Goal: Task Accomplishment & Management: Manage account settings

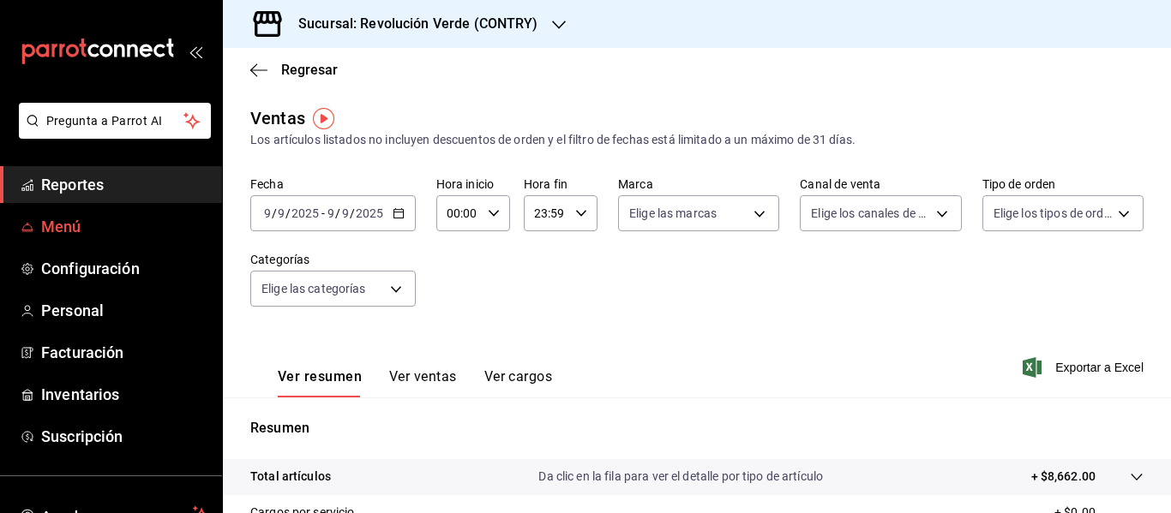
click at [130, 232] on span "Menú" at bounding box center [124, 226] width 167 height 23
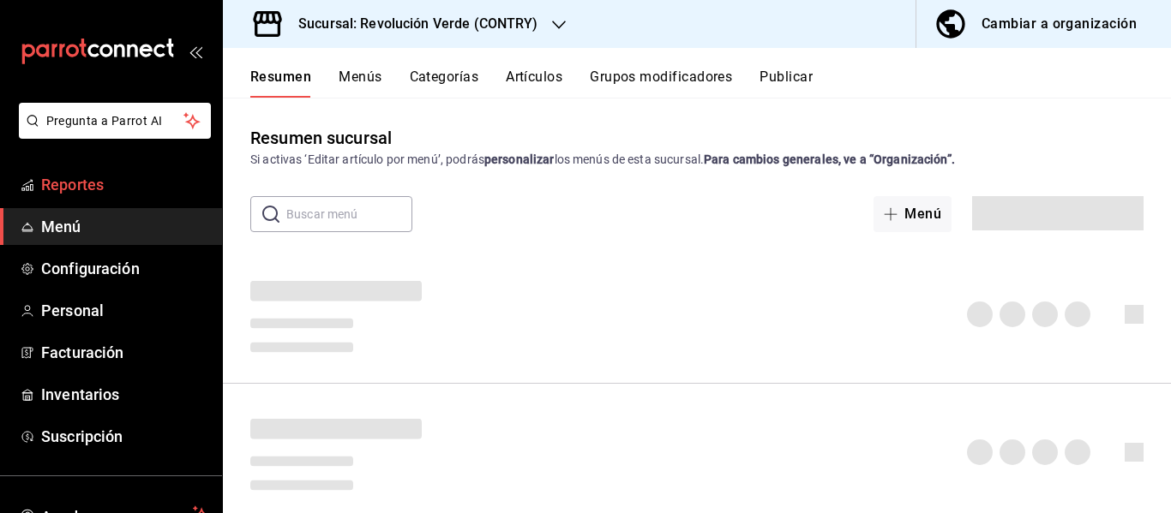
click at [125, 177] on span "Reportes" at bounding box center [124, 184] width 167 height 23
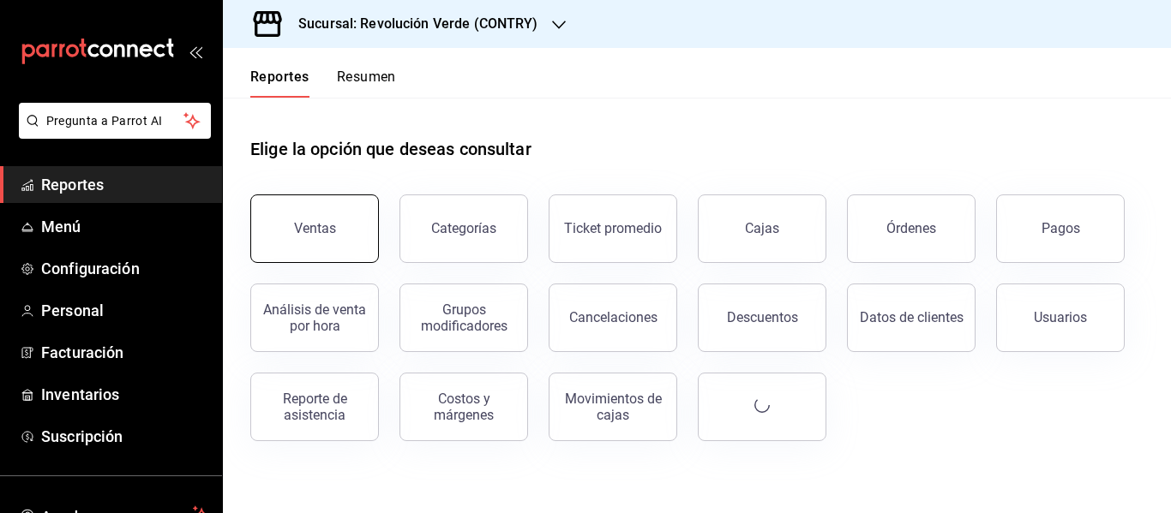
click at [316, 225] on div "Ventas" at bounding box center [315, 228] width 42 height 16
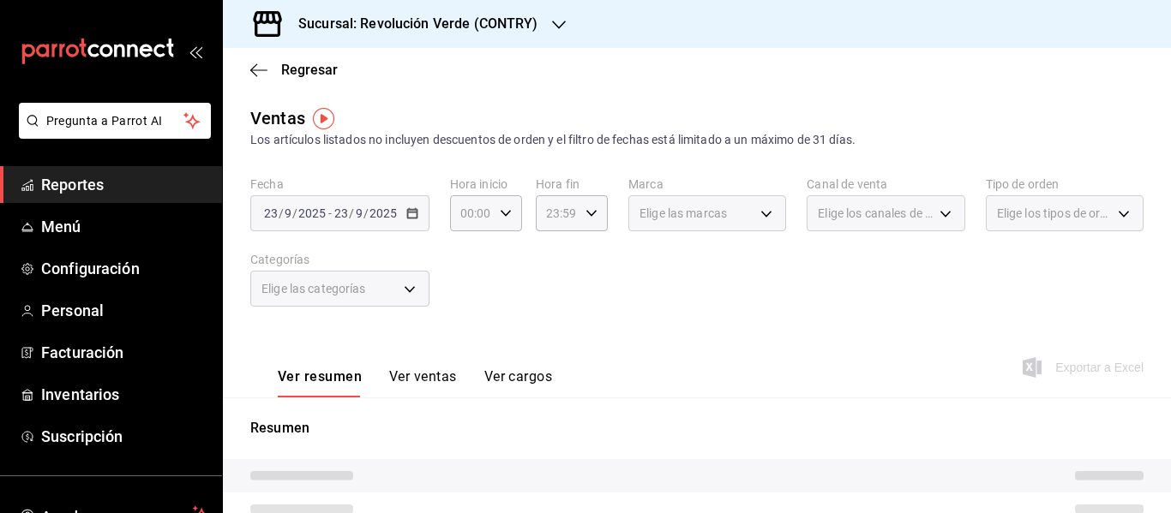
click at [362, 227] on div "[DATE] [DATE] - [DATE] [DATE]" at bounding box center [339, 213] width 179 height 36
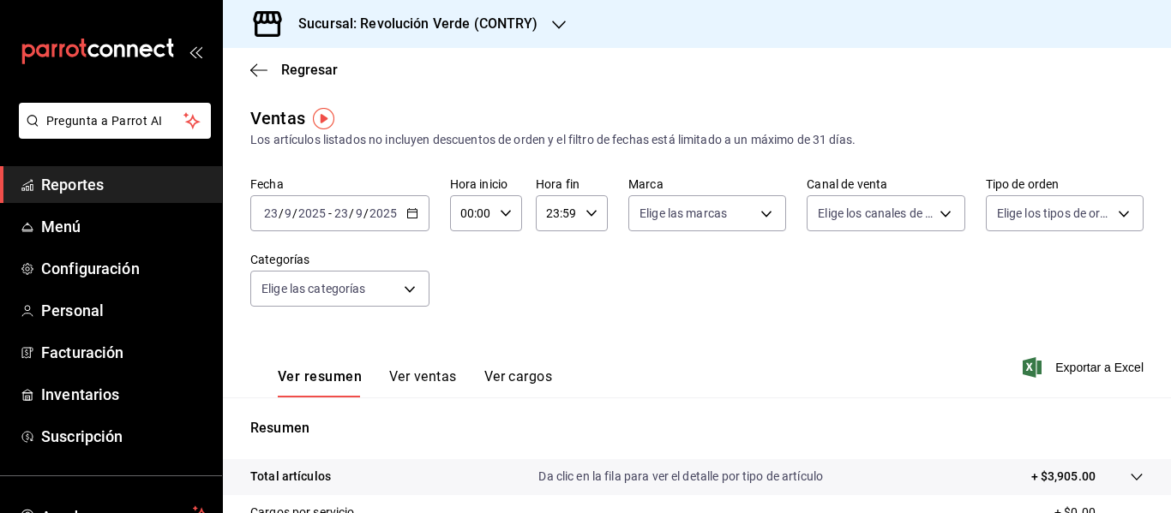
click at [362, 227] on div "[DATE] [DATE] - [DATE] [DATE]" at bounding box center [339, 213] width 179 height 36
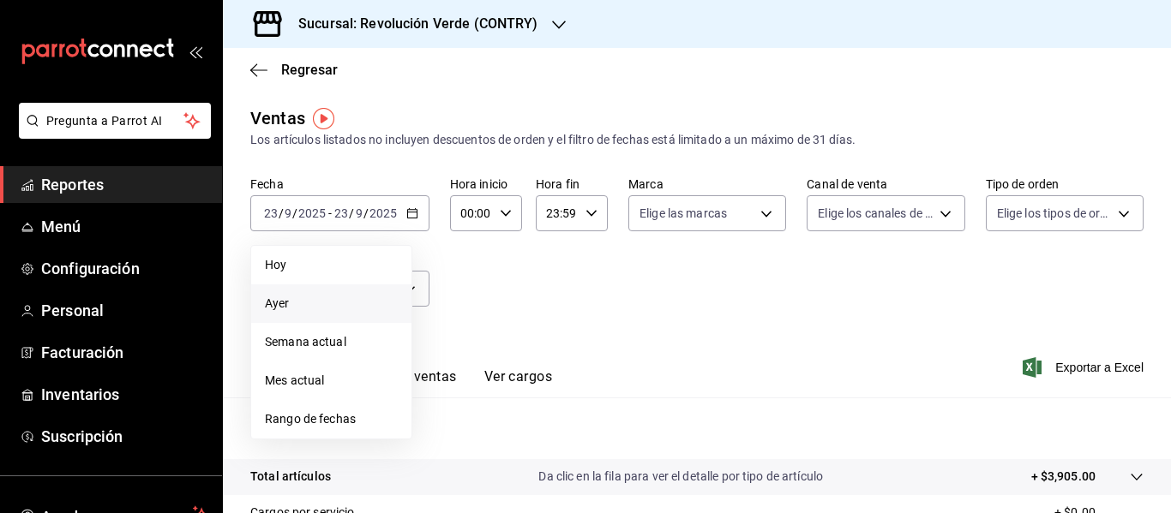
click at [312, 305] on span "Ayer" at bounding box center [331, 304] width 133 height 18
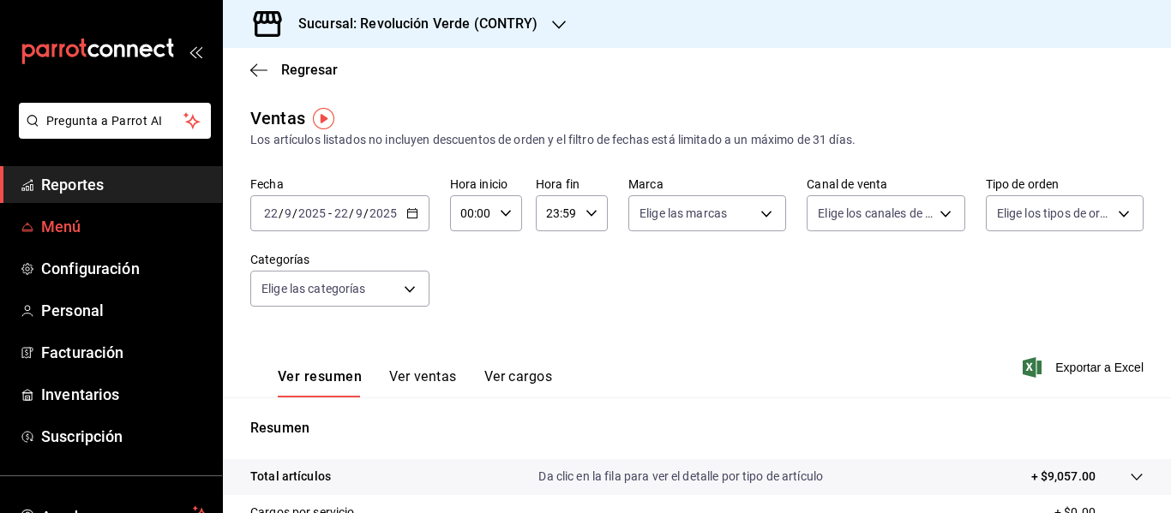
click at [122, 224] on span "Menú" at bounding box center [124, 226] width 167 height 23
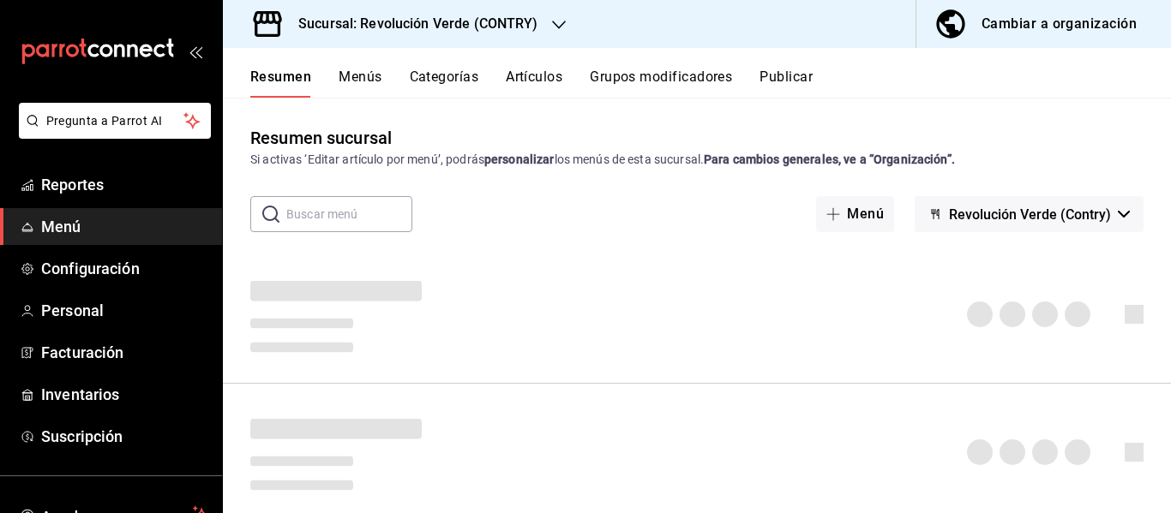
click at [1025, 19] on div "Cambiar a organización" at bounding box center [1058, 24] width 155 height 24
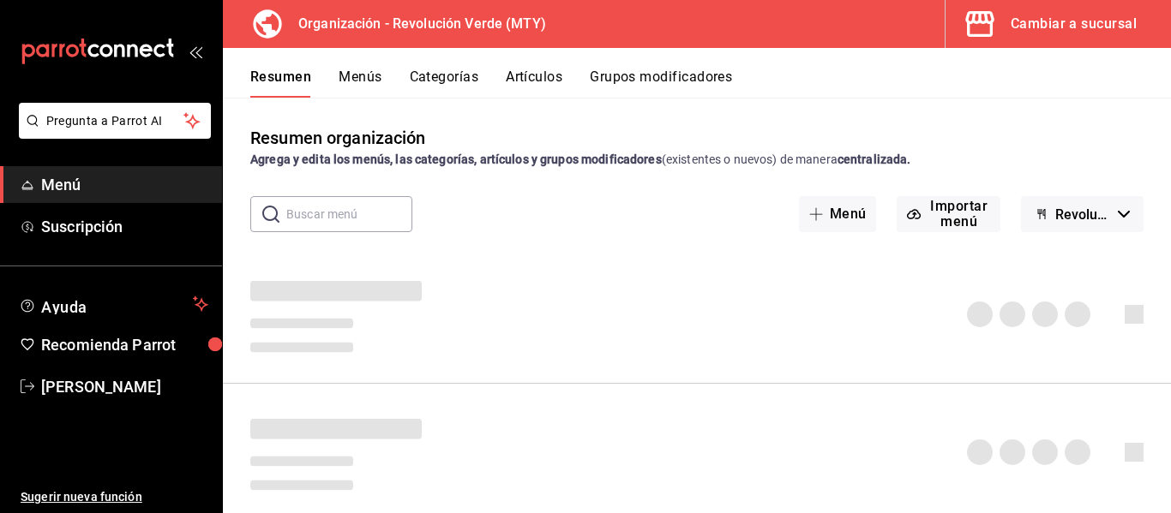
click at [458, 162] on strong "Agrega y edita los menús, las categorías, artículos y grupos modificadores" at bounding box center [455, 160] width 411 height 14
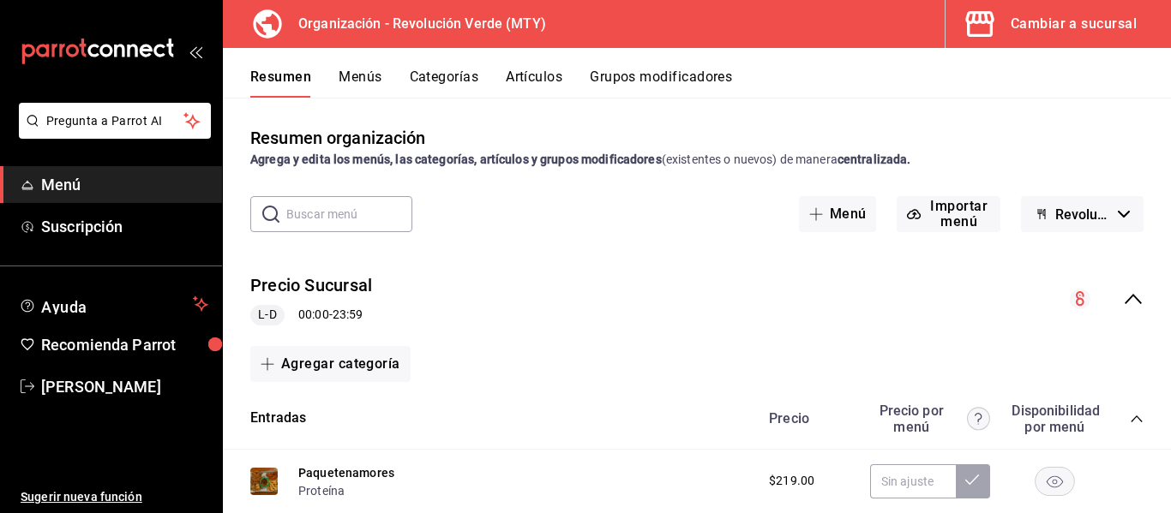
scroll to position [32, 0]
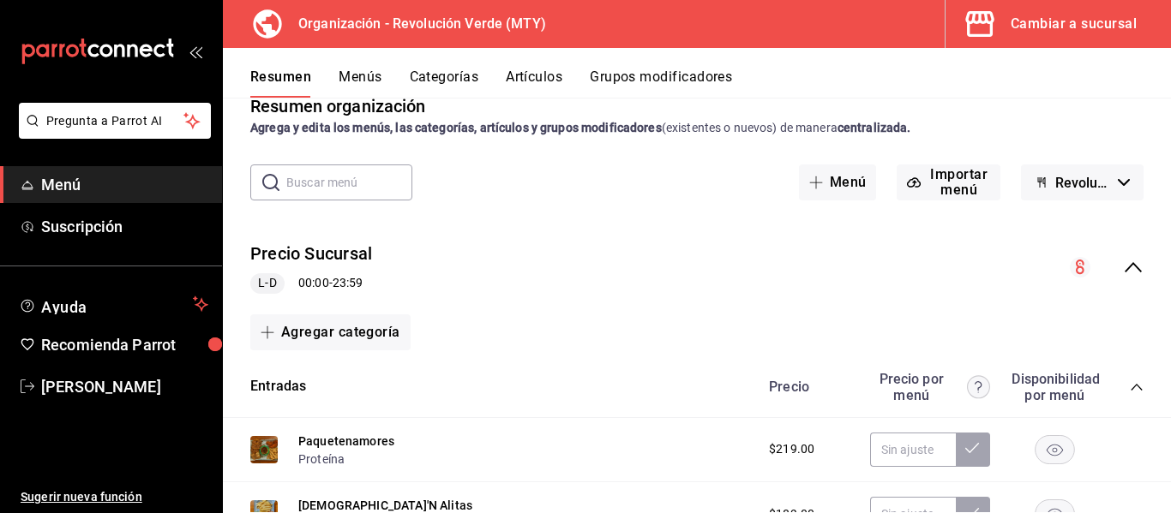
click at [1123, 291] on div "Precio Sucursal L-D 00:00 - 23:59" at bounding box center [697, 268] width 948 height 80
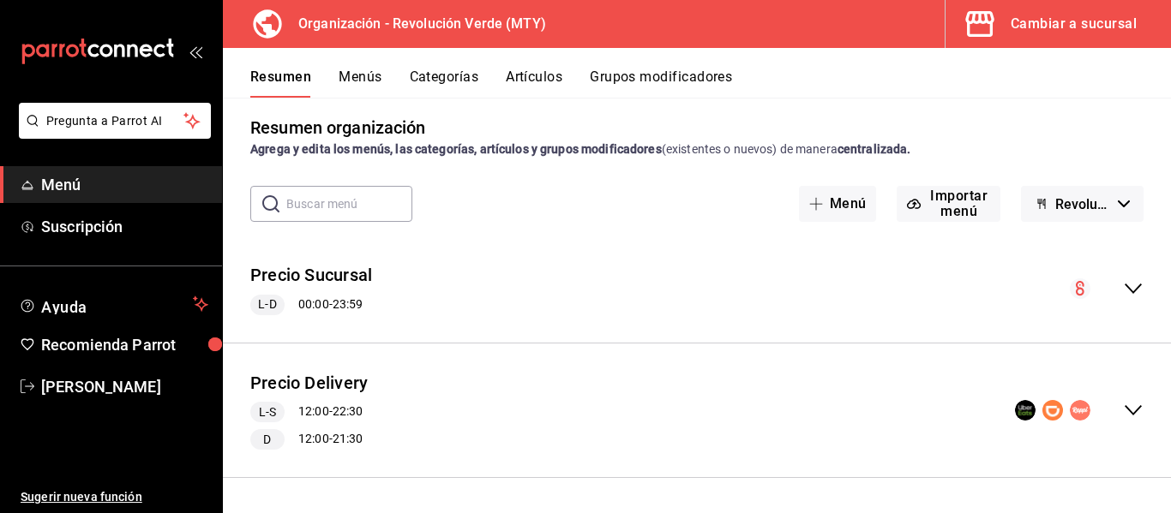
click at [1118, 295] on div "Precio Sucursal L-D 00:00 - 23:59" at bounding box center [697, 289] width 948 height 80
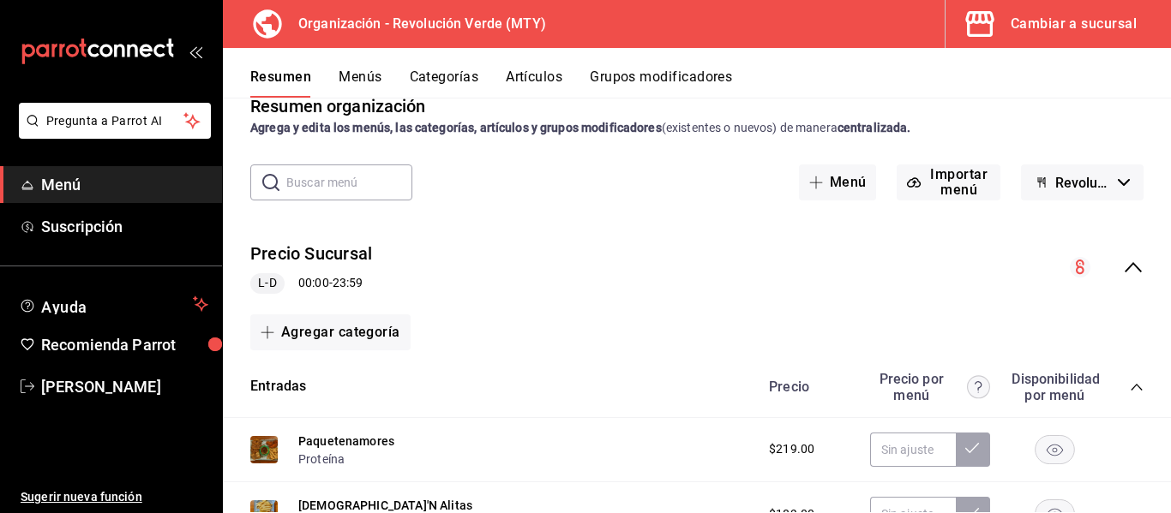
scroll to position [48, 0]
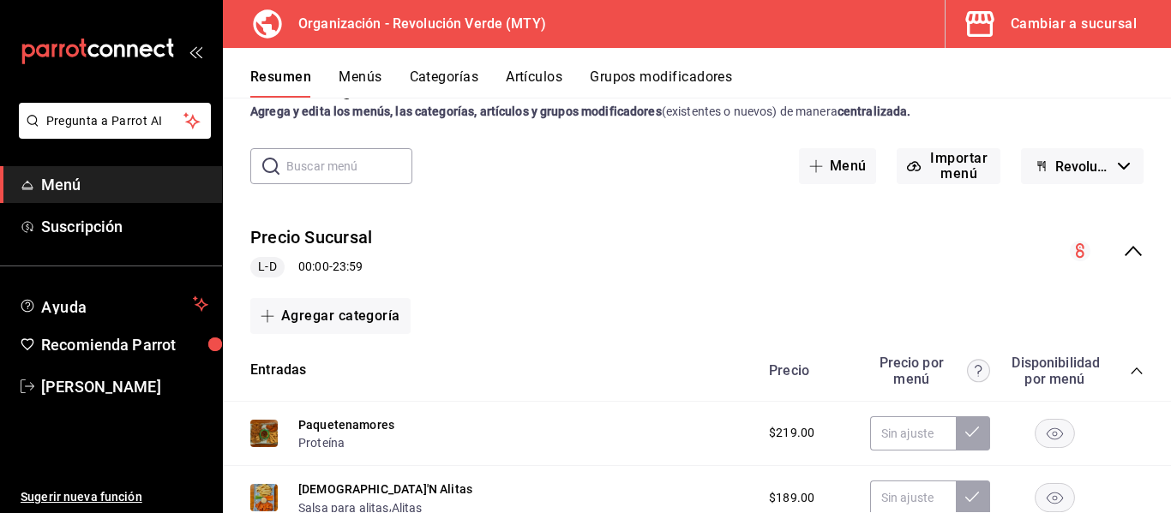
click at [1123, 254] on icon "collapse-menu-row" at bounding box center [1133, 251] width 21 height 21
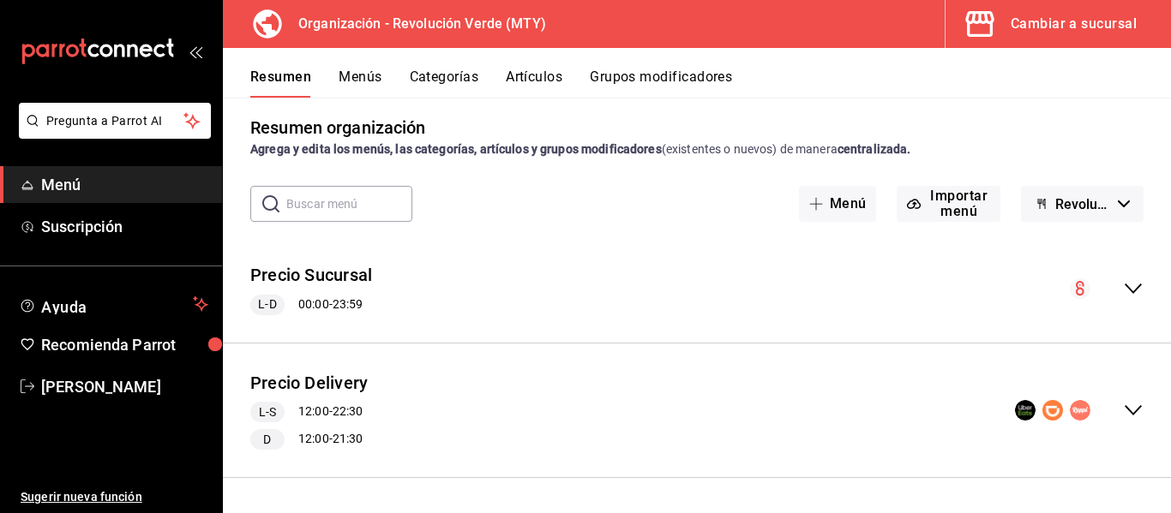
scroll to position [10, 0]
click at [1126, 415] on icon "collapse-menu-row" at bounding box center [1133, 410] width 21 height 21
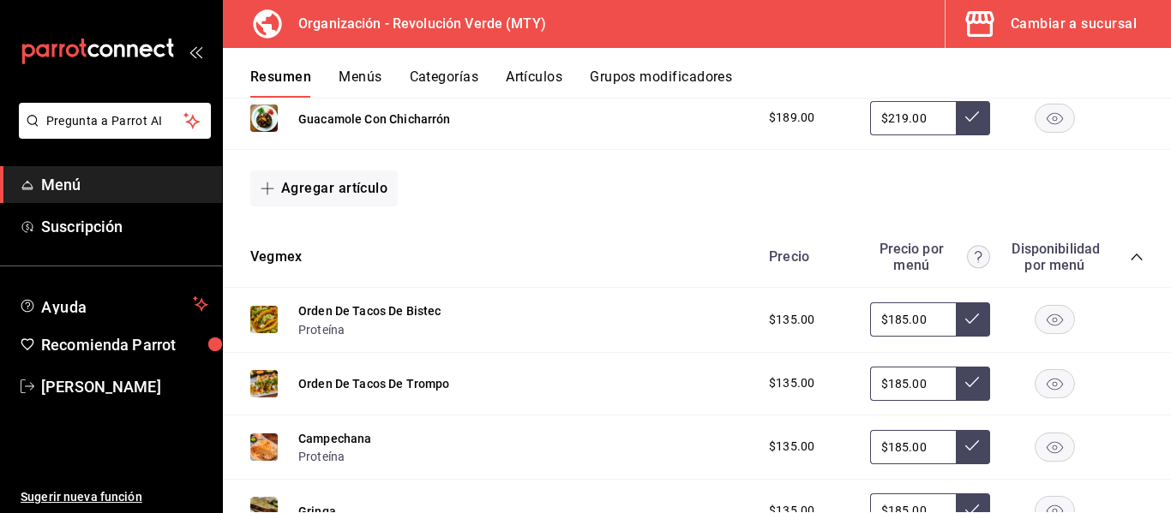
scroll to position [764, 0]
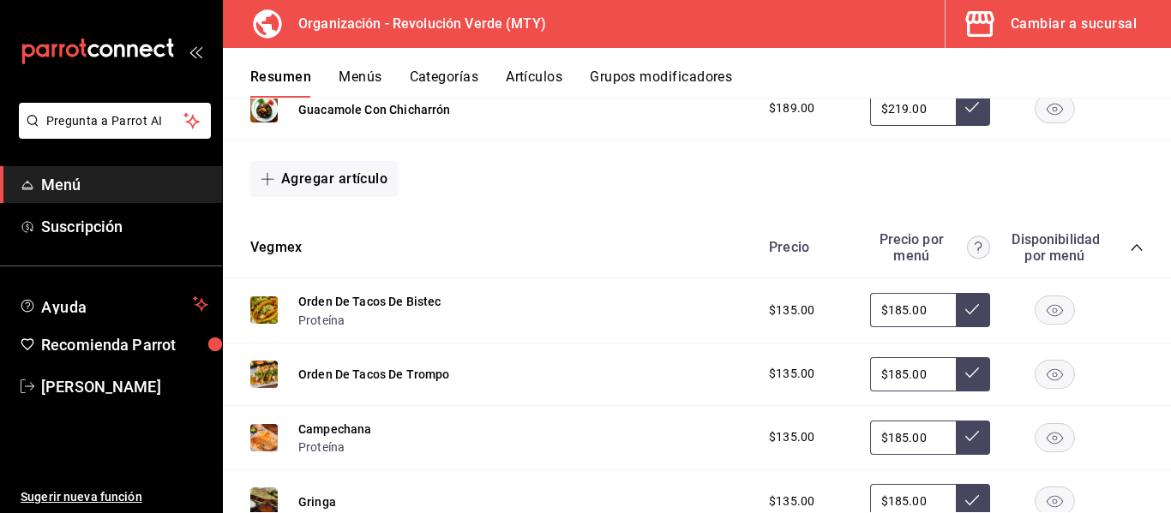
click at [891, 310] on input "$185.00" at bounding box center [913, 310] width 86 height 34
click at [896, 371] on input "$185.00" at bounding box center [913, 374] width 86 height 34
type input "$185.00"
click at [897, 440] on input "$185.00" at bounding box center [913, 438] width 86 height 34
type input "$185.00"
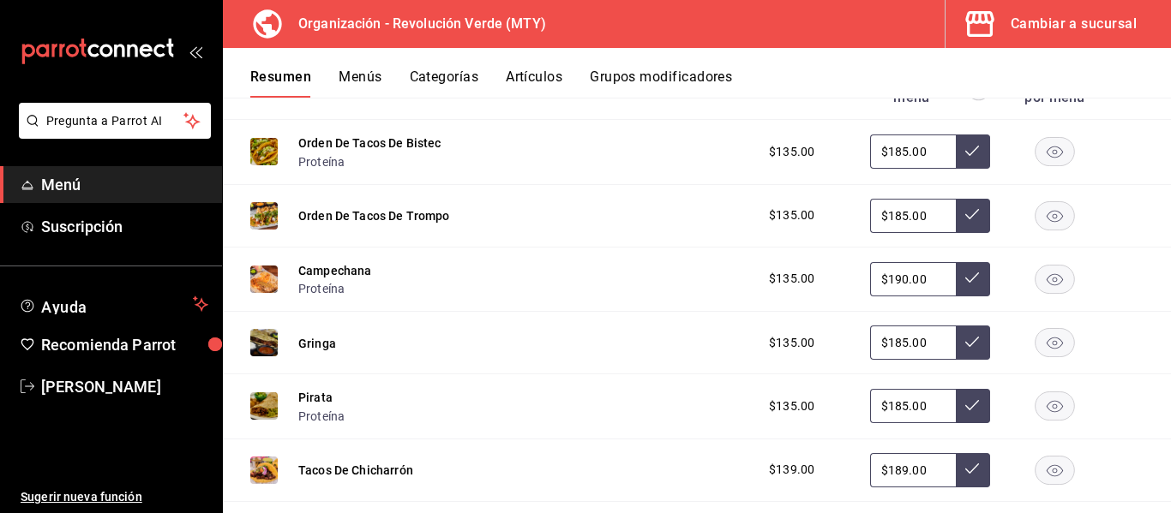
scroll to position [941, 0]
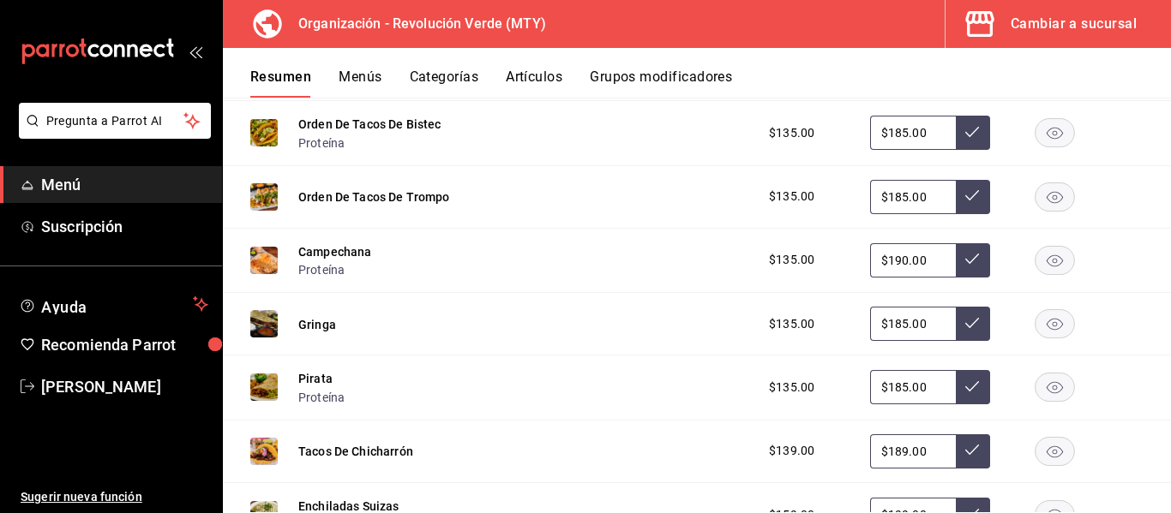
click at [894, 321] on input "$185.00" at bounding box center [913, 324] width 86 height 34
type input "$185.00"
click at [892, 386] on input "$185.00" at bounding box center [913, 387] width 86 height 34
type input "$185.00"
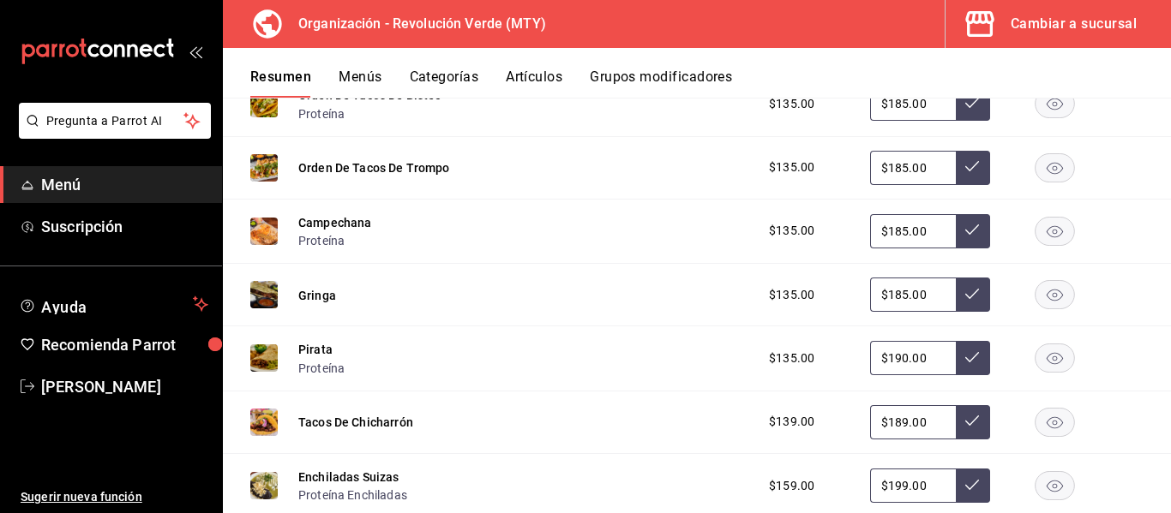
scroll to position [980, 0]
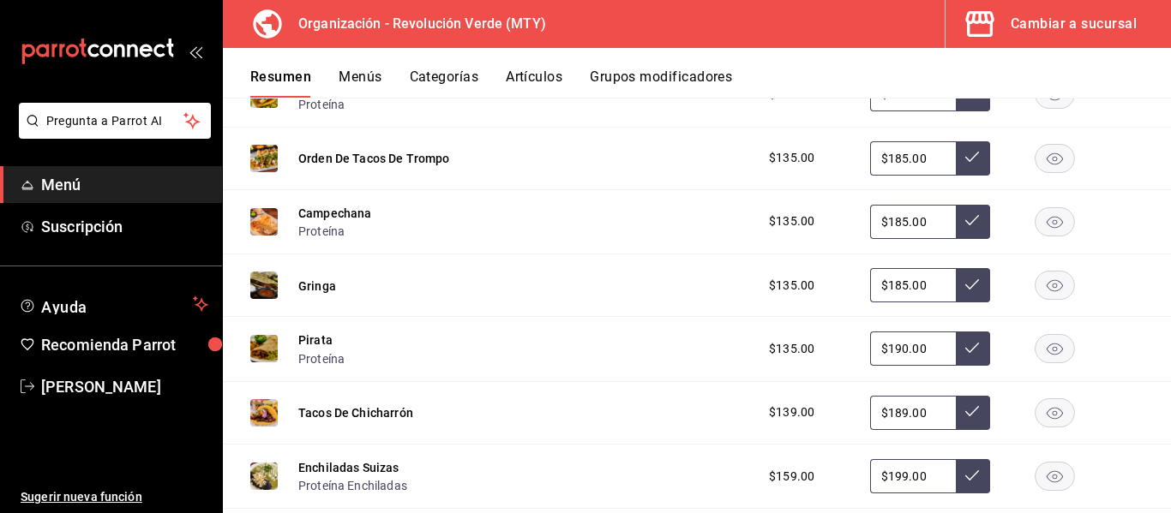
click at [898, 415] on input "$189.00" at bounding box center [913, 413] width 86 height 34
type input "$185.00"
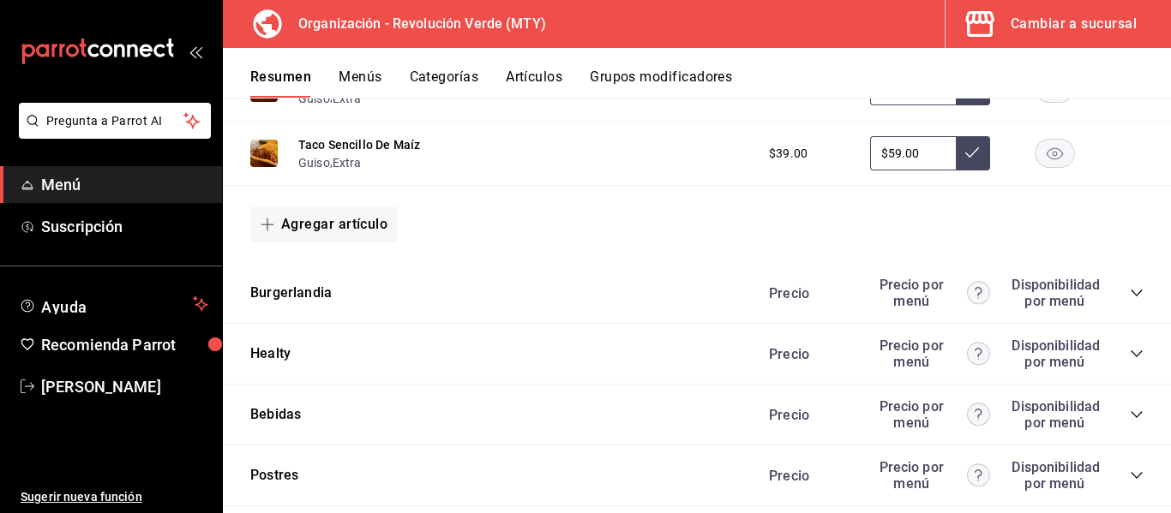
scroll to position [1636, 0]
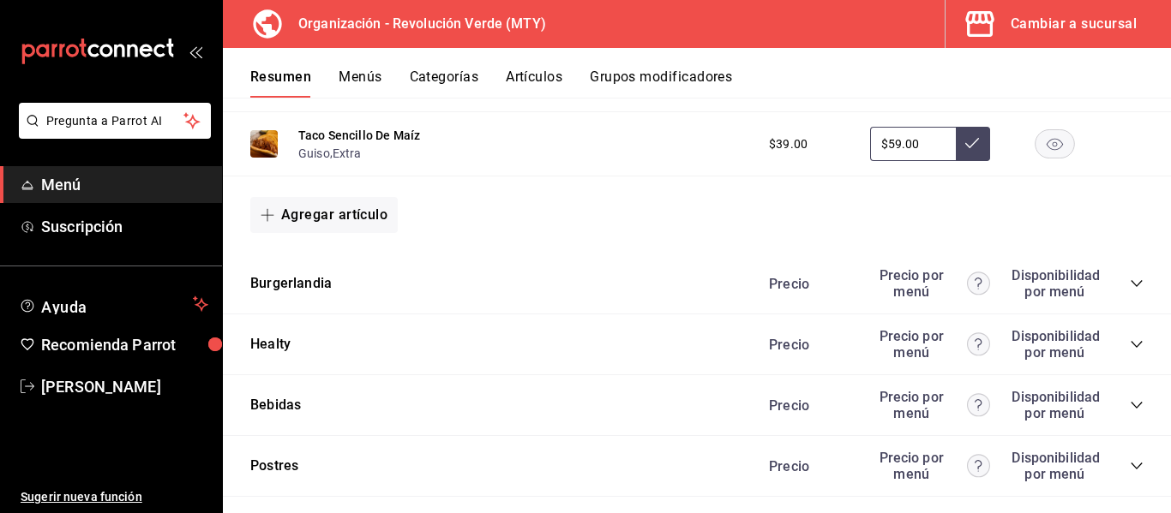
click at [1129, 285] on icon "collapse-category-row" at bounding box center [1136, 284] width 14 height 14
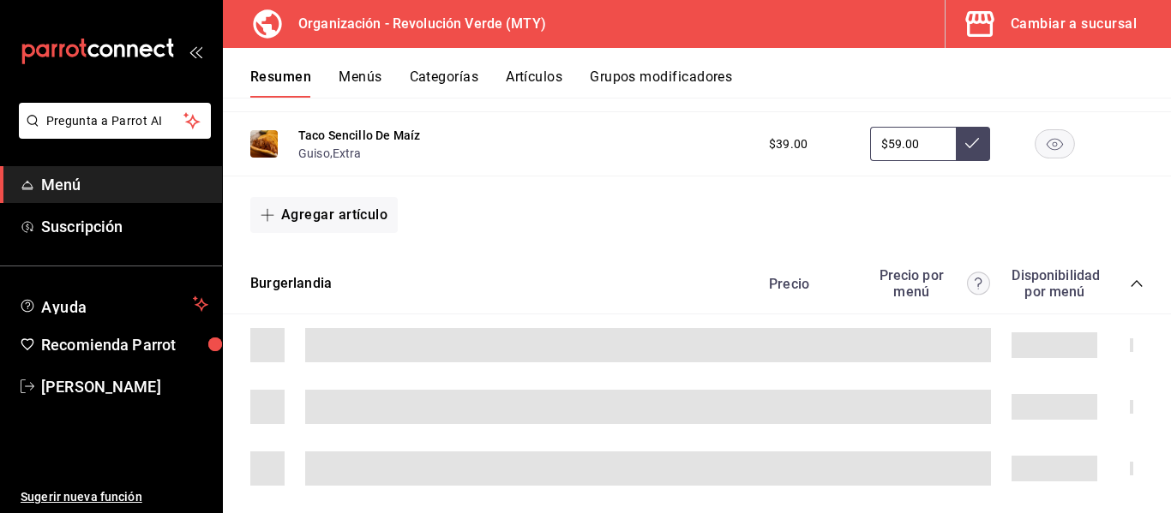
type input "$189.00"
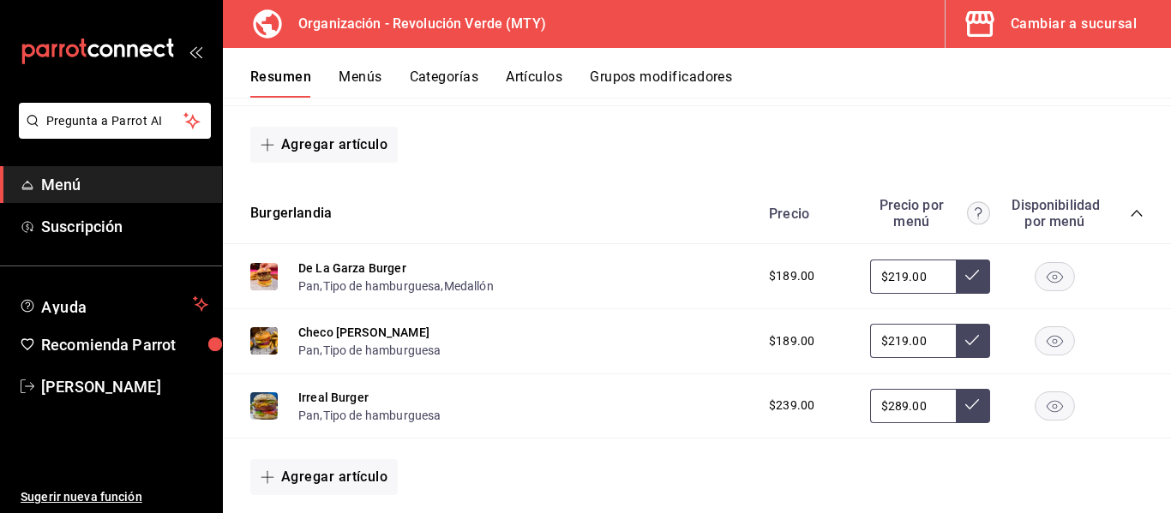
scroll to position [1711, 0]
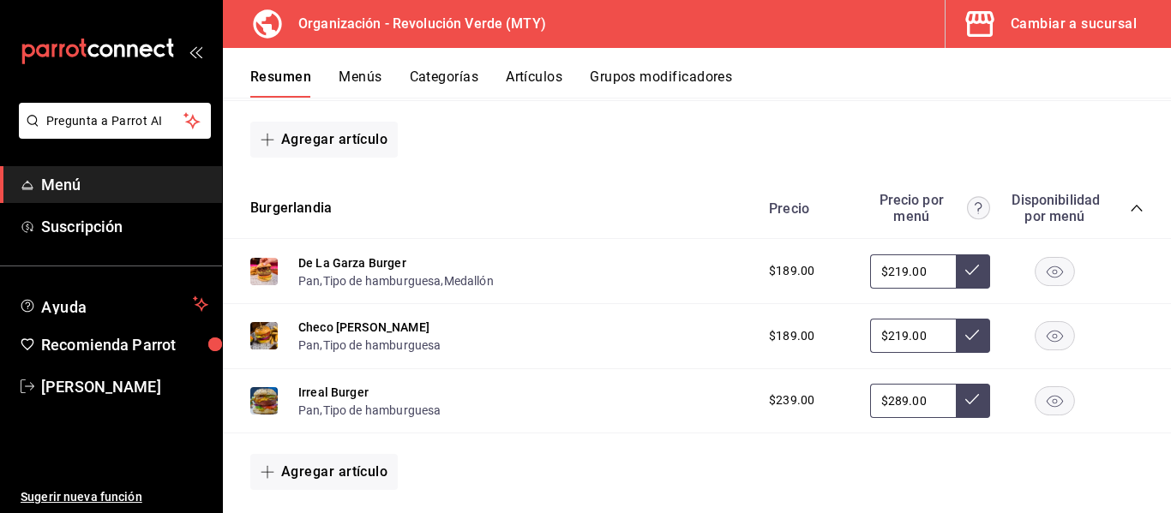
click at [891, 269] on input "$219.00" at bounding box center [913, 272] width 86 height 34
click at [889, 330] on input "$219.00" at bounding box center [913, 336] width 86 height 34
type input "$219.00"
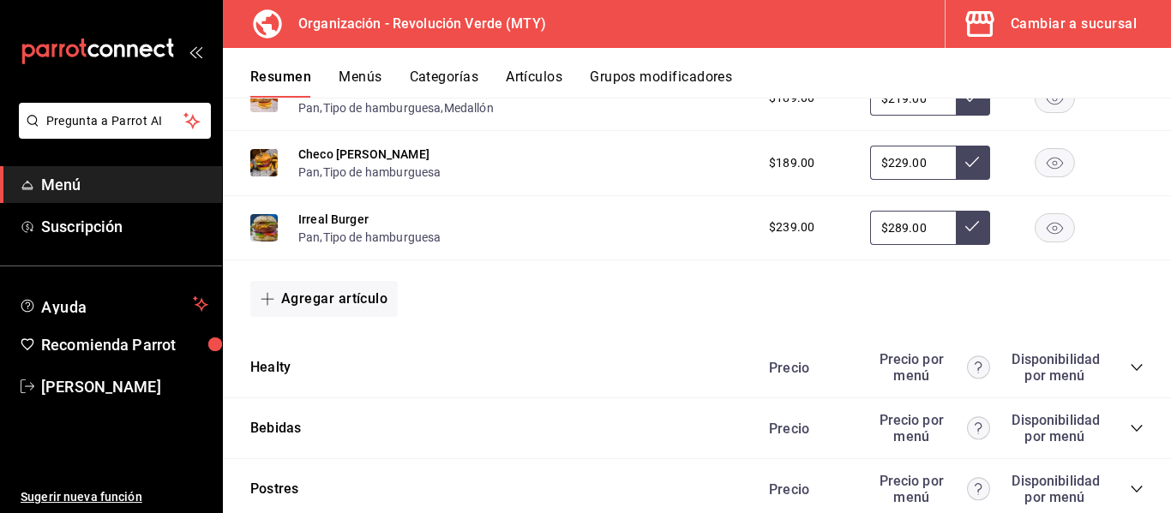
scroll to position [1922, 0]
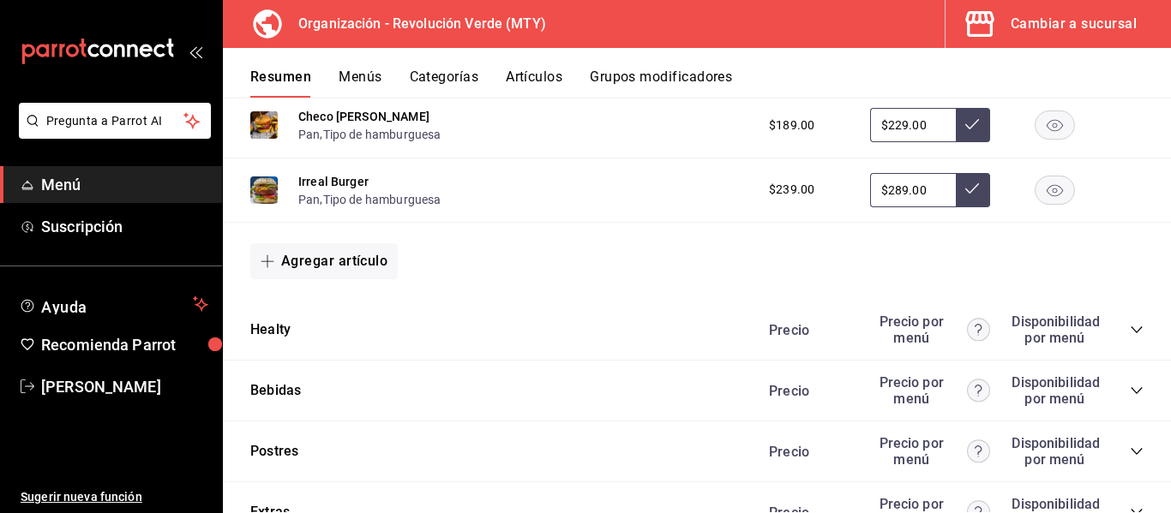
click at [1129, 327] on icon "collapse-category-row" at bounding box center [1136, 330] width 14 height 14
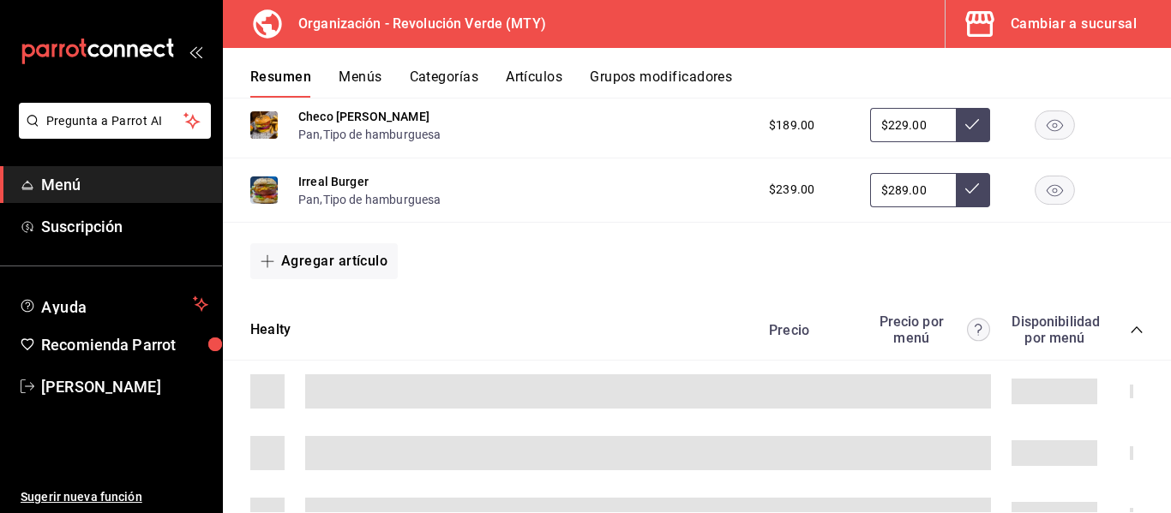
type input "$219.00"
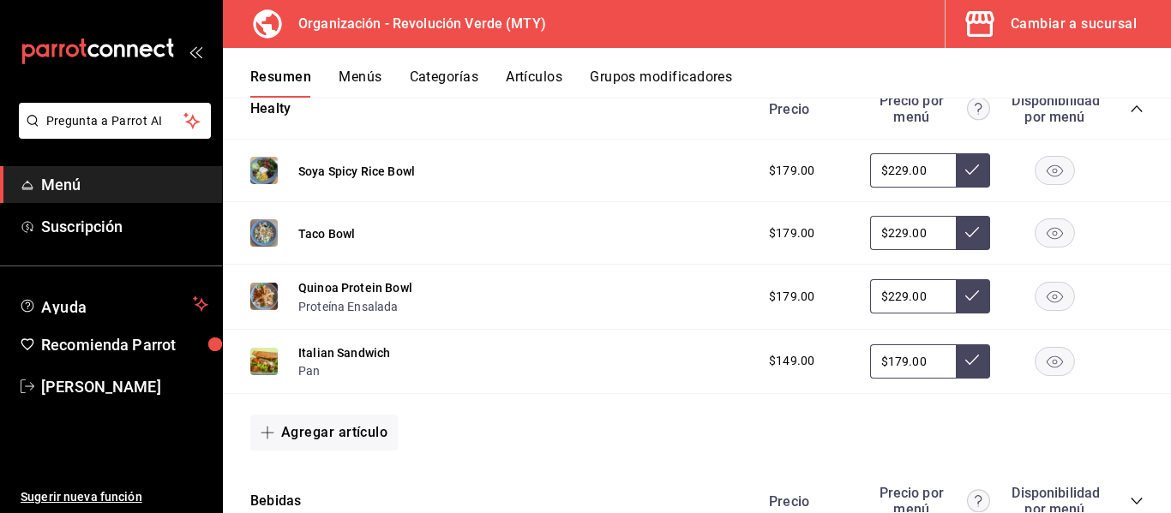
scroll to position [2149, 0]
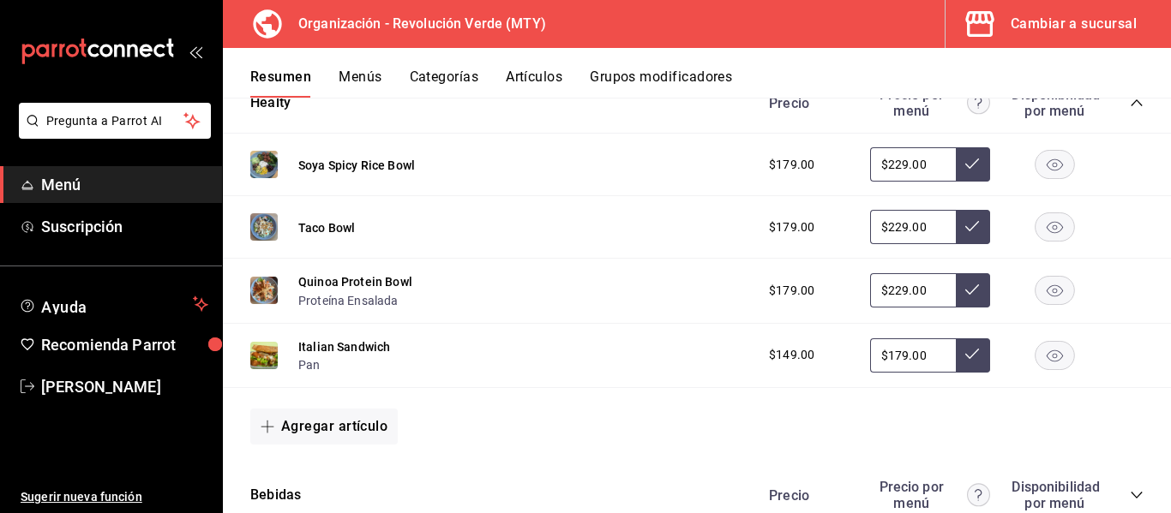
click at [887, 353] on input "$179.00" at bounding box center [913, 356] width 86 height 34
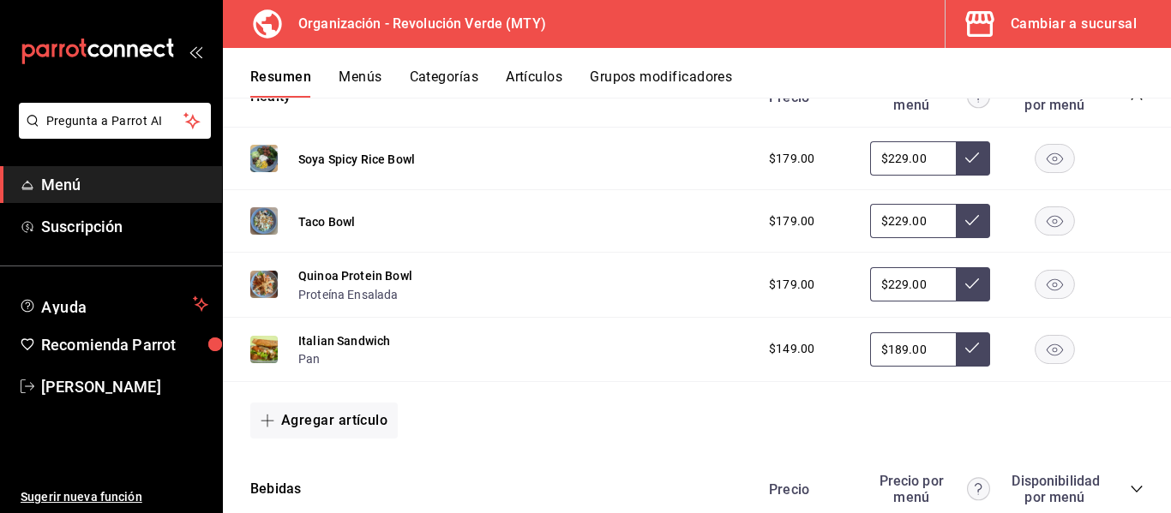
type input "$189.00"
click at [965, 345] on icon at bounding box center [972, 348] width 14 height 14
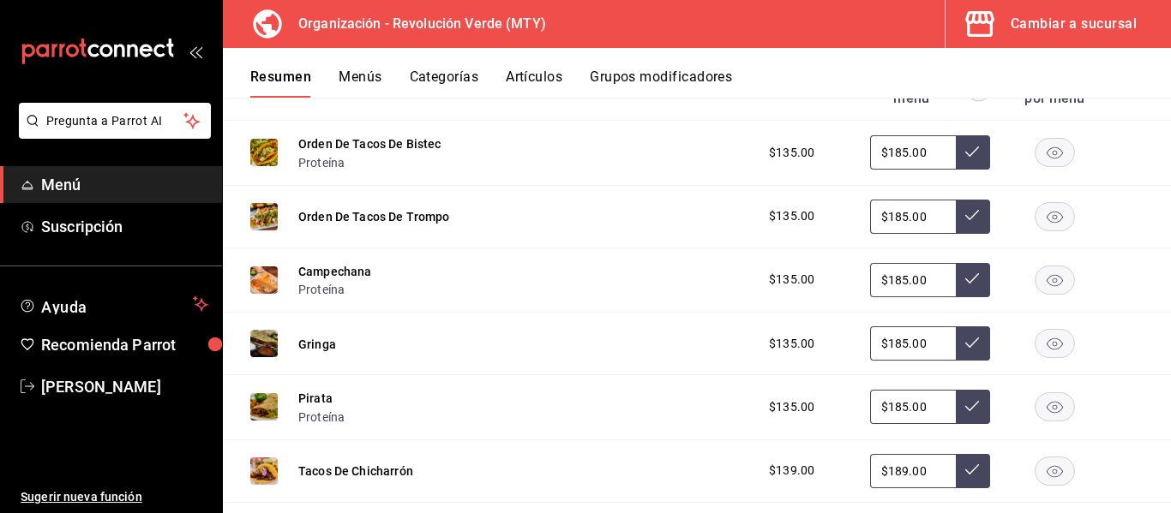
scroll to position [915, 0]
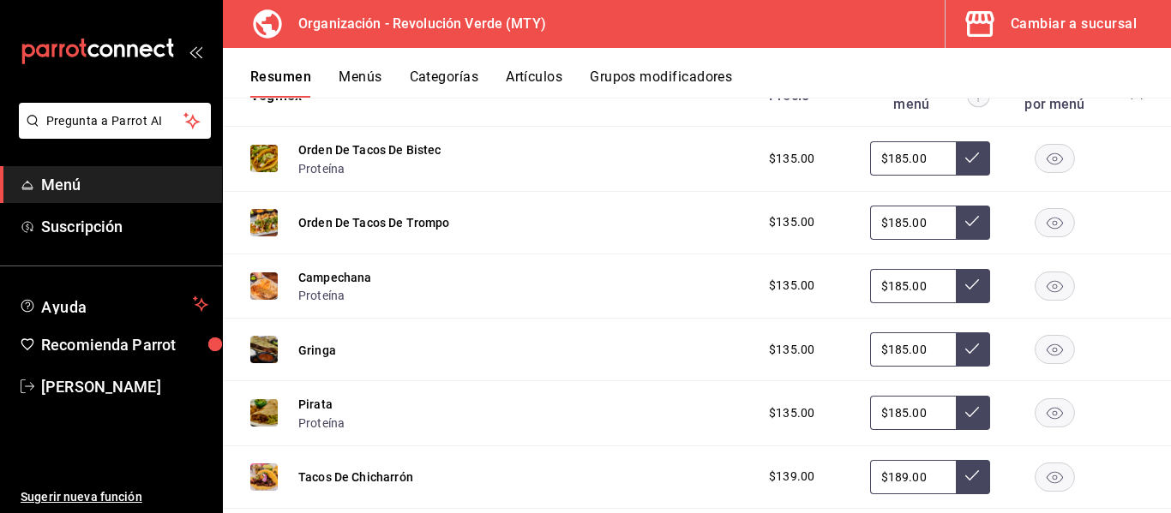
click at [968, 159] on button at bounding box center [973, 158] width 34 height 34
drag, startPoint x: 920, startPoint y: 161, endPoint x: 879, endPoint y: 162, distance: 41.1
click at [879, 162] on input "$185.00" at bounding box center [913, 158] width 86 height 34
click at [906, 162] on input "$185.00" at bounding box center [913, 158] width 86 height 34
click at [888, 154] on input "$185.00" at bounding box center [913, 158] width 86 height 34
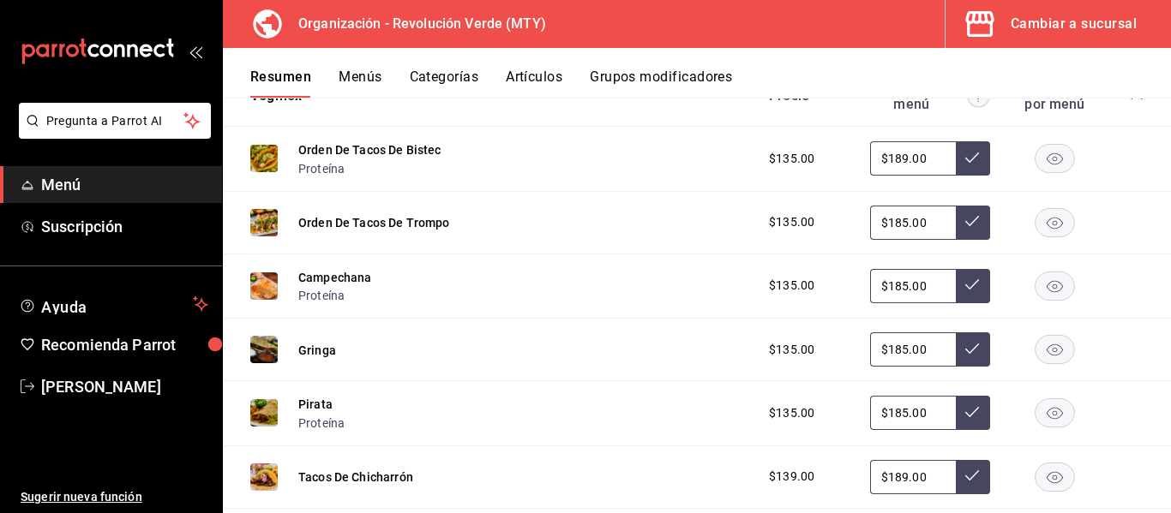
type input "$189.00"
click at [965, 154] on icon at bounding box center [972, 158] width 14 height 14
click at [892, 224] on input "$185.00" at bounding box center [913, 223] width 86 height 34
type input "$189.00"
click at [965, 228] on icon at bounding box center [972, 221] width 14 height 14
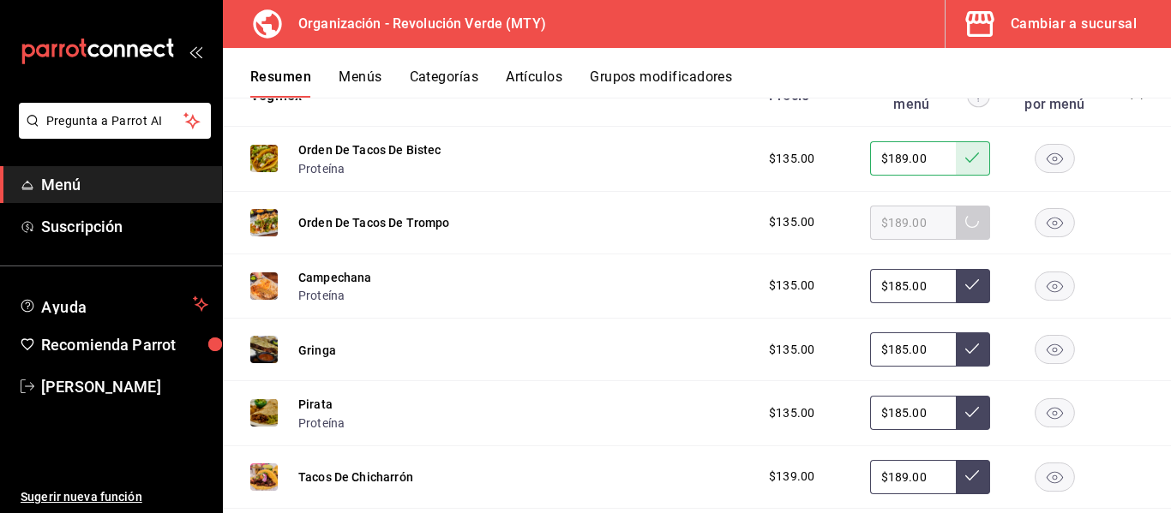
click at [888, 294] on input "$185.00" at bounding box center [913, 286] width 86 height 34
type input "$189.00"
click at [965, 279] on icon at bounding box center [972, 285] width 14 height 14
click at [897, 348] on input "$185.00" at bounding box center [913, 350] width 86 height 34
type input "$189.00"
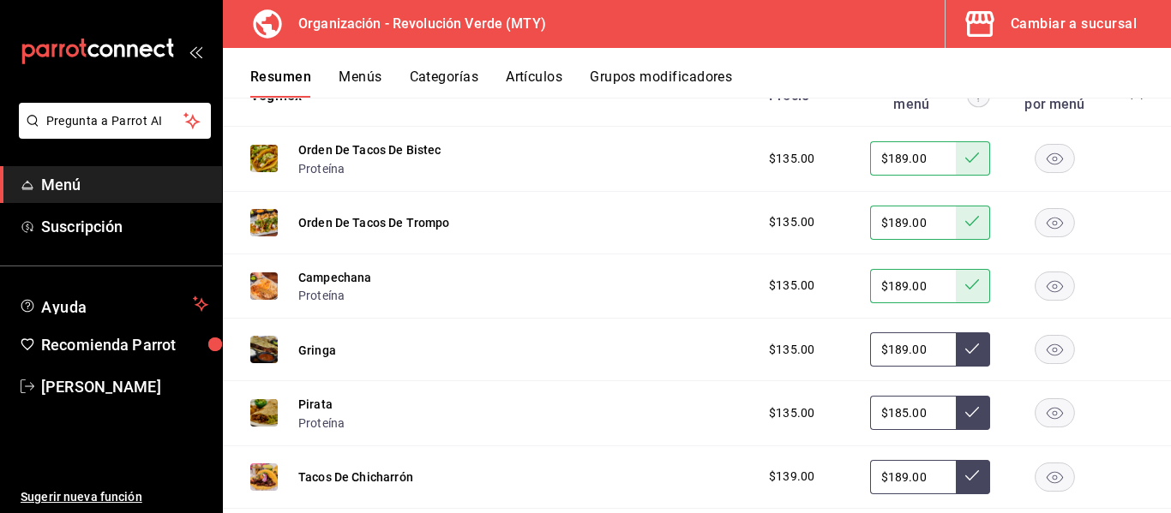
click at [965, 353] on icon at bounding box center [972, 349] width 14 height 14
click at [898, 412] on input "$185.00" at bounding box center [913, 413] width 86 height 34
type input "$189.00"
click at [956, 415] on button at bounding box center [973, 413] width 34 height 34
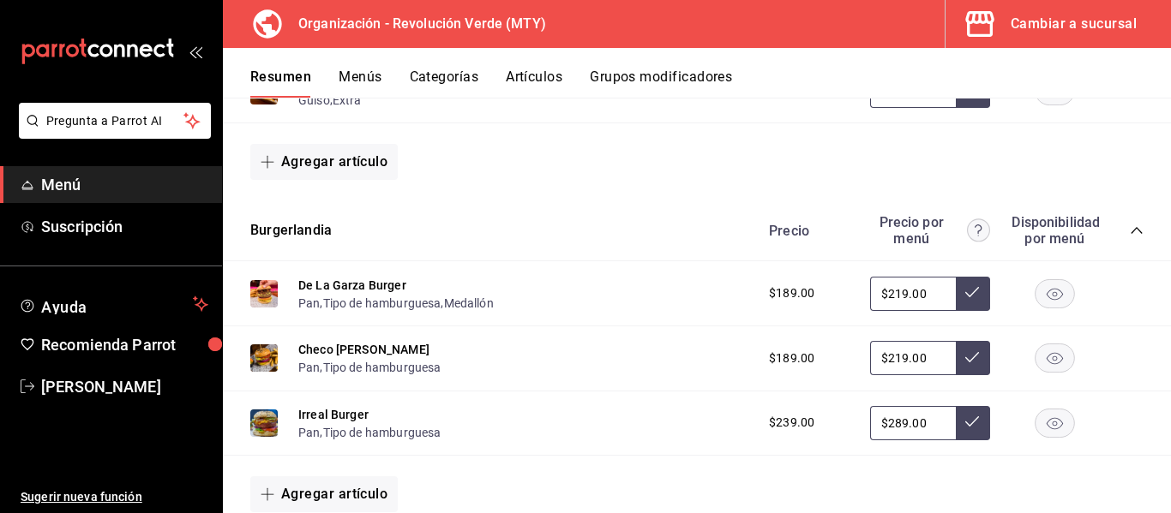
scroll to position [1695, 0]
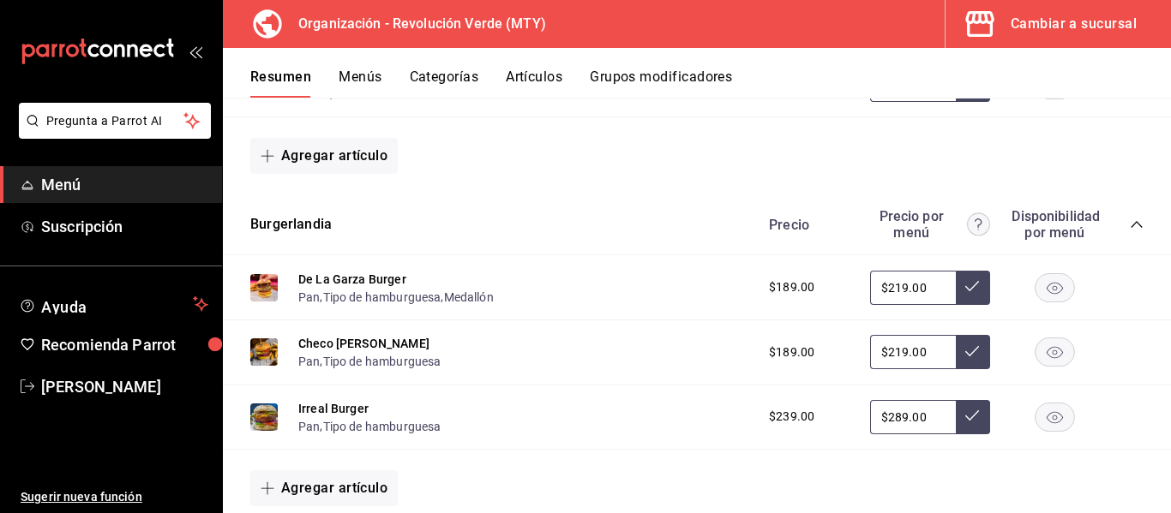
click at [890, 280] on input "$219.00" at bounding box center [913, 288] width 86 height 34
type input "$229.00"
click at [965, 291] on icon at bounding box center [972, 286] width 14 height 14
click at [890, 357] on input "$219.00" at bounding box center [913, 352] width 86 height 34
type input "$229.00"
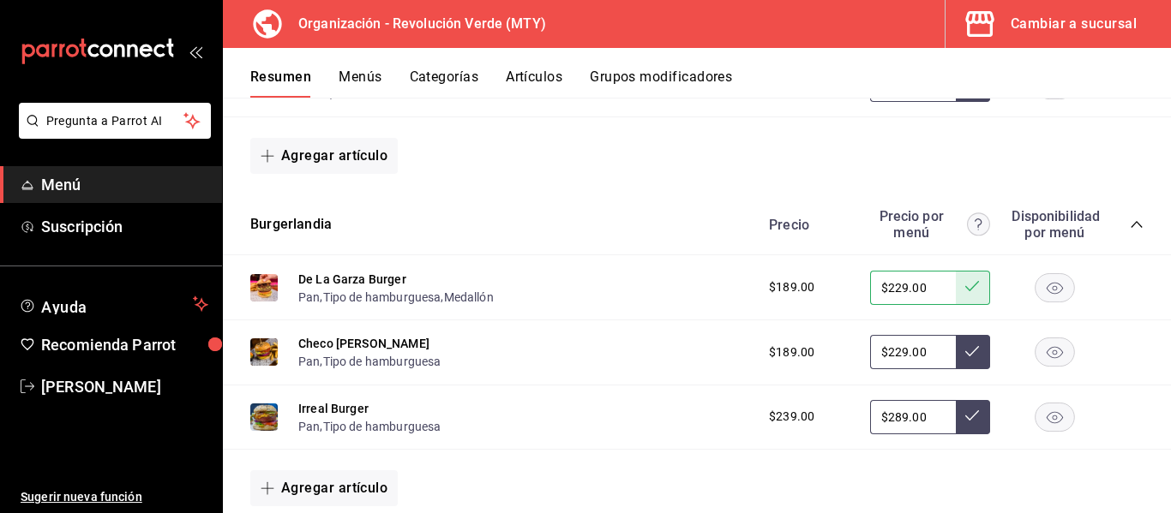
click at [965, 348] on icon at bounding box center [972, 352] width 14 height 14
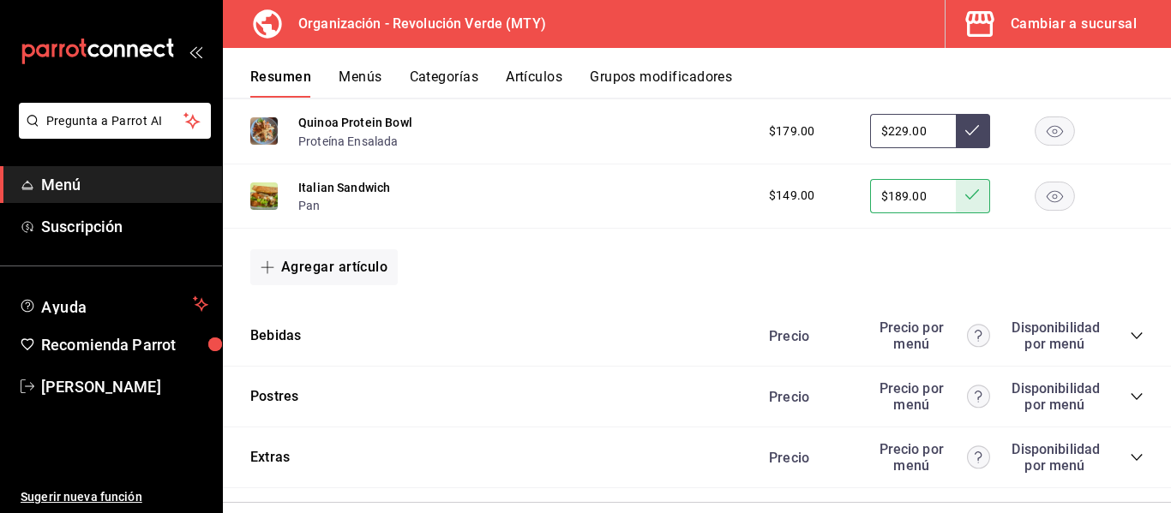
scroll to position [2334, 0]
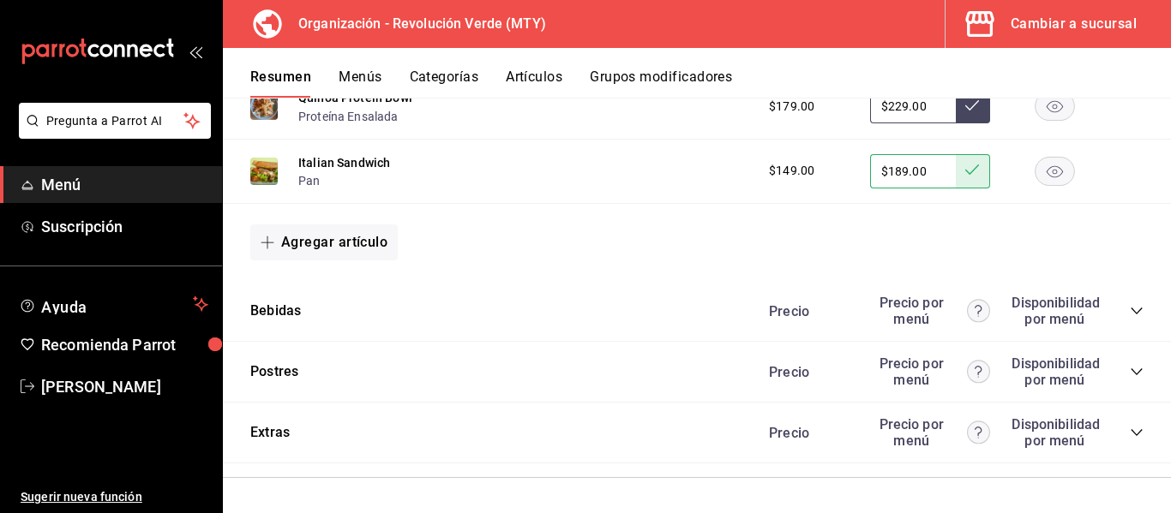
click at [1133, 319] on div "Bebidas Precio Precio por menú Disponibilidad por menú" at bounding box center [697, 311] width 948 height 61
click at [1129, 304] on icon "collapse-category-row" at bounding box center [1136, 311] width 14 height 14
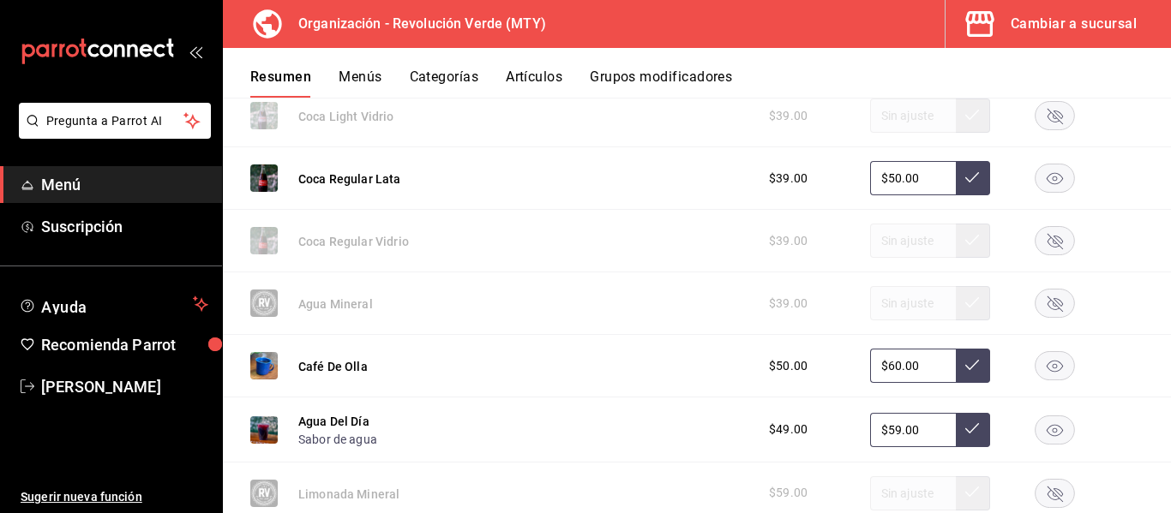
scroll to position [2723, 0]
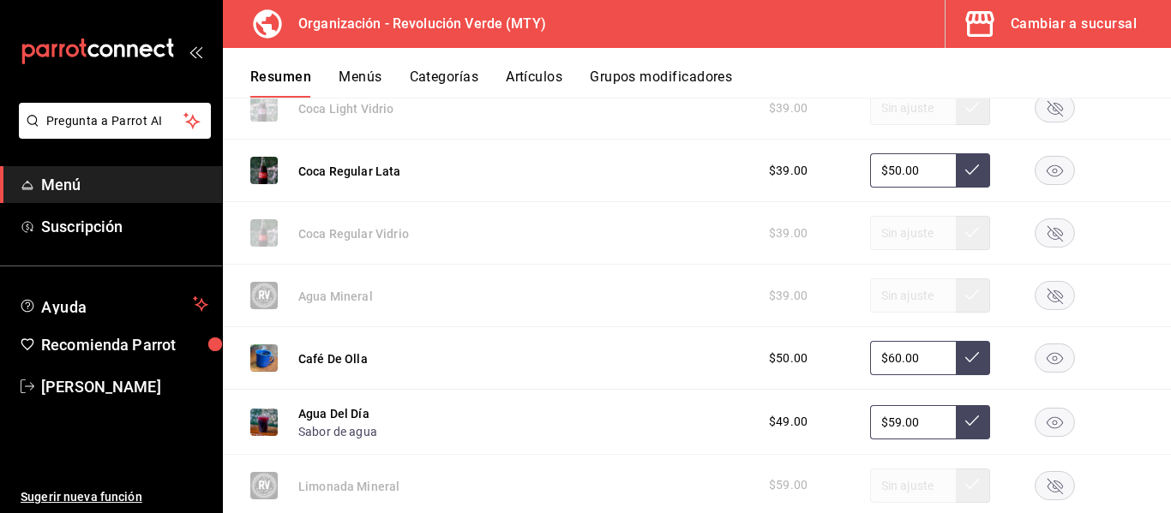
click at [874, 422] on input "$59.00" at bounding box center [913, 422] width 86 height 34
type input "$69.00"
click at [956, 430] on button at bounding box center [973, 422] width 34 height 34
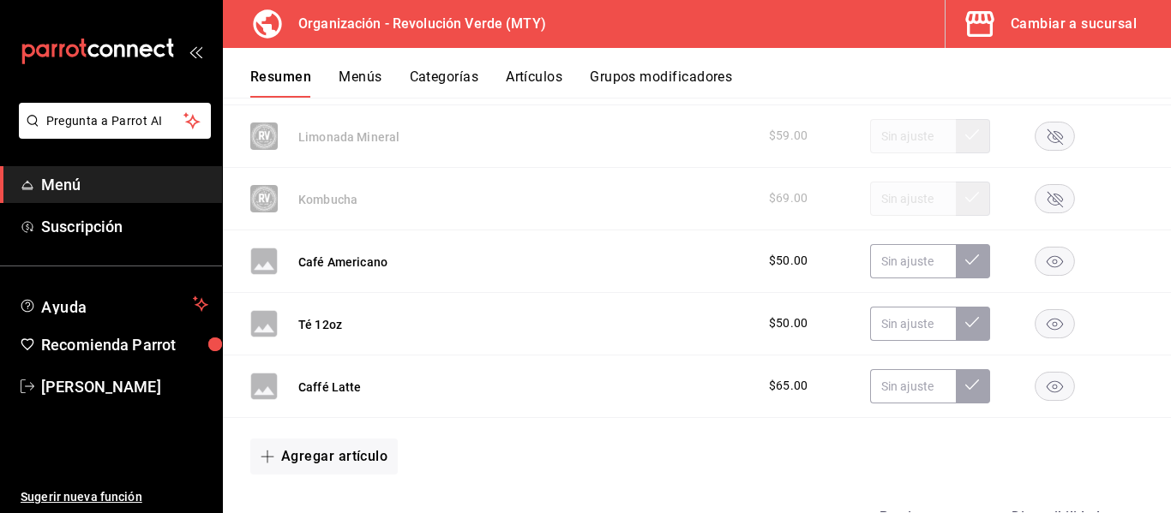
scroll to position [3081, 0]
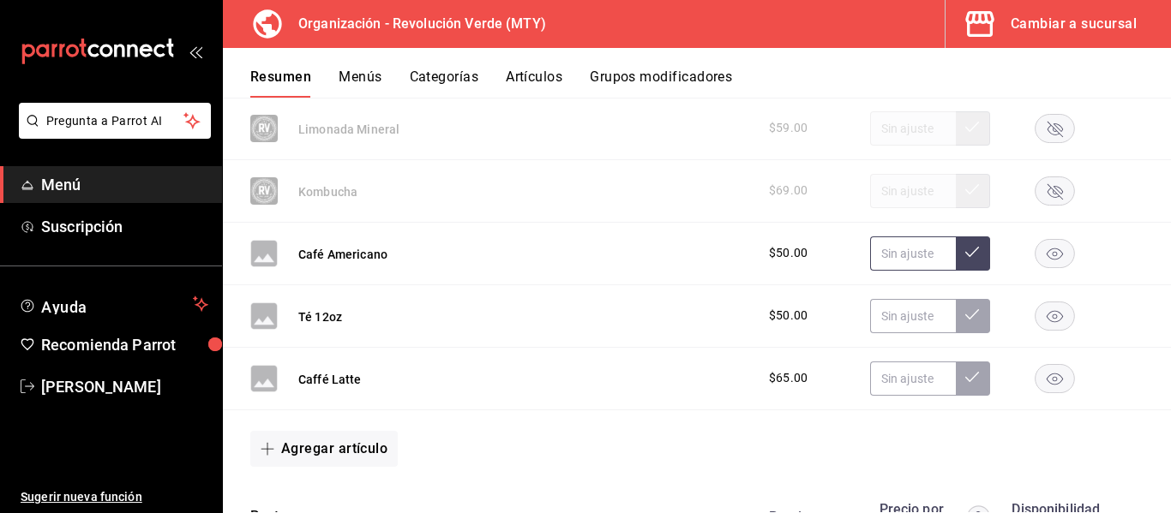
click at [902, 255] on input "text" at bounding box center [913, 254] width 86 height 34
type input "$70.00"
click at [968, 249] on button at bounding box center [973, 254] width 34 height 34
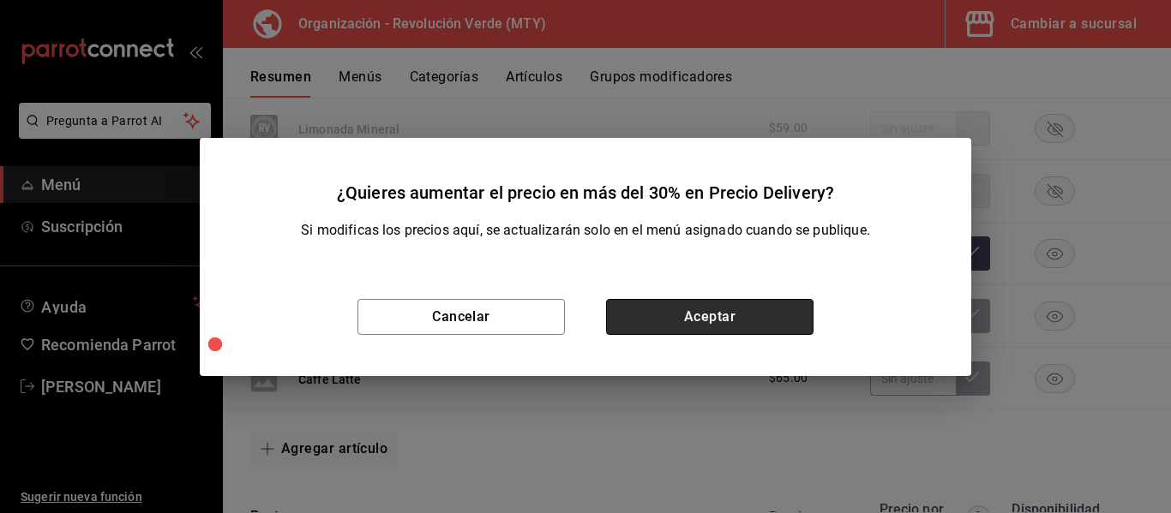
click at [752, 315] on button "Aceptar" at bounding box center [709, 317] width 207 height 36
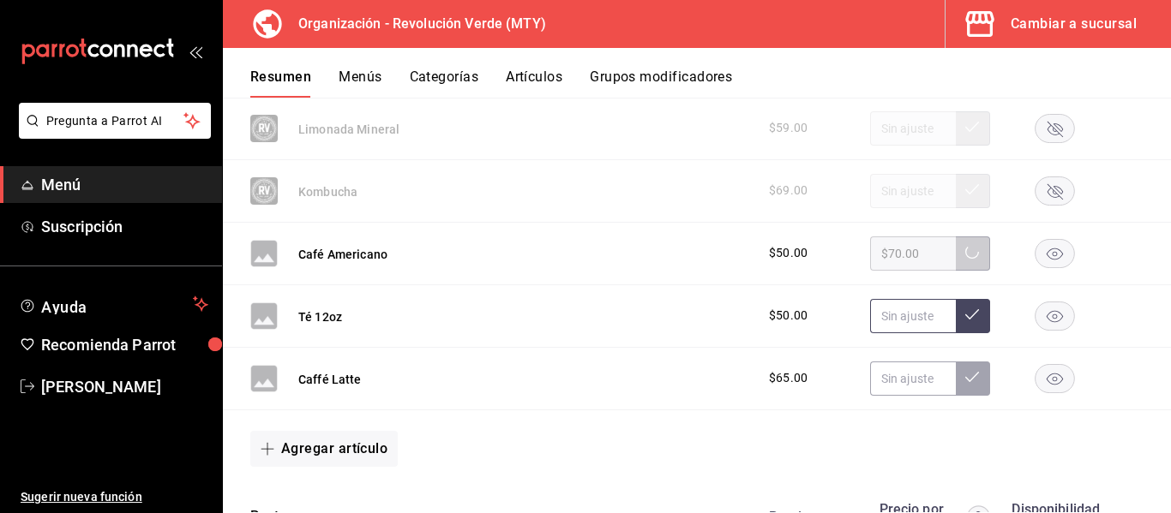
click at [889, 309] on input "text" at bounding box center [913, 316] width 86 height 34
click at [914, 319] on input "$70.00" at bounding box center [913, 316] width 86 height 34
type input "$70.00"
click at [965, 316] on icon at bounding box center [972, 314] width 14 height 10
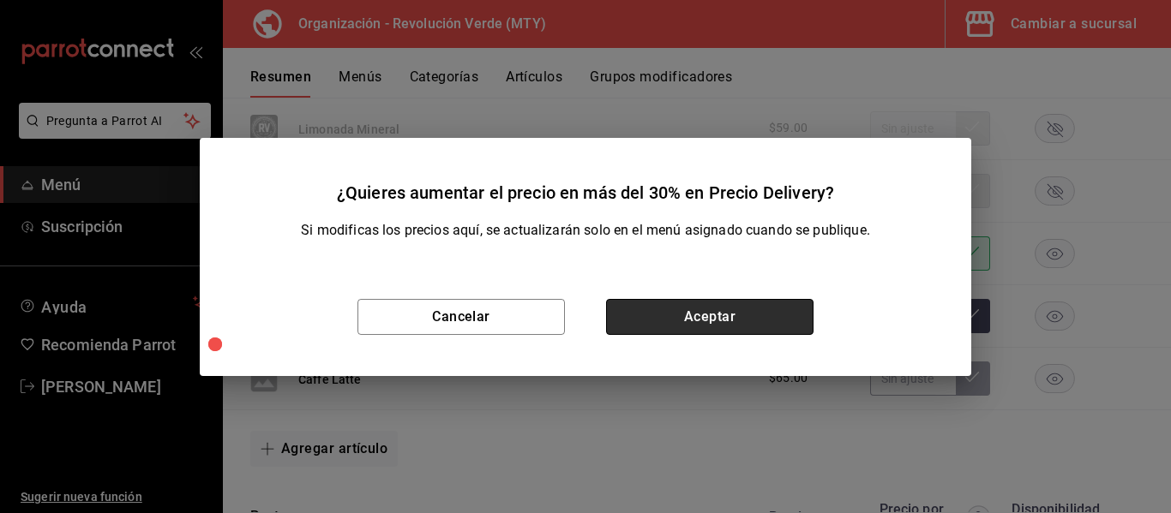
click at [720, 316] on button "Aceptar" at bounding box center [709, 317] width 207 height 36
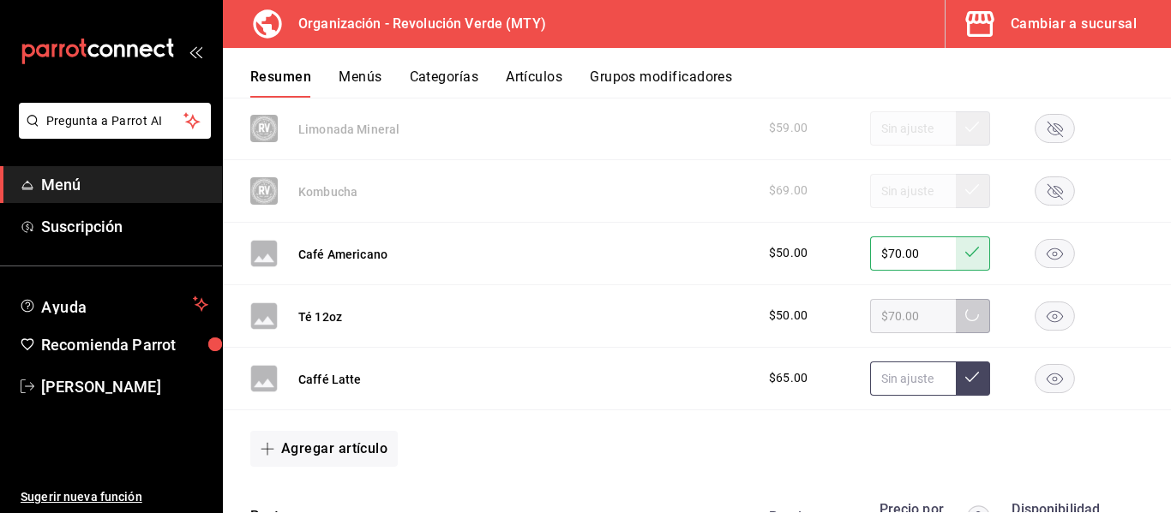
click at [877, 387] on input "text" at bounding box center [913, 379] width 86 height 34
click at [1040, 375] on rect "button" at bounding box center [1054, 378] width 39 height 28
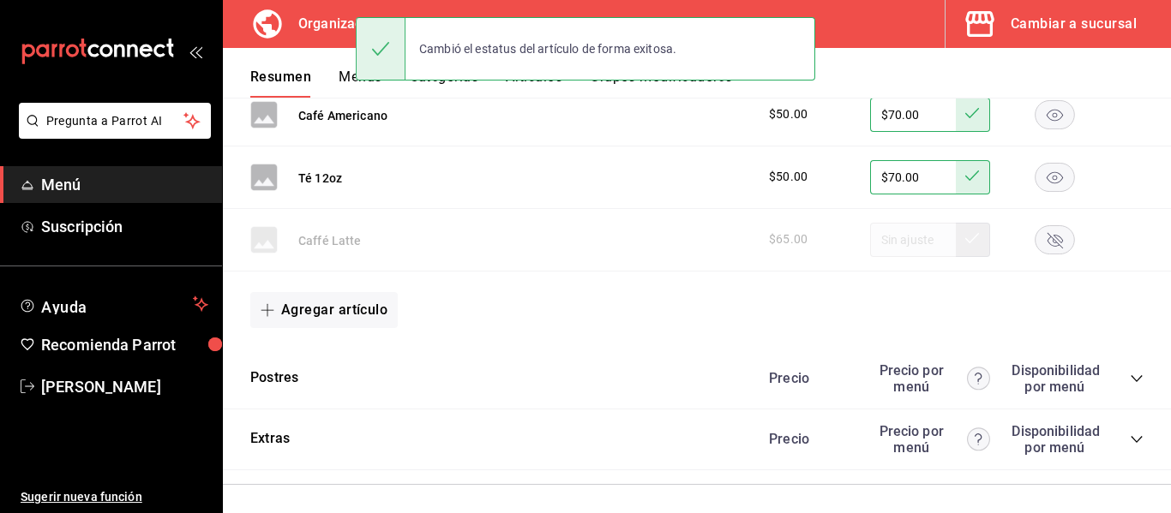
scroll to position [3226, 0]
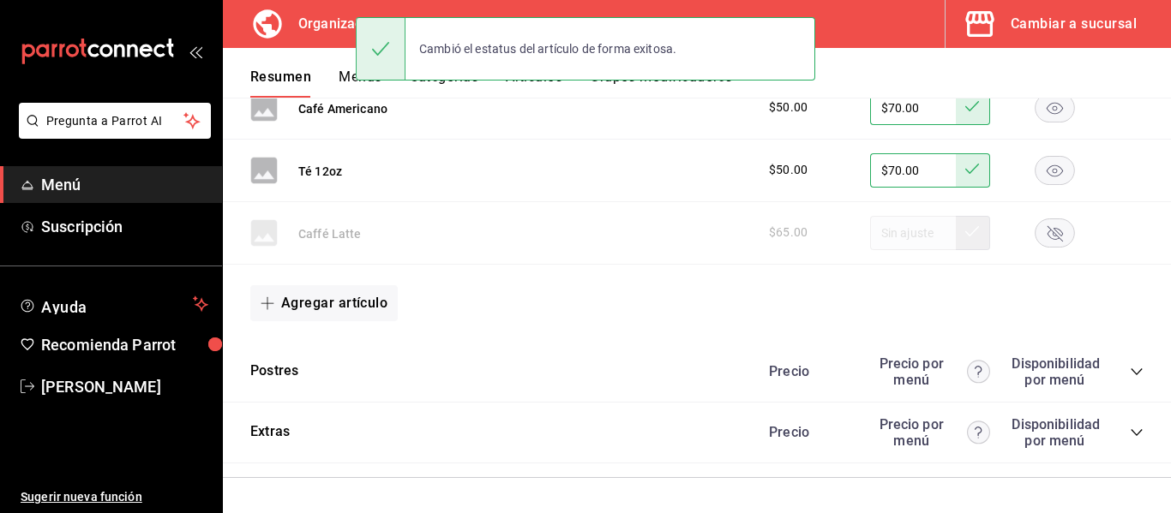
click at [1123, 362] on div "Precio Precio por menú Disponibilidad por menú" at bounding box center [948, 372] width 392 height 33
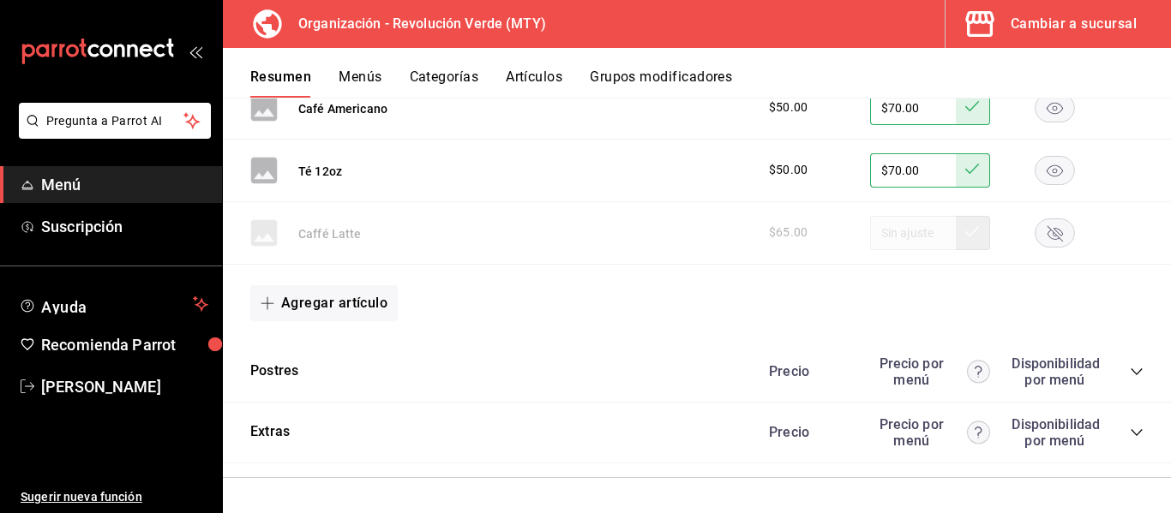
click at [1129, 367] on icon "collapse-category-row" at bounding box center [1136, 372] width 14 height 14
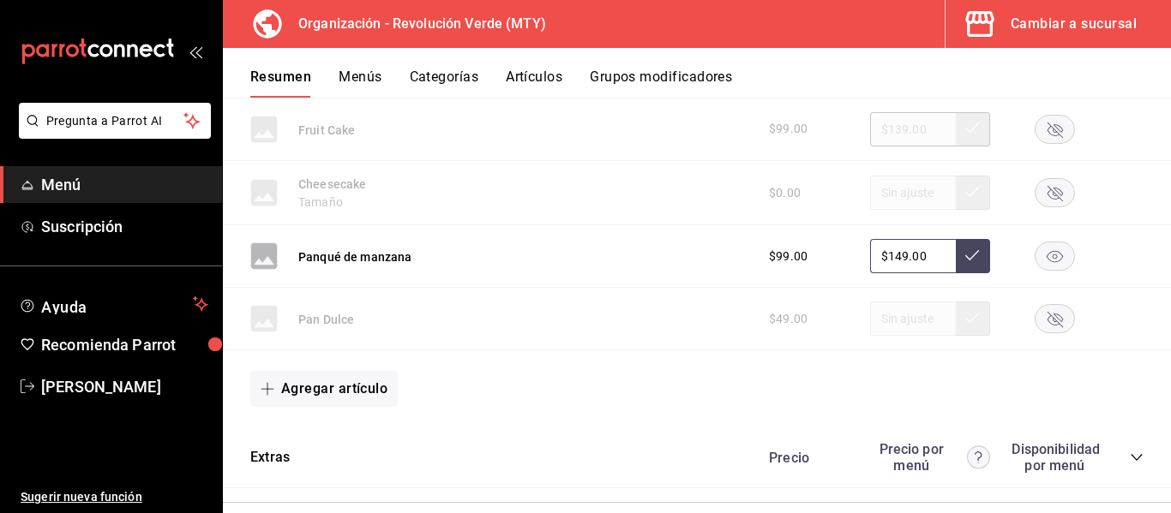
scroll to position [3806, 0]
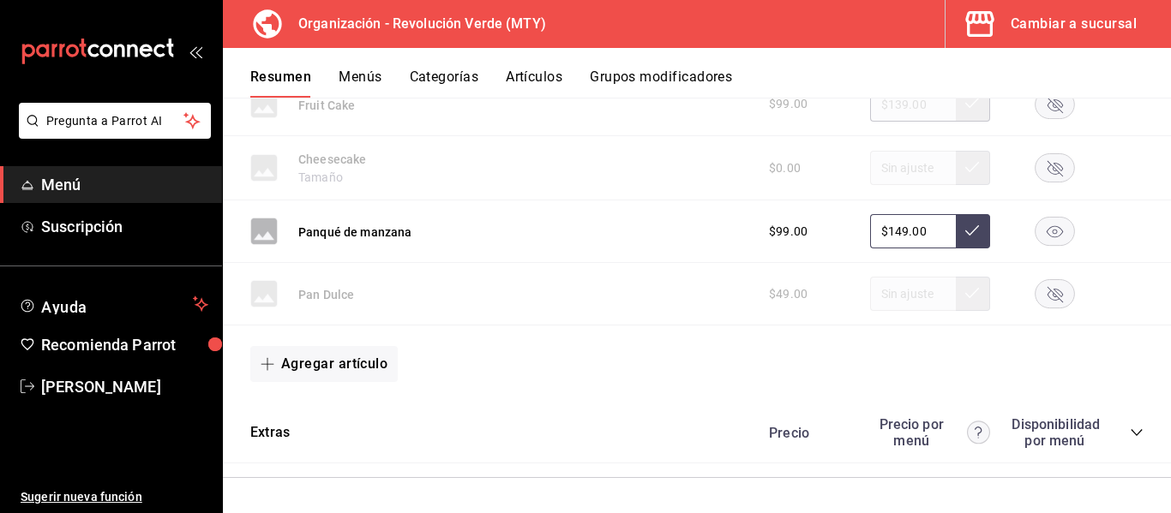
click at [1130, 430] on icon "collapse-category-row" at bounding box center [1135, 433] width 11 height 7
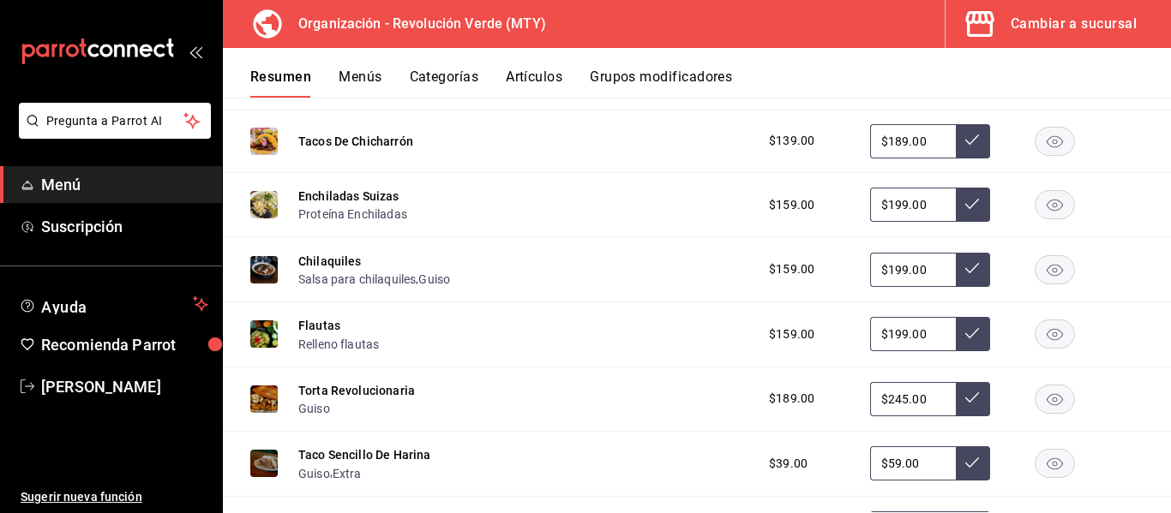
scroll to position [1226, 0]
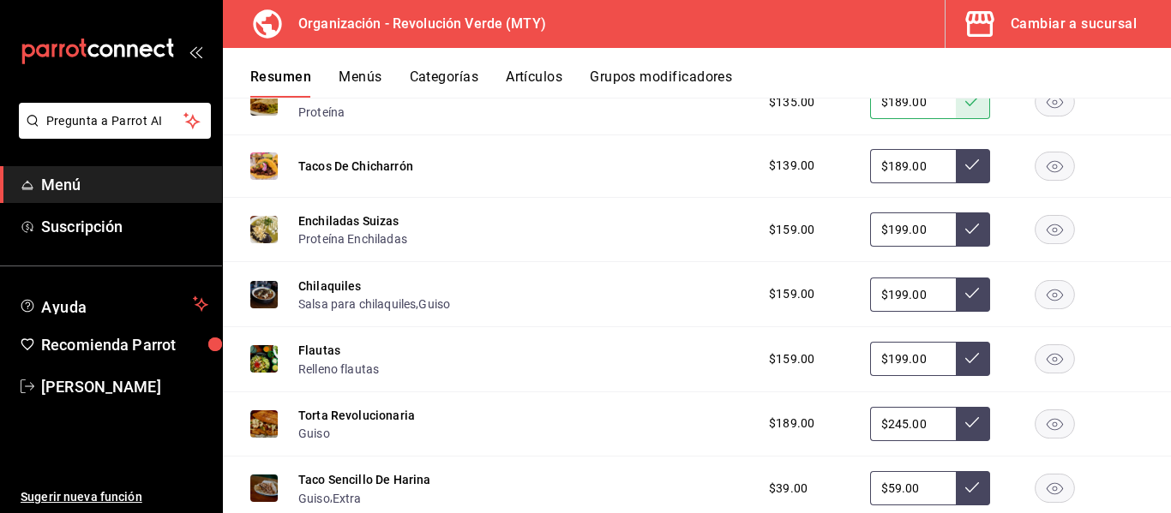
click at [897, 359] on input "$199.00" at bounding box center [913, 359] width 86 height 34
type input "$1.00"
type input "$199.00"
click at [889, 289] on input "$199.00" at bounding box center [913, 295] width 86 height 34
type input "$219.00"
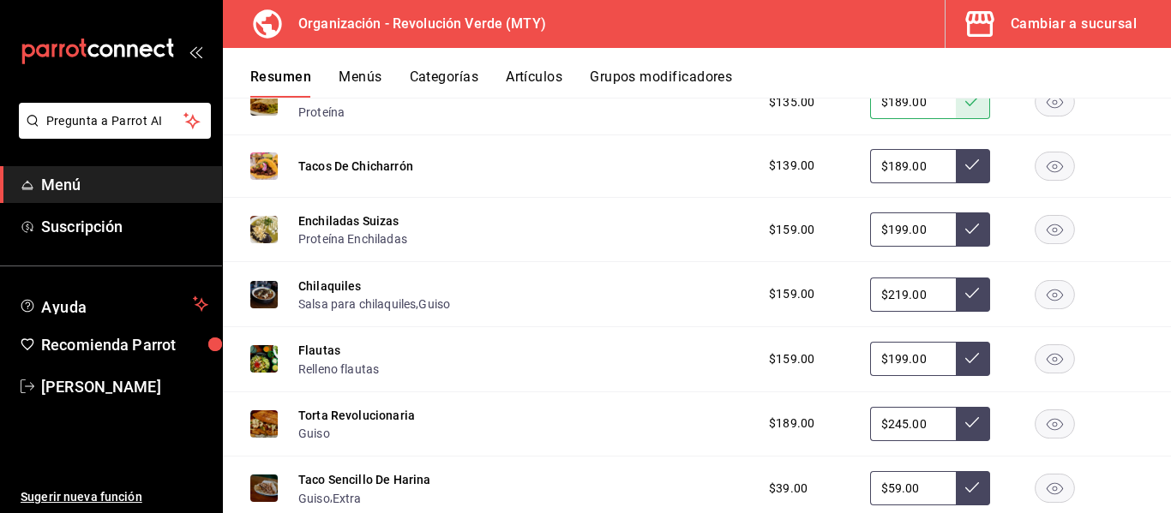
click at [971, 303] on button at bounding box center [973, 295] width 34 height 34
click at [894, 363] on input "$199.00" at bounding box center [913, 359] width 86 height 34
type input "$1.00"
type input "$219.00"
click at [956, 360] on button at bounding box center [973, 359] width 34 height 34
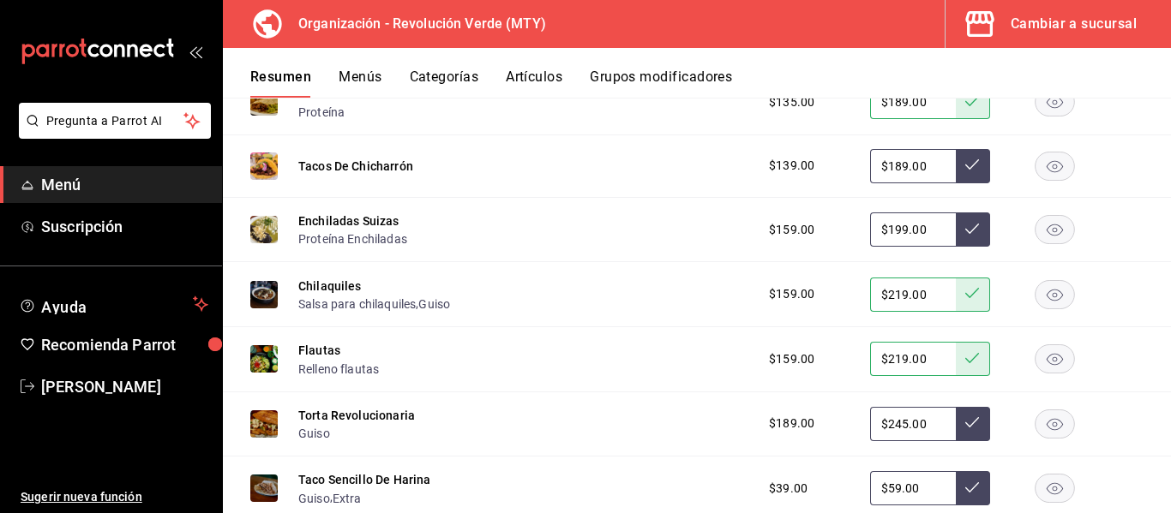
click at [892, 223] on input "$199.00" at bounding box center [913, 230] width 86 height 34
type input "$1.00"
type input "$219.00"
click at [968, 227] on button at bounding box center [973, 230] width 34 height 34
click at [889, 172] on input "$189.00" at bounding box center [913, 166] width 86 height 34
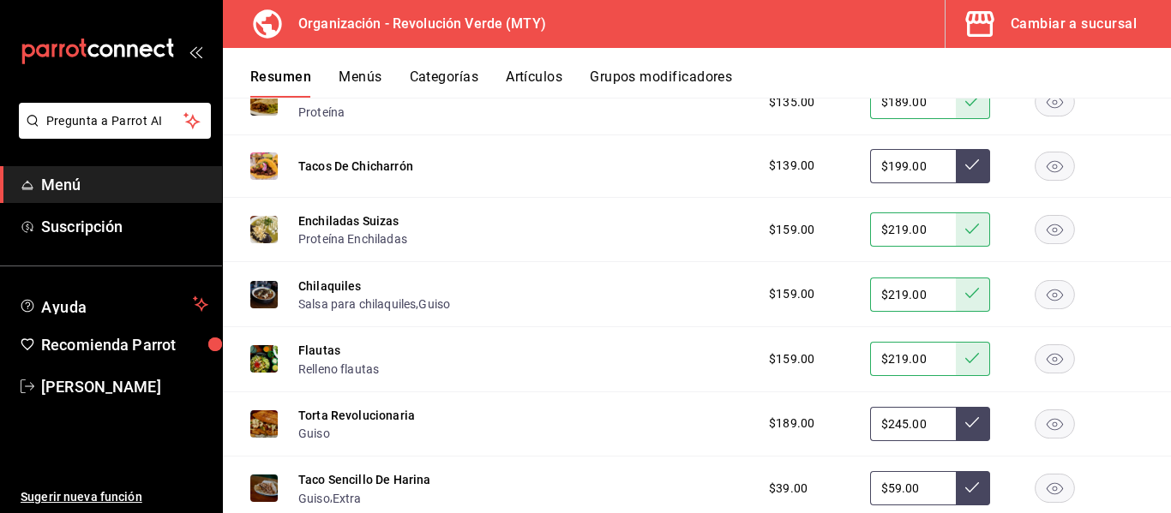
type input "$199.00"
click at [964, 157] on button at bounding box center [973, 166] width 34 height 34
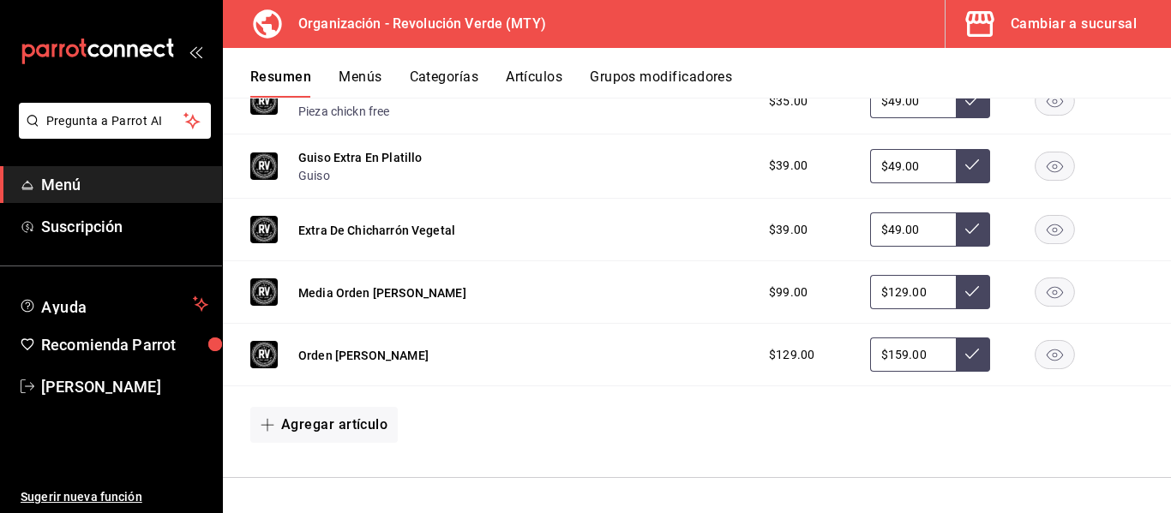
scroll to position [0, 0]
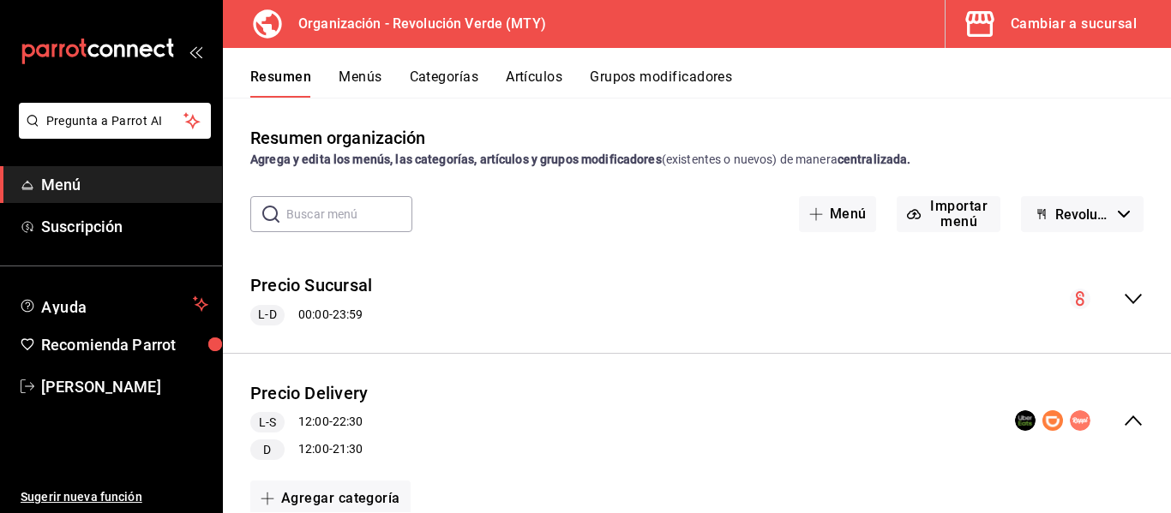
click at [355, 86] on button "Menús" at bounding box center [360, 83] width 43 height 29
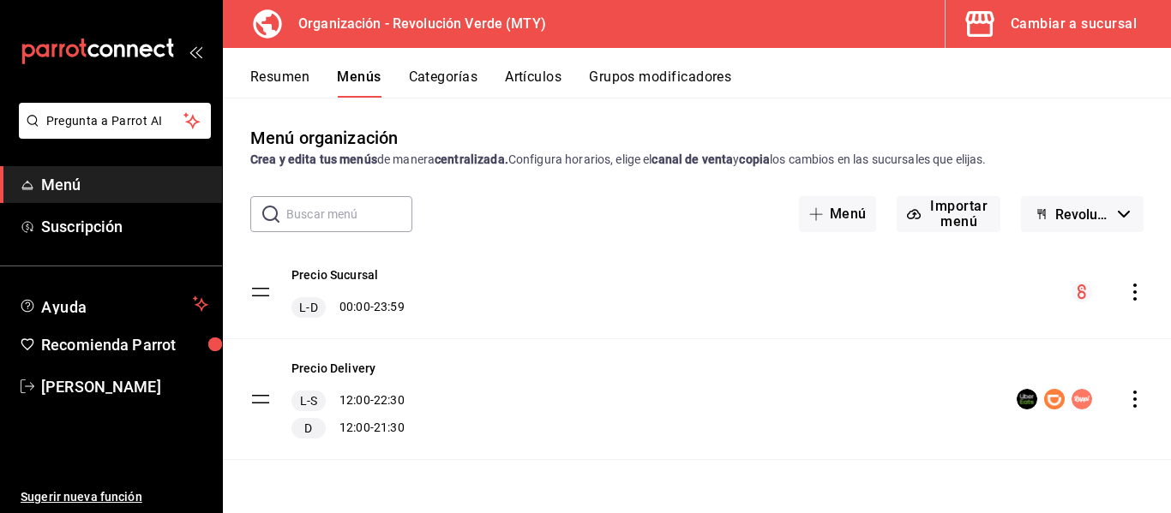
click at [1143, 408] on div "Precio Delivery L-S 12:00 - 22:30 D 12:00 - 21:30" at bounding box center [697, 399] width 948 height 120
click at [1136, 400] on icon "actions" at bounding box center [1134, 399] width 17 height 17
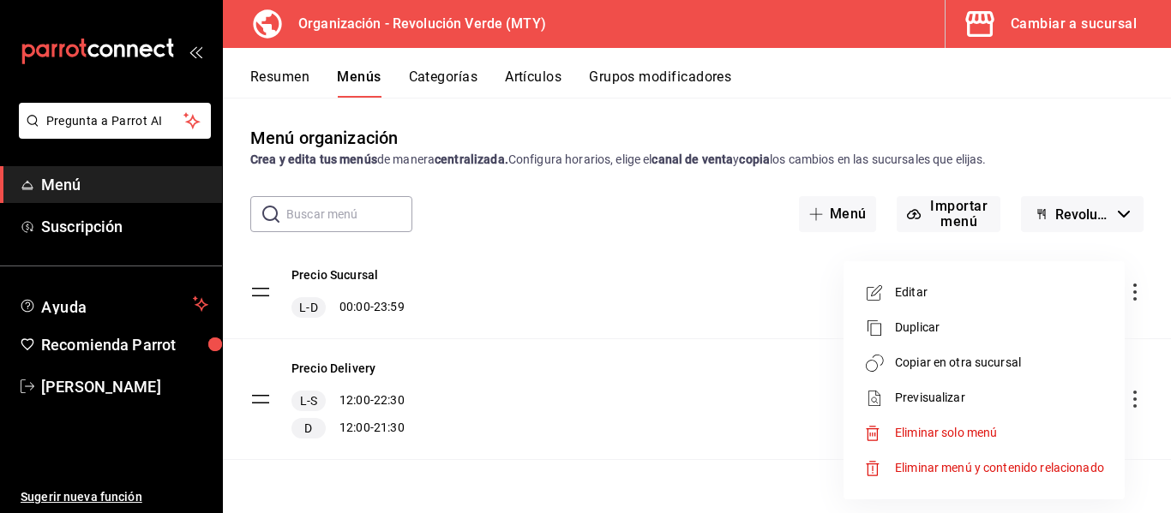
click at [930, 396] on span "Previsualizar" at bounding box center [999, 398] width 209 height 18
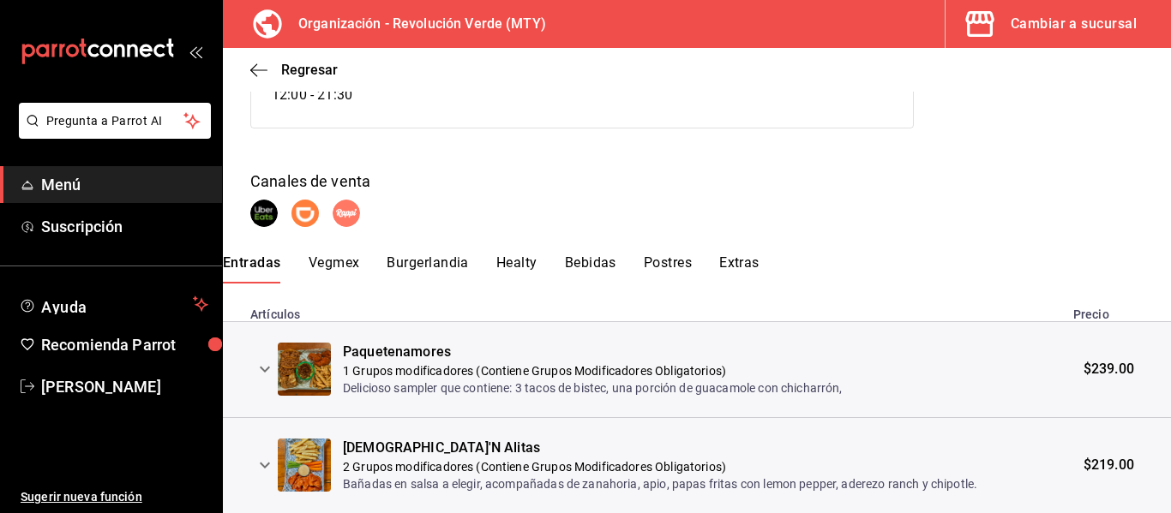
scroll to position [287, 0]
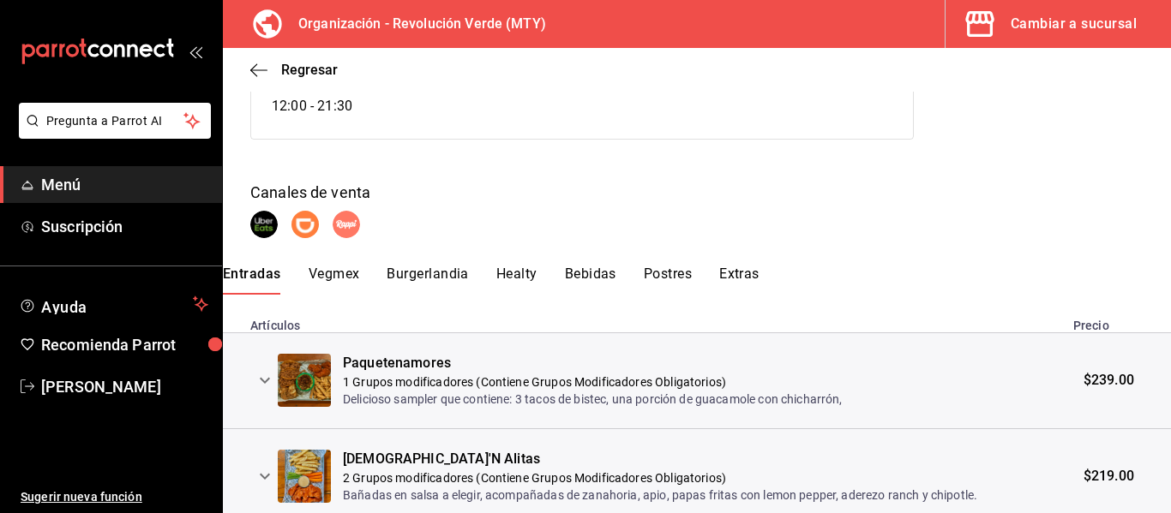
click at [359, 282] on button "Vegmex" at bounding box center [334, 280] width 51 height 29
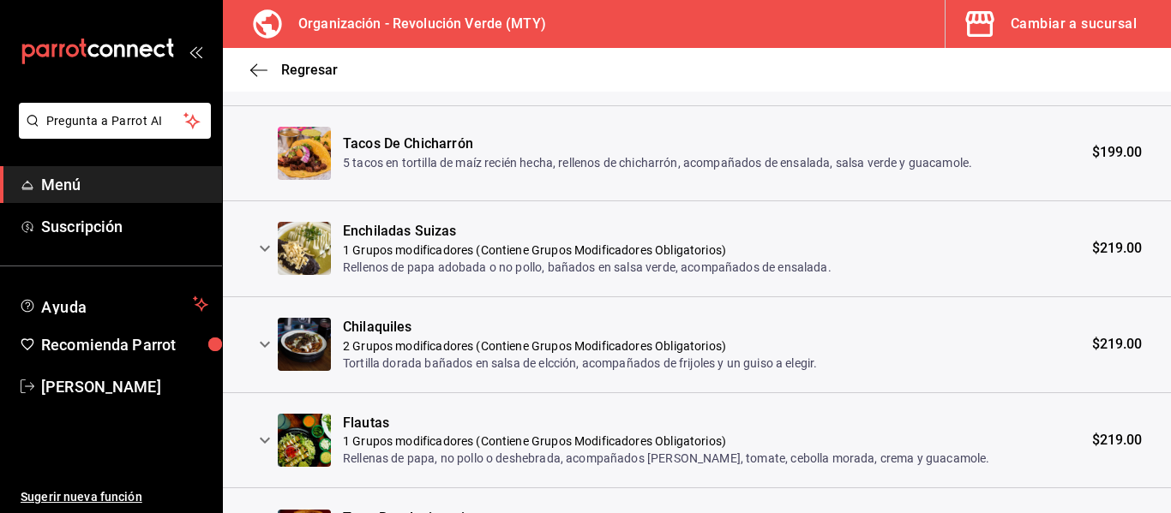
scroll to position [0, 0]
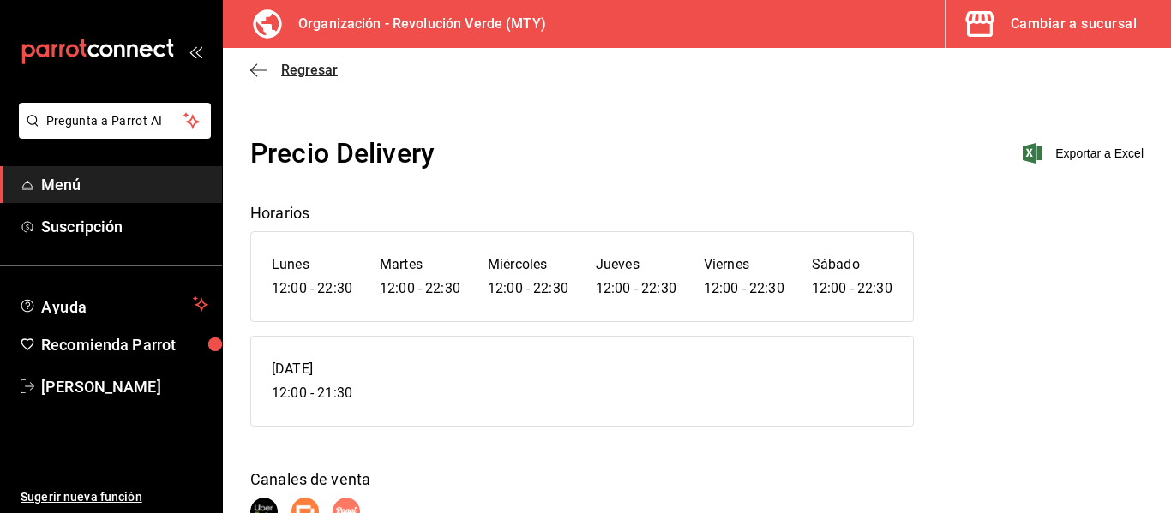
click at [257, 63] on icon "button" at bounding box center [258, 70] width 17 height 15
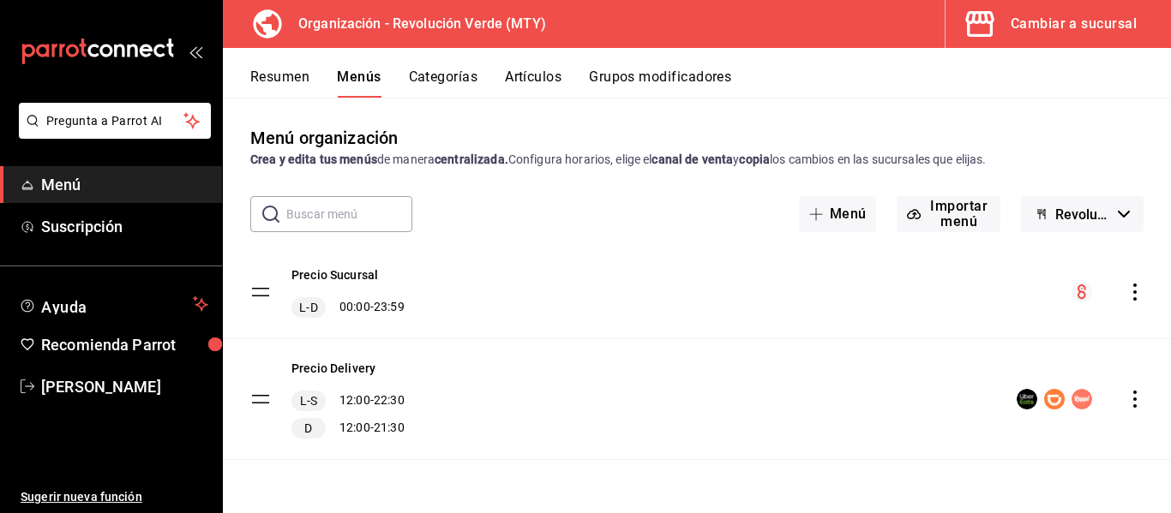
click at [1134, 403] on icon "actions" at bounding box center [1134, 399] width 17 height 17
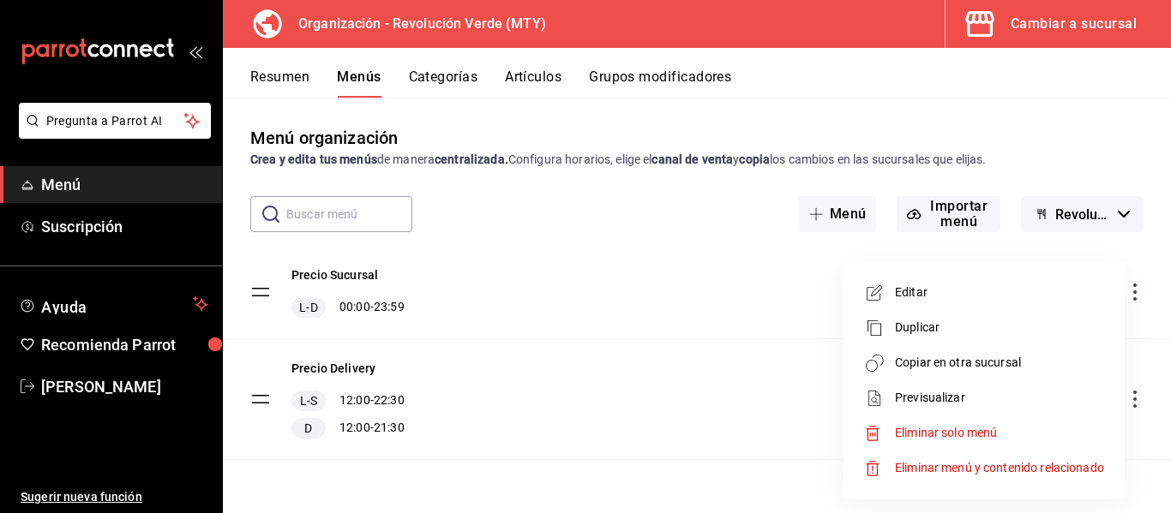
click at [999, 285] on span "Editar" at bounding box center [999, 293] width 209 height 18
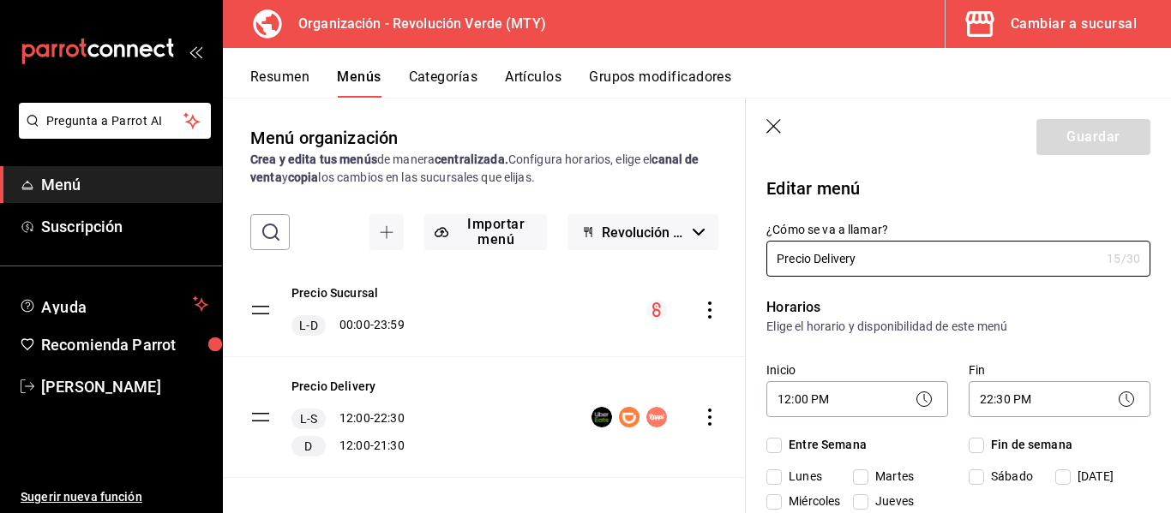
checkbox input "true"
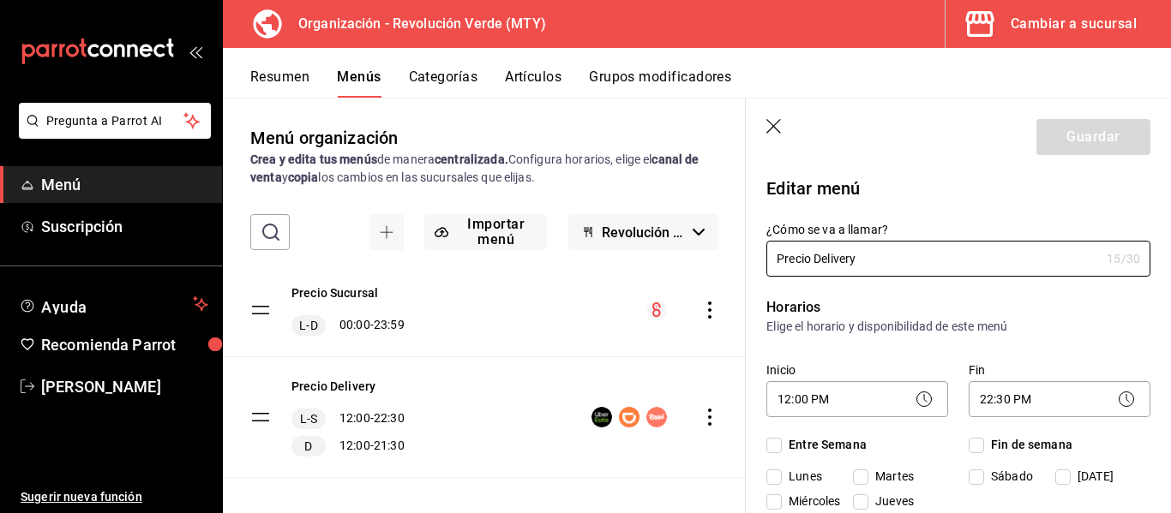
checkbox input "true"
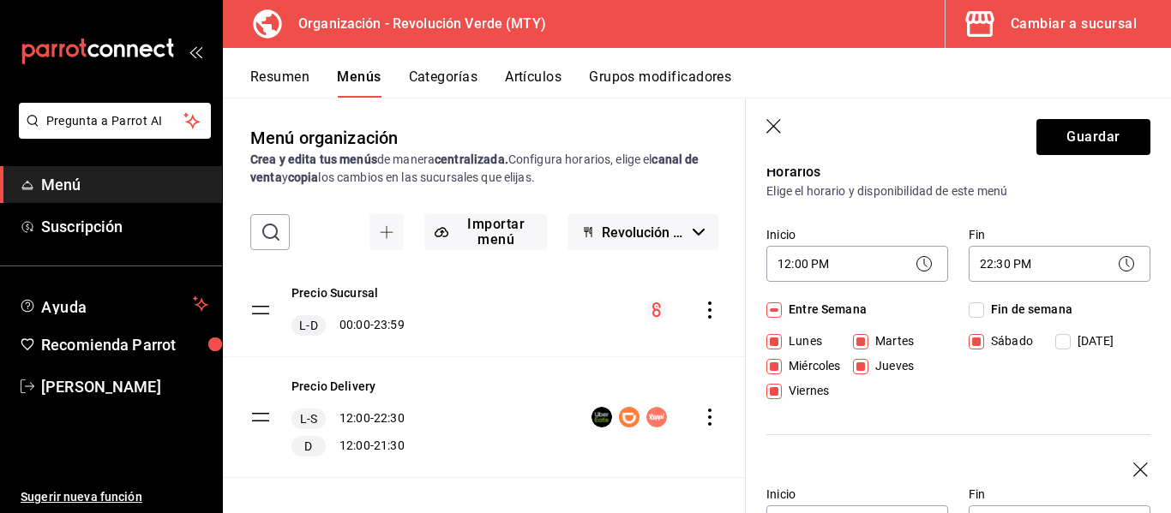
scroll to position [144, 0]
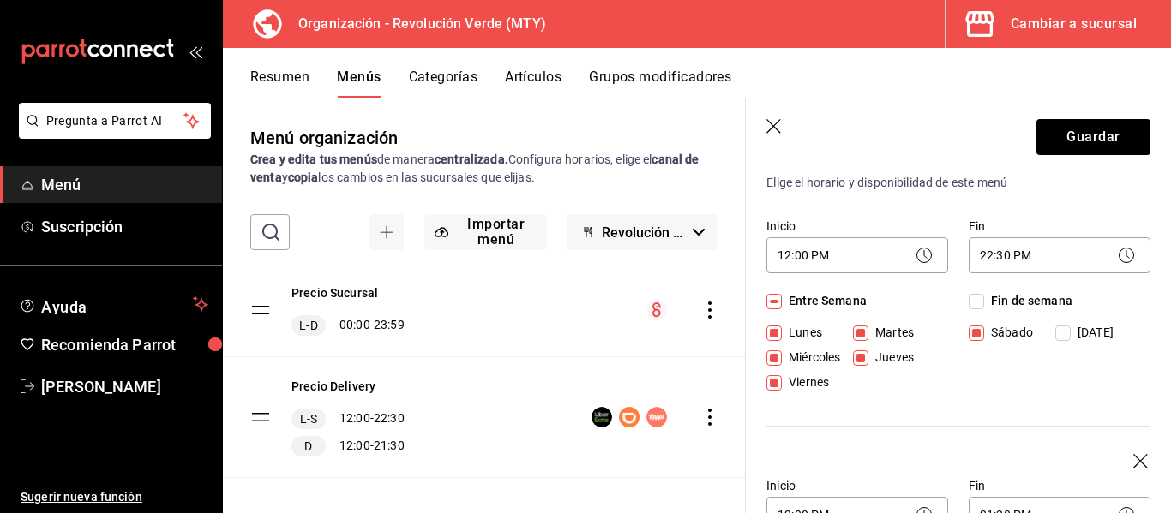
click at [777, 127] on icon "button" at bounding box center [774, 127] width 17 height 17
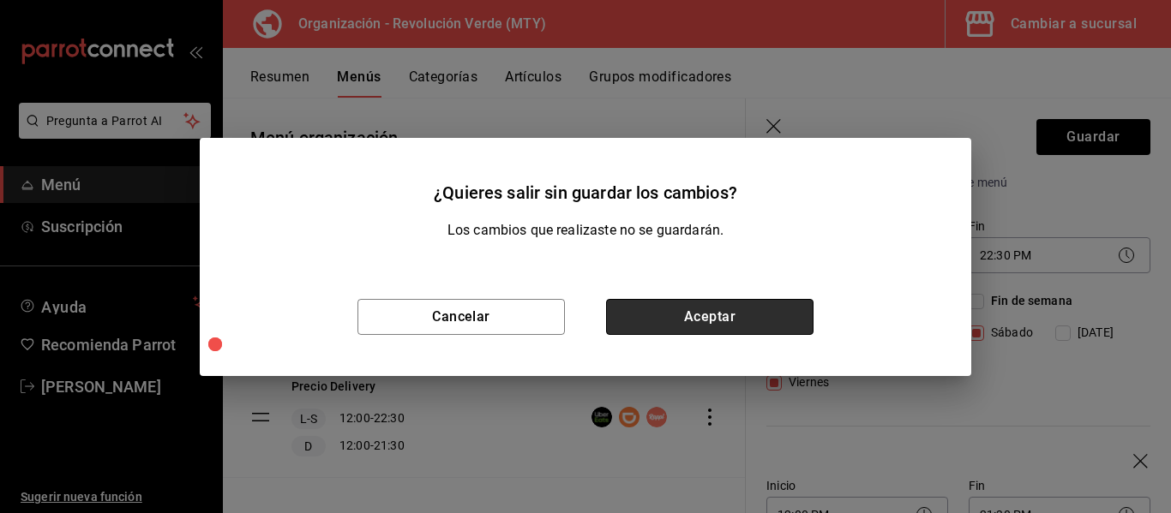
click at [655, 334] on button "Aceptar" at bounding box center [709, 317] width 207 height 36
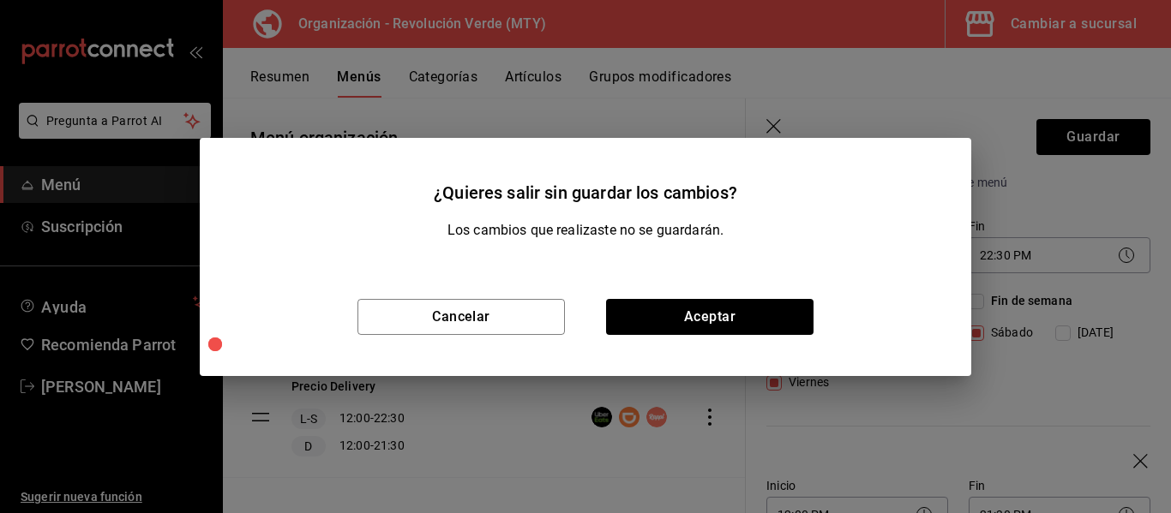
click at [666, 323] on div "Precio Sucursal L-D 00:00 - 23:59" at bounding box center [484, 310] width 523 height 93
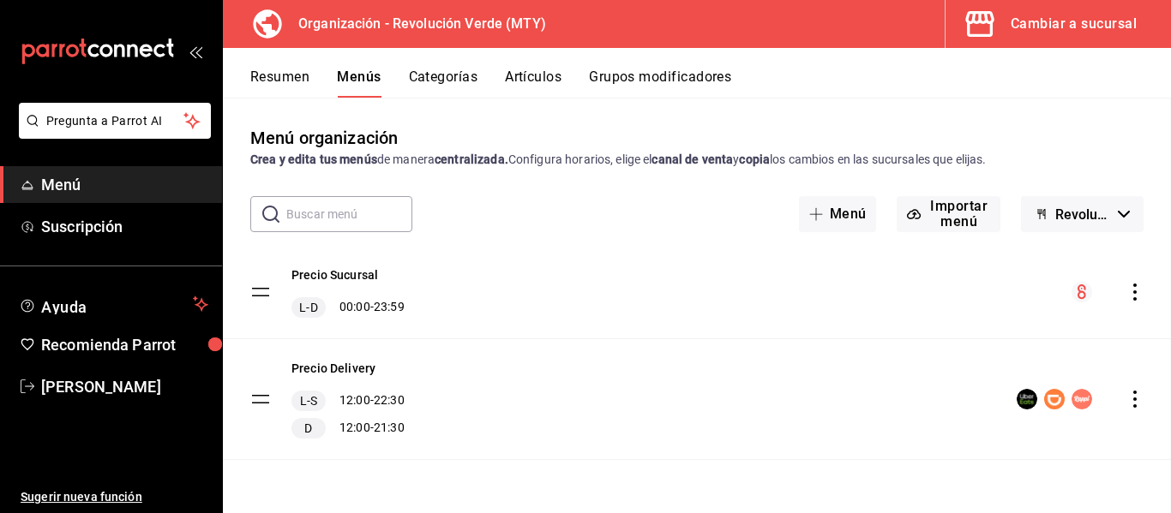
checkbox input "false"
type input "1758673456459"
checkbox input "false"
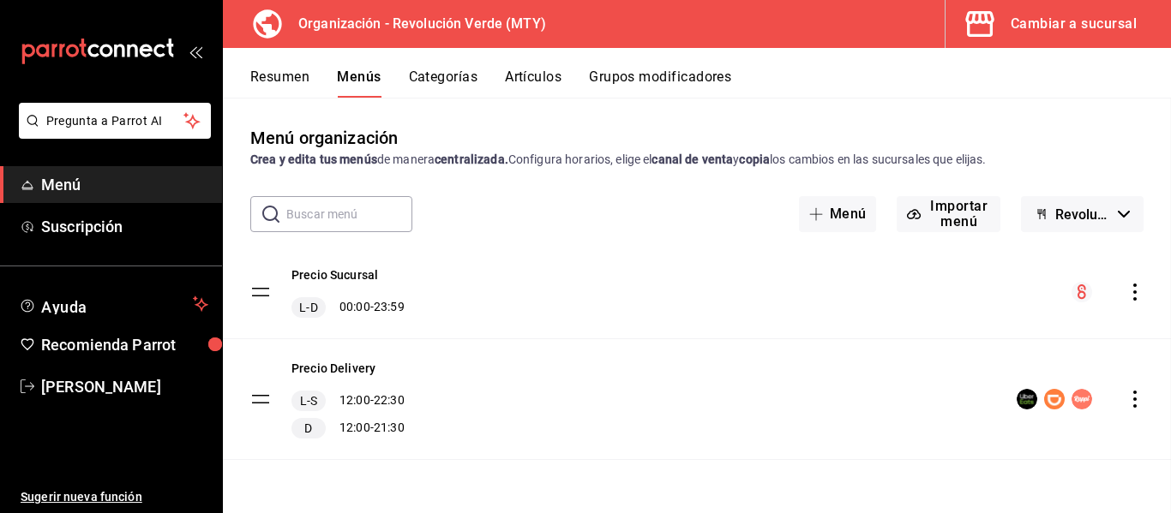
checkbox input "false"
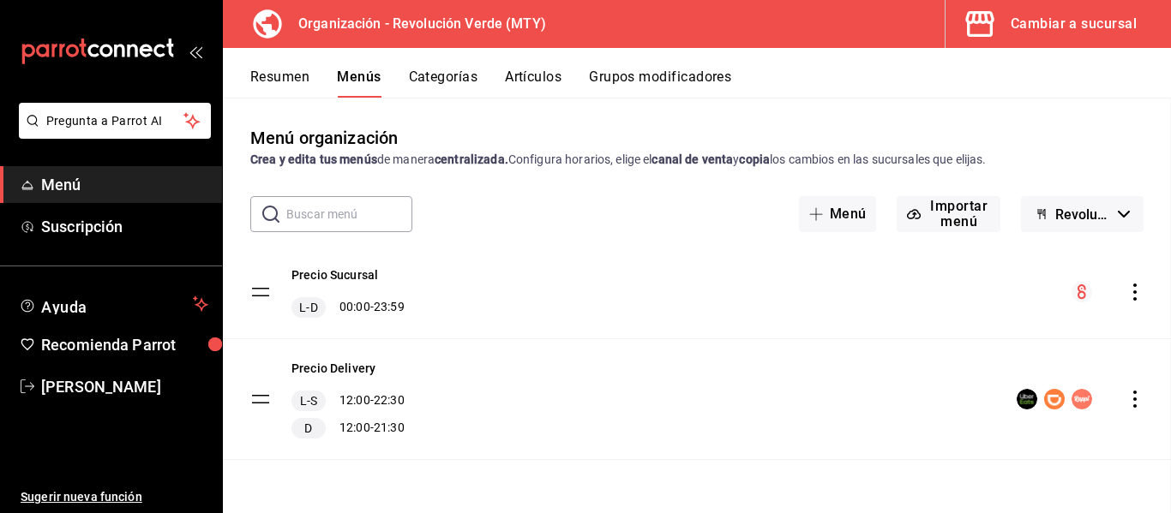
checkbox input "false"
click at [1139, 404] on icon "actions" at bounding box center [1134, 399] width 17 height 17
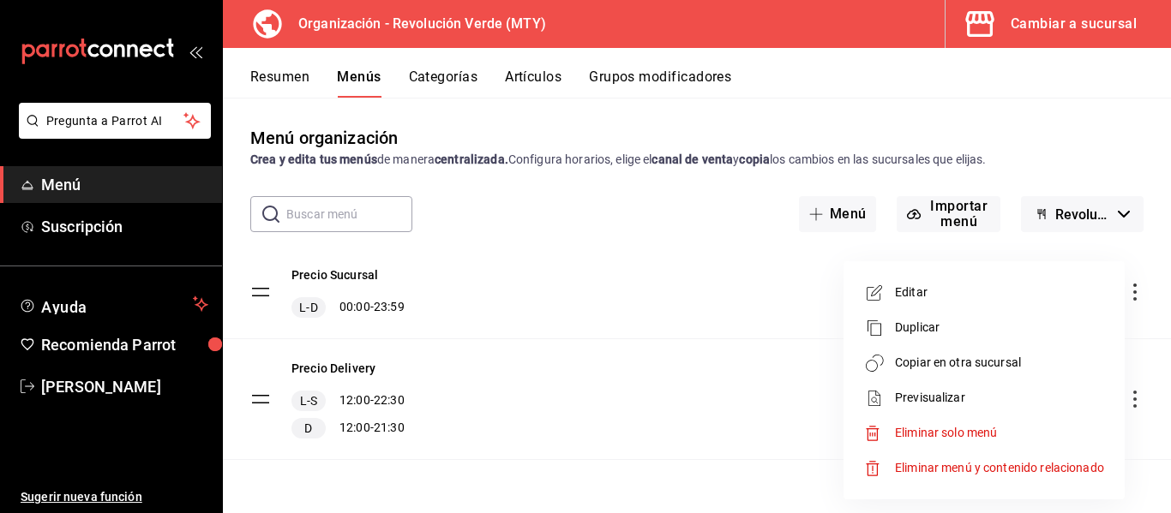
click at [1000, 367] on span "Copiar en otra sucursal" at bounding box center [999, 363] width 209 height 18
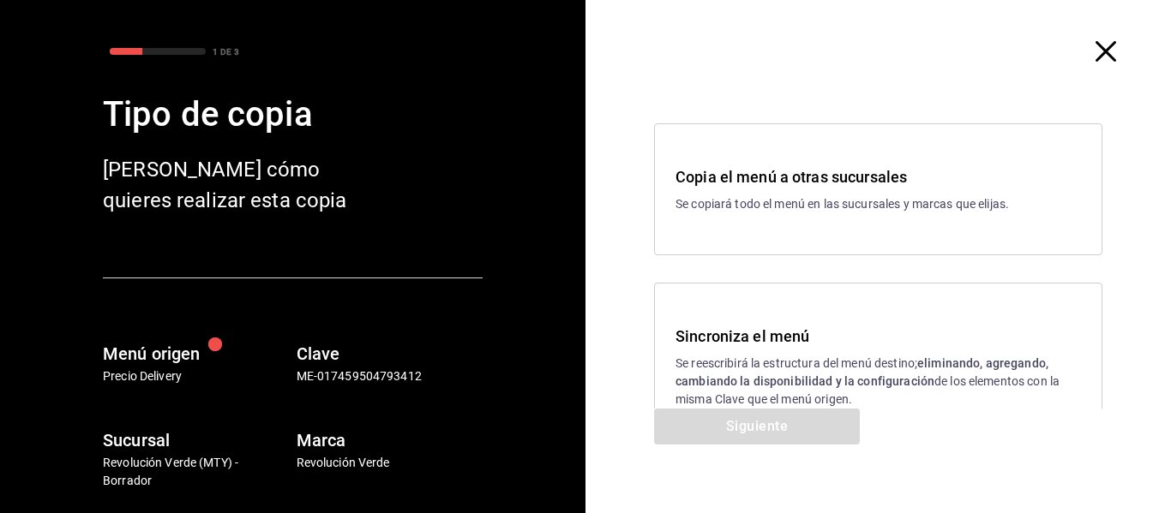
click at [845, 321] on div "Sincroniza el menú Se reescribirá la estructura del menú destino; eliminando, a…" at bounding box center [878, 367] width 448 height 168
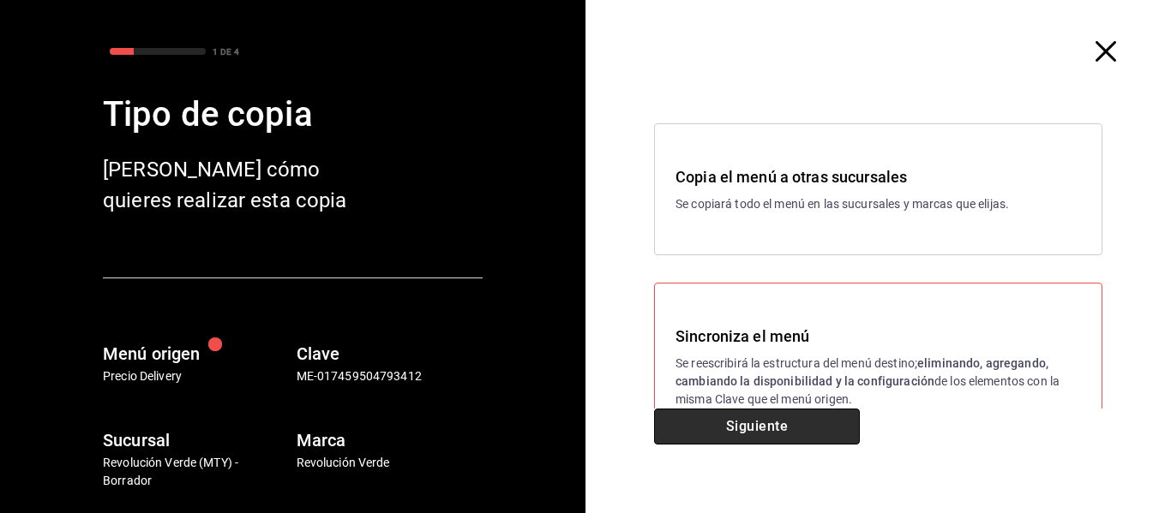
click at [762, 420] on button "Siguiente" at bounding box center [757, 427] width 206 height 36
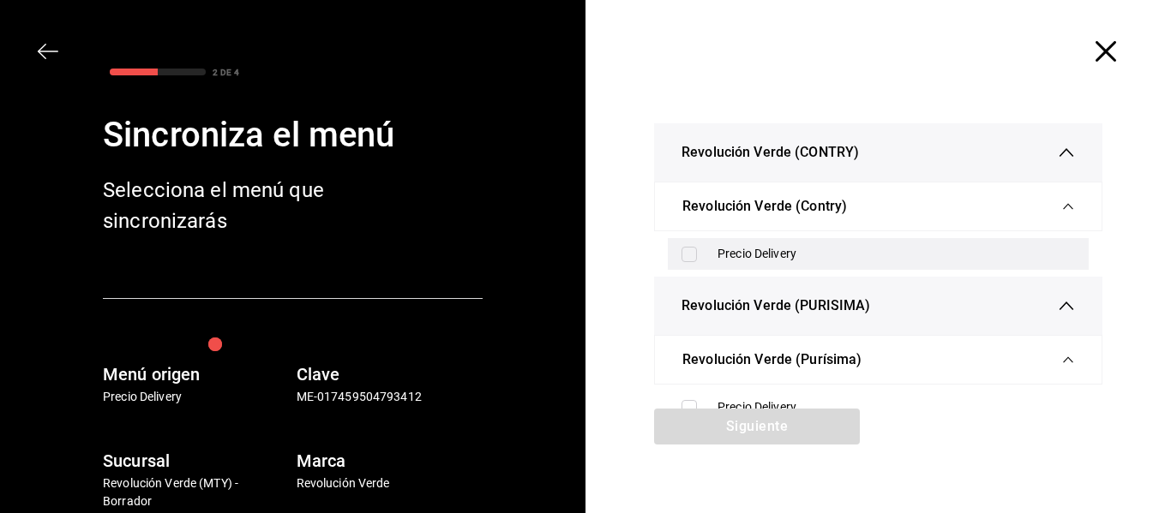
click at [799, 257] on div "Precio Delivery" at bounding box center [895, 254] width 357 height 18
checkbox input "true"
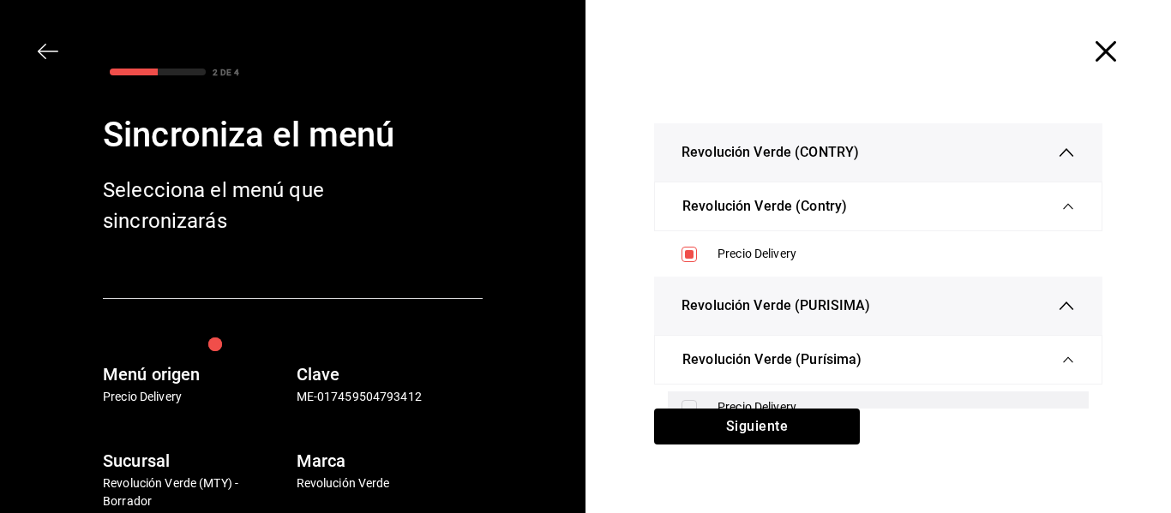
click at [760, 401] on div "Precio Delivery" at bounding box center [895, 407] width 357 height 18
checkbox input "true"
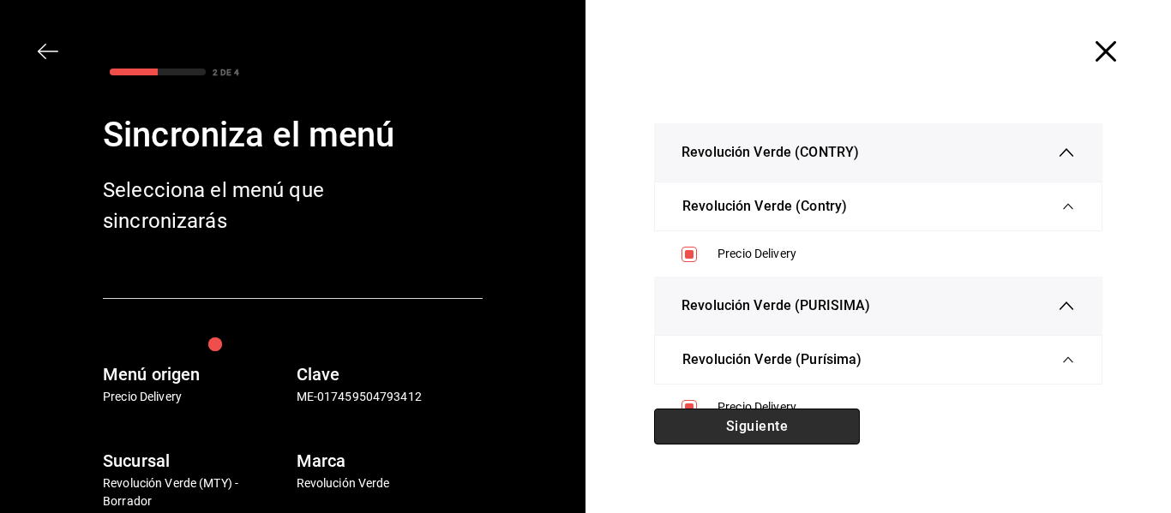
click at [746, 444] on button "Siguiente" at bounding box center [757, 427] width 206 height 36
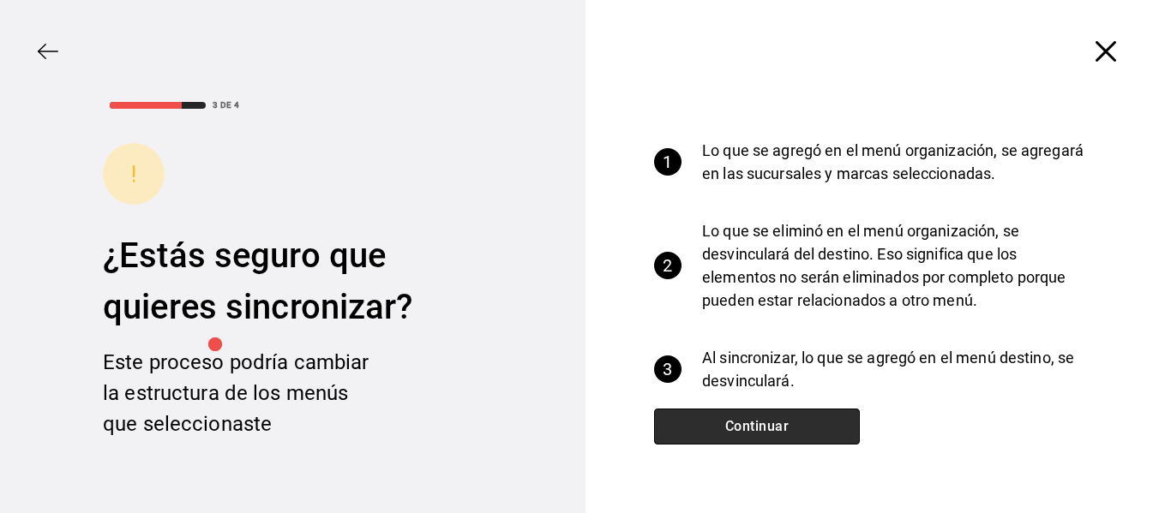
click at [746, 444] on button "Continuar" at bounding box center [757, 427] width 206 height 36
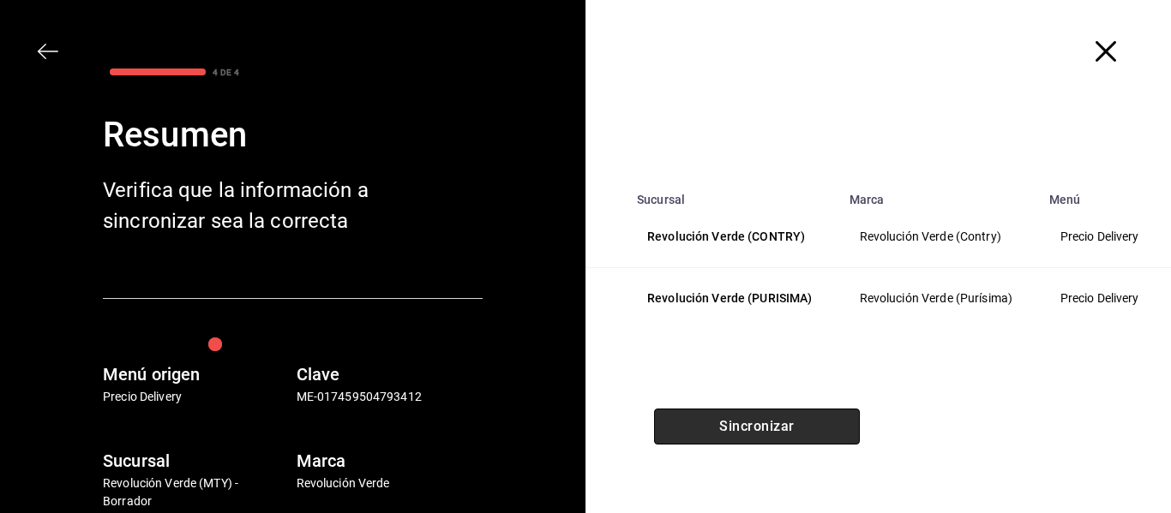
click at [754, 439] on button "Sincronizar" at bounding box center [757, 427] width 206 height 36
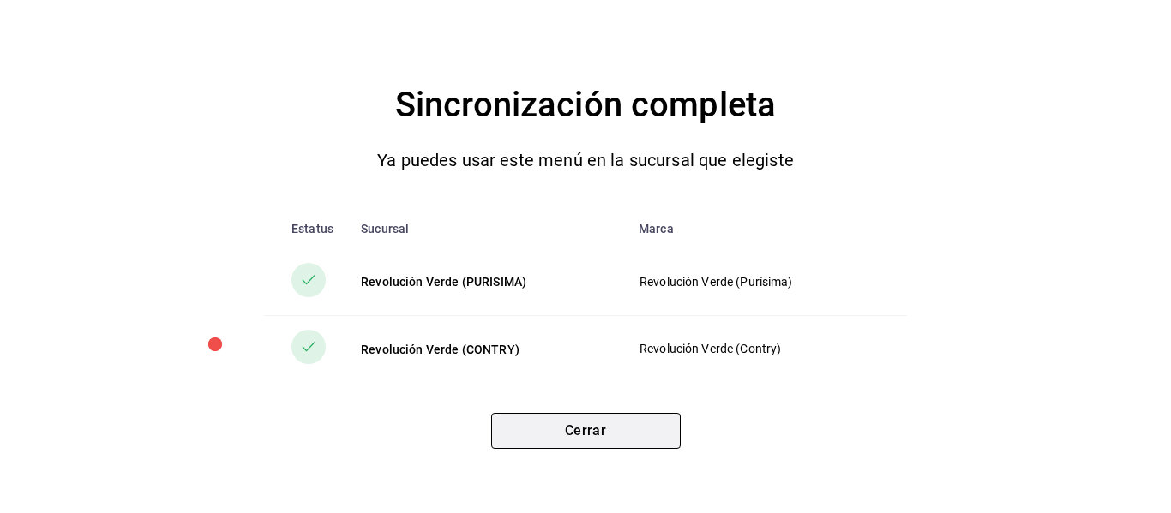
click at [613, 446] on button "Cerrar" at bounding box center [585, 431] width 189 height 36
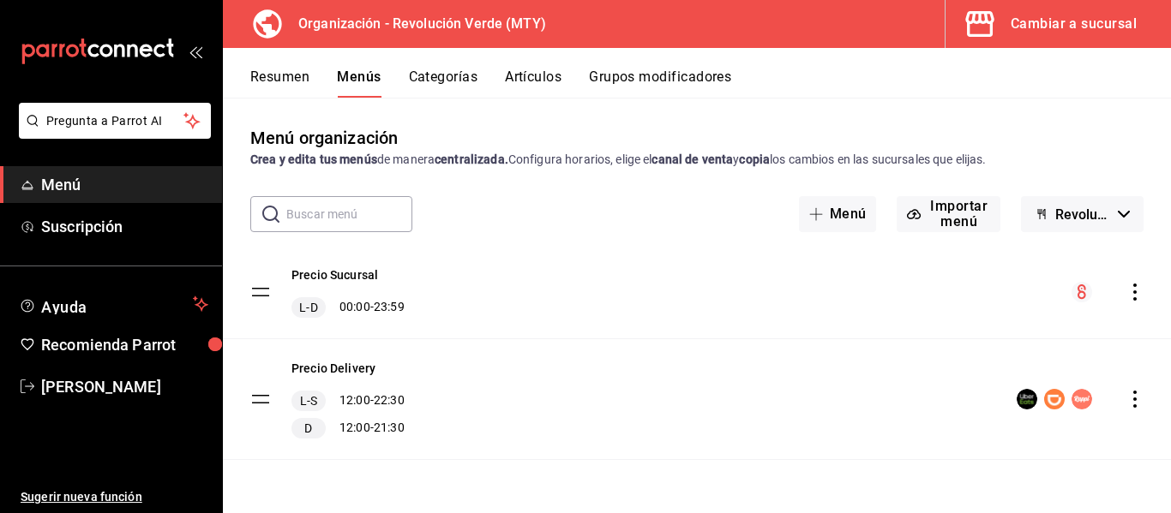
click at [1097, 27] on div "Cambiar a sucursal" at bounding box center [1073, 24] width 126 height 24
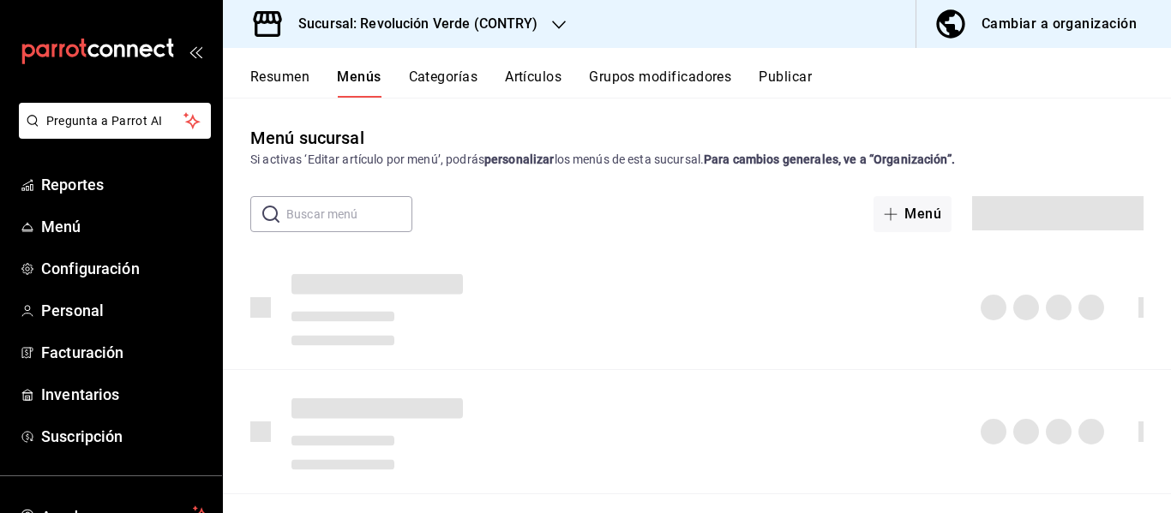
click at [459, 27] on h3 "Sucursal: Revolución Verde (CONTRY)" at bounding box center [412, 24] width 254 height 21
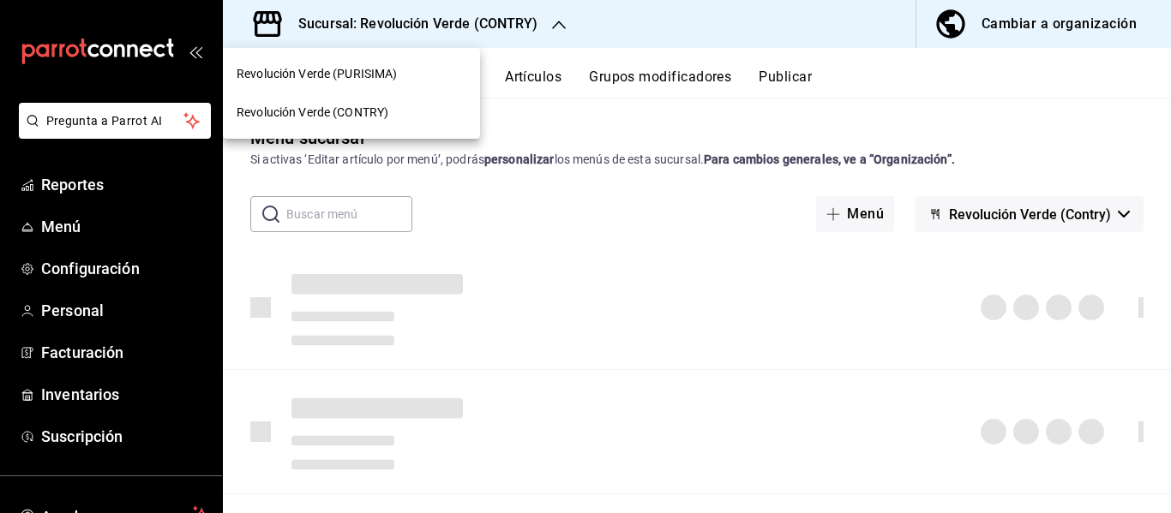
click at [385, 63] on div "Revolución Verde (PURISIMA)" at bounding box center [351, 74] width 257 height 39
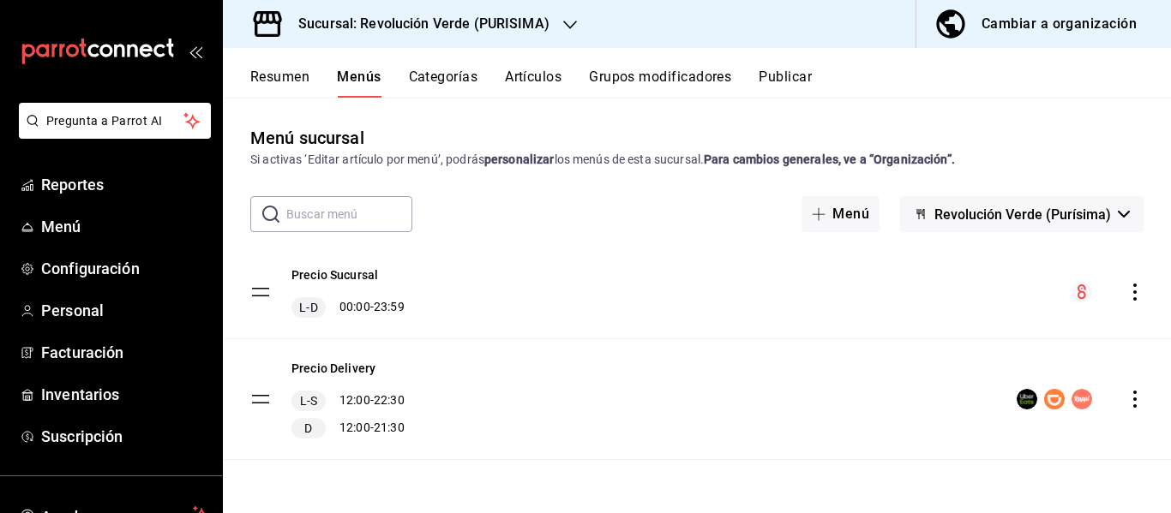
click at [1126, 392] on icon "actions" at bounding box center [1134, 399] width 17 height 17
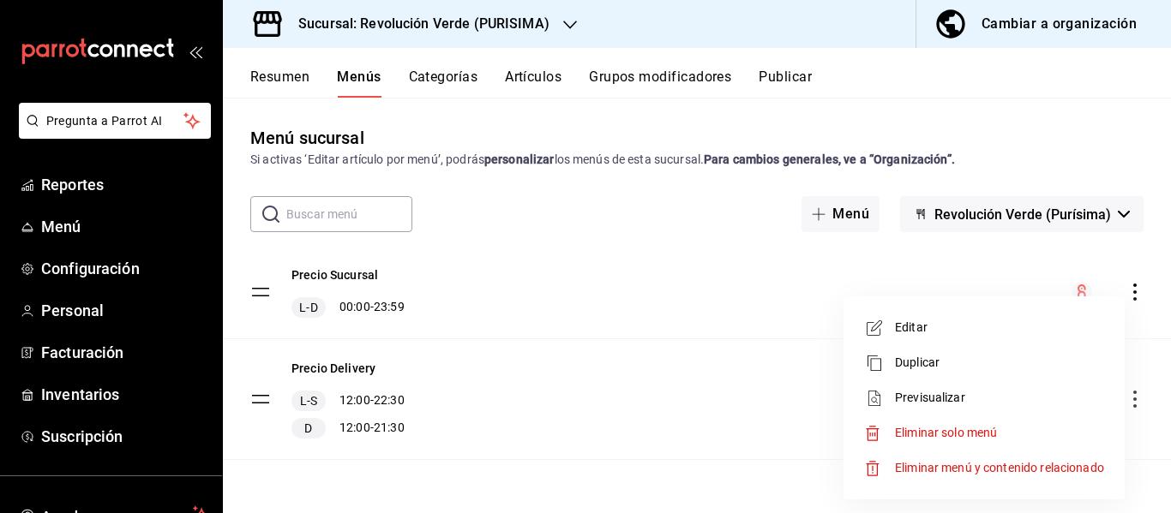
click at [961, 326] on span "Editar" at bounding box center [999, 328] width 209 height 18
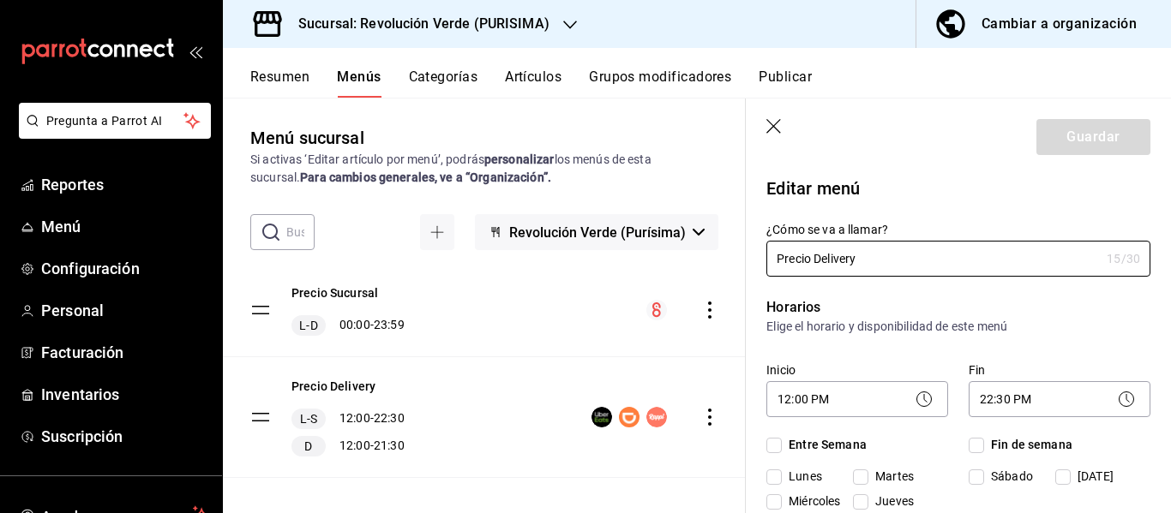
checkbox input "true"
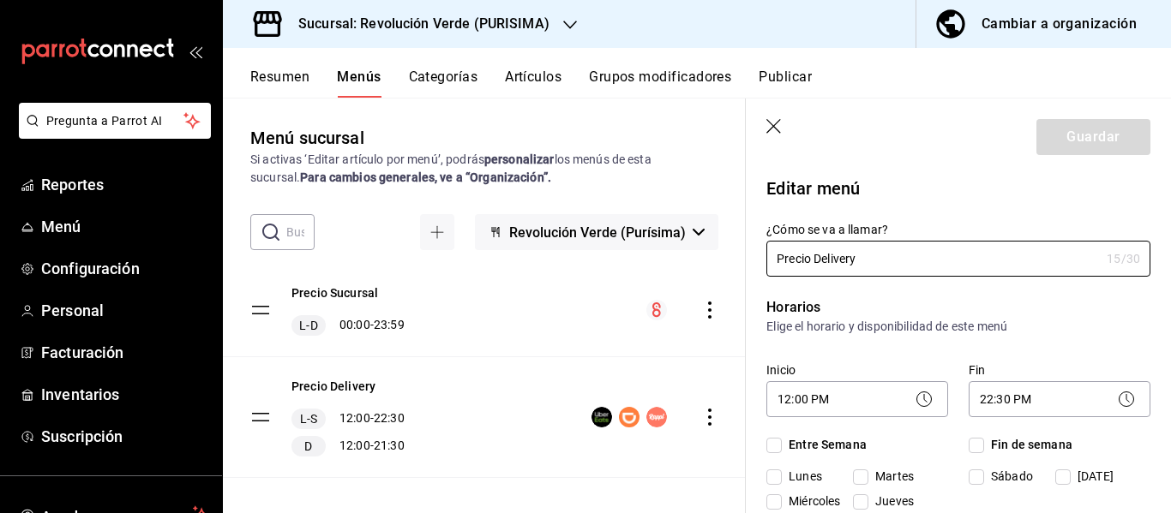
checkbox input "true"
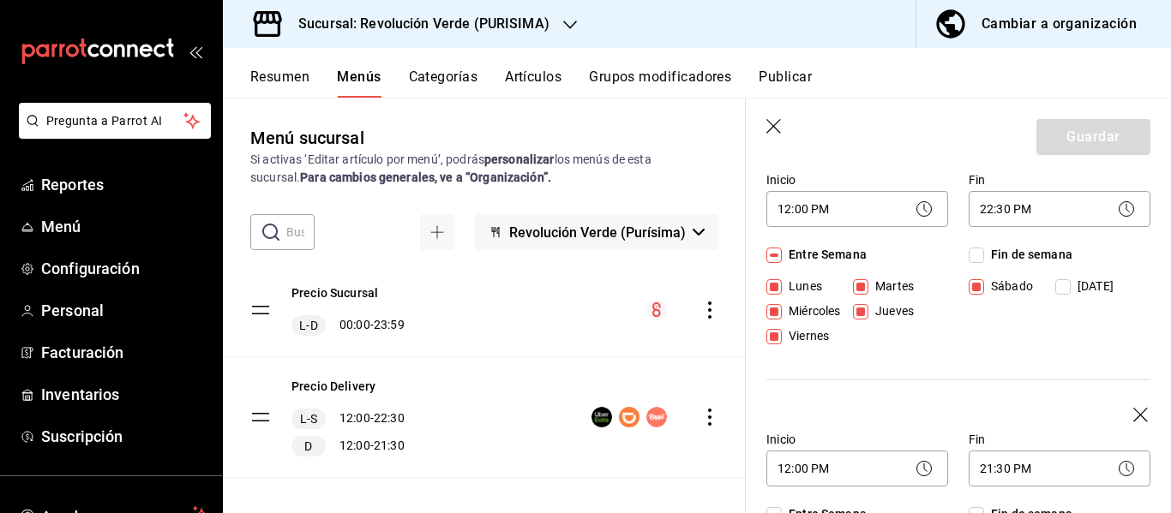
scroll to position [209, 0]
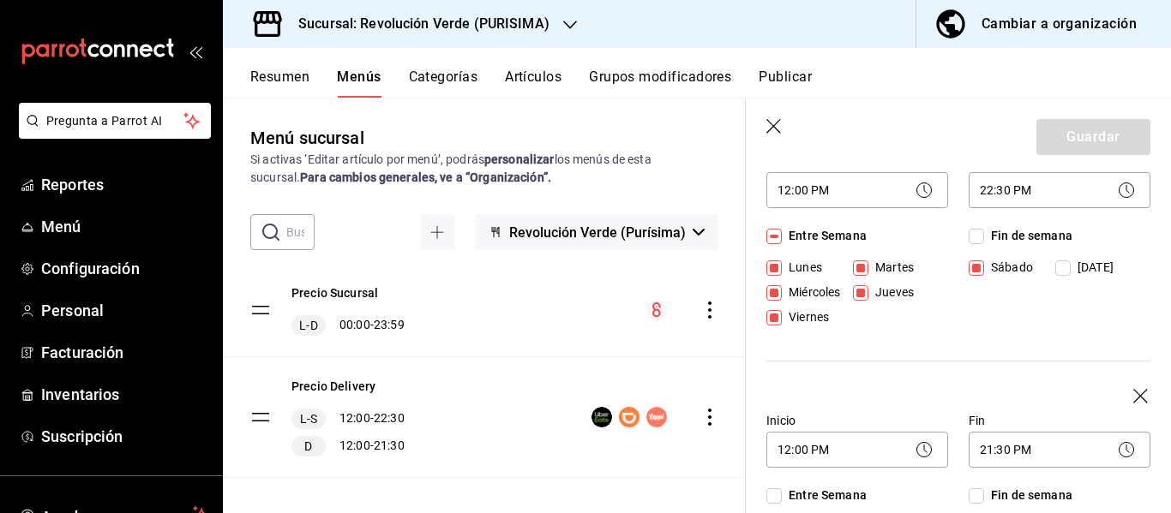
click at [860, 273] on input "Martes" at bounding box center [860, 268] width 15 height 15
checkbox input "false"
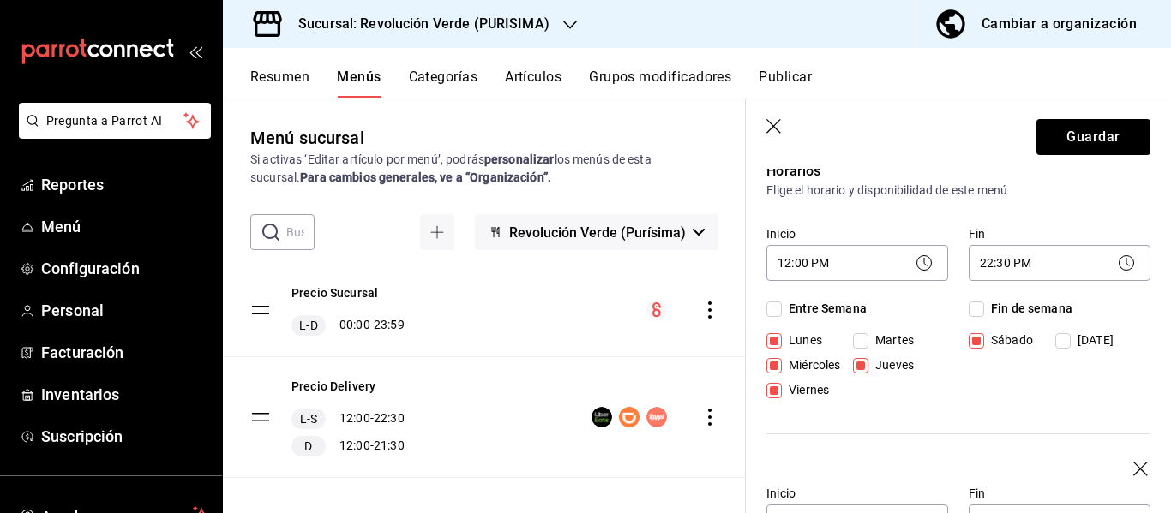
scroll to position [141, 0]
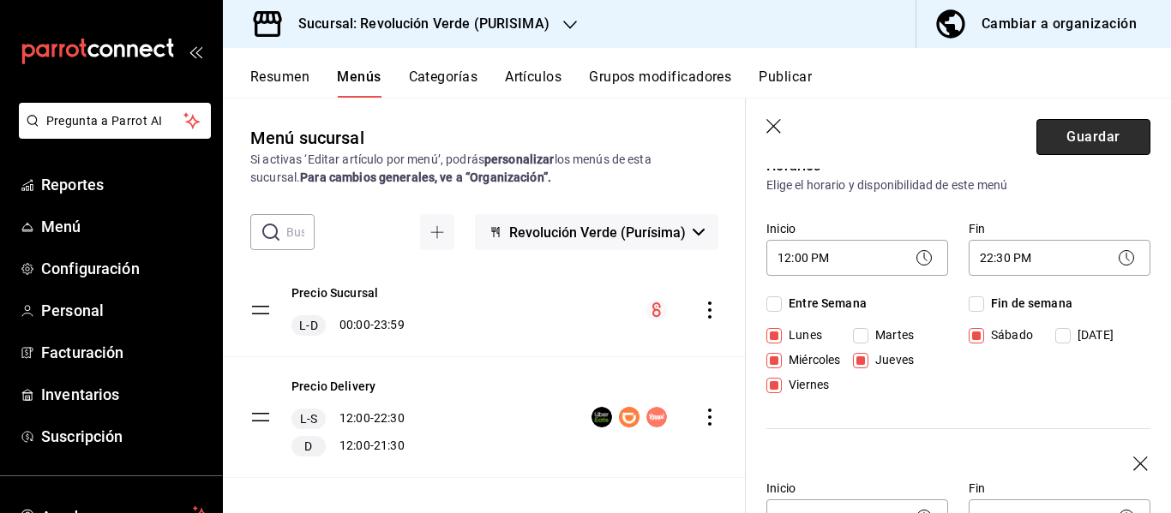
click at [1086, 131] on button "Guardar" at bounding box center [1093, 137] width 114 height 36
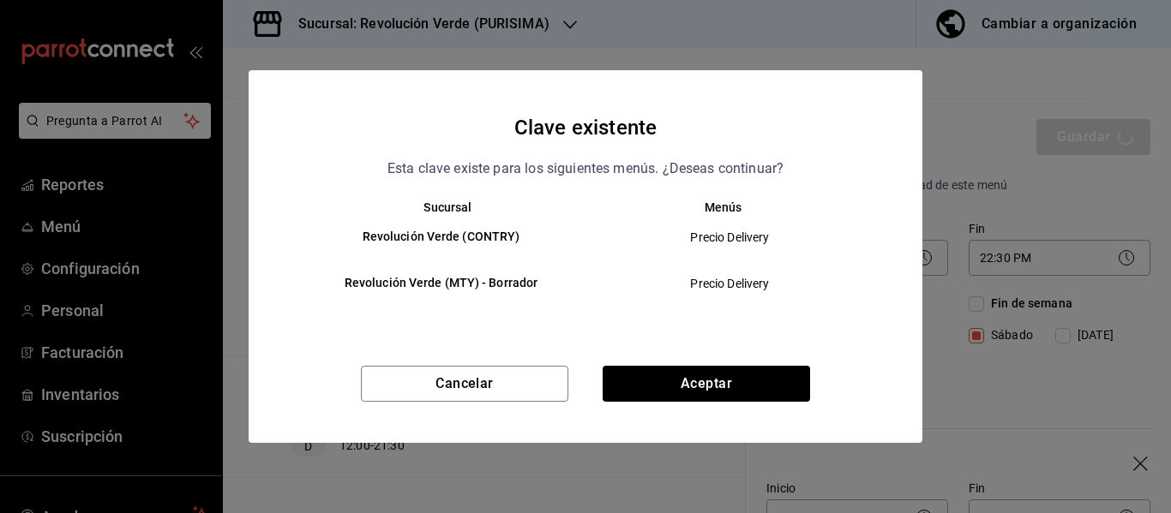
click at [719, 364] on div "Clave existente Esta clave existe para los siguientes menús. ¿Deseas continuar?…" at bounding box center [586, 256] width 674 height 373
click at [717, 364] on div "Clave existente Esta clave existe para los siguientes menús. ¿Deseas continuar?…" at bounding box center [586, 256] width 674 height 373
click at [702, 374] on button "Aceptar" at bounding box center [705, 384] width 207 height 36
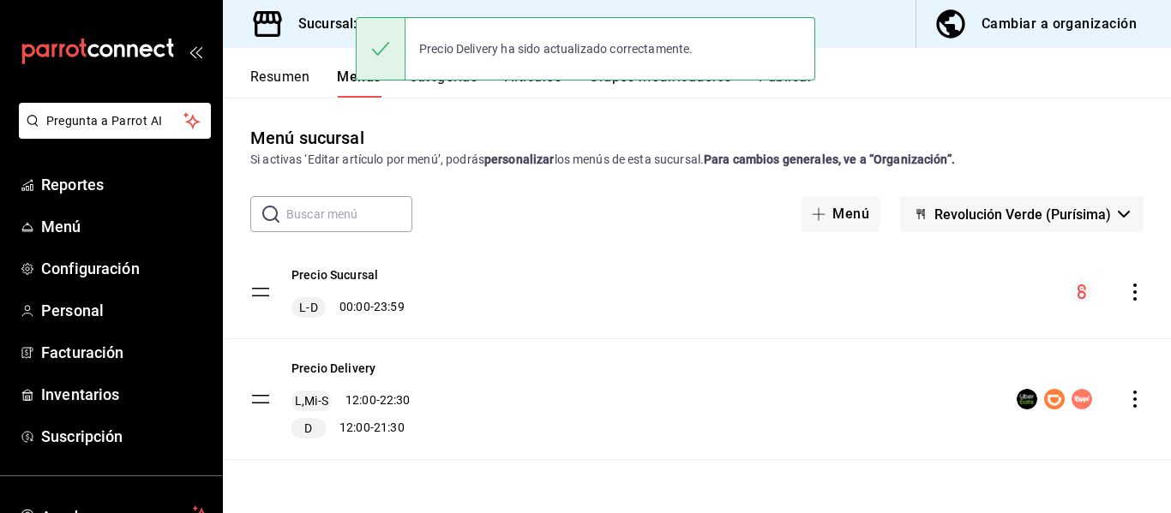
click at [879, 61] on div "Resumen Menús Categorías Artículos Grupos modificadores Publicar" at bounding box center [697, 73] width 948 height 50
click at [784, 93] on button "Publicar" at bounding box center [784, 83] width 53 height 29
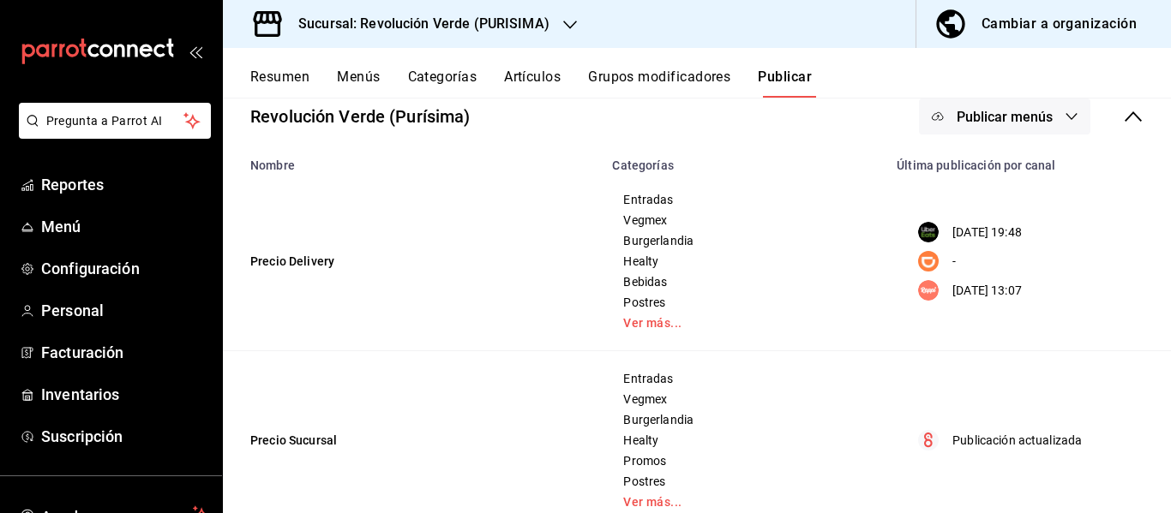
scroll to position [105, 0]
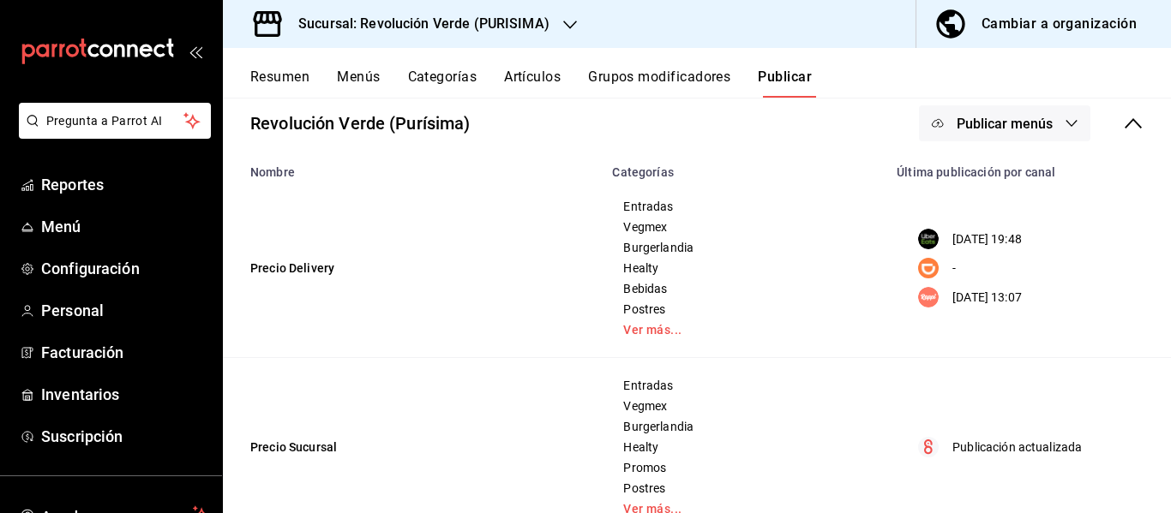
click at [997, 112] on button "Publicar menús" at bounding box center [1004, 123] width 171 height 36
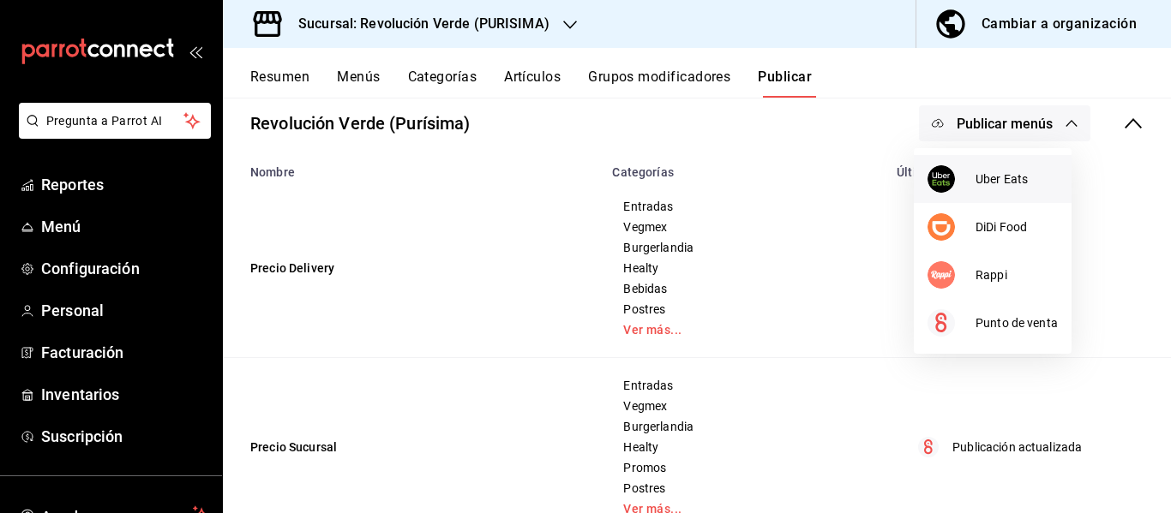
click at [1002, 169] on li "Uber Eats" at bounding box center [993, 179] width 158 height 48
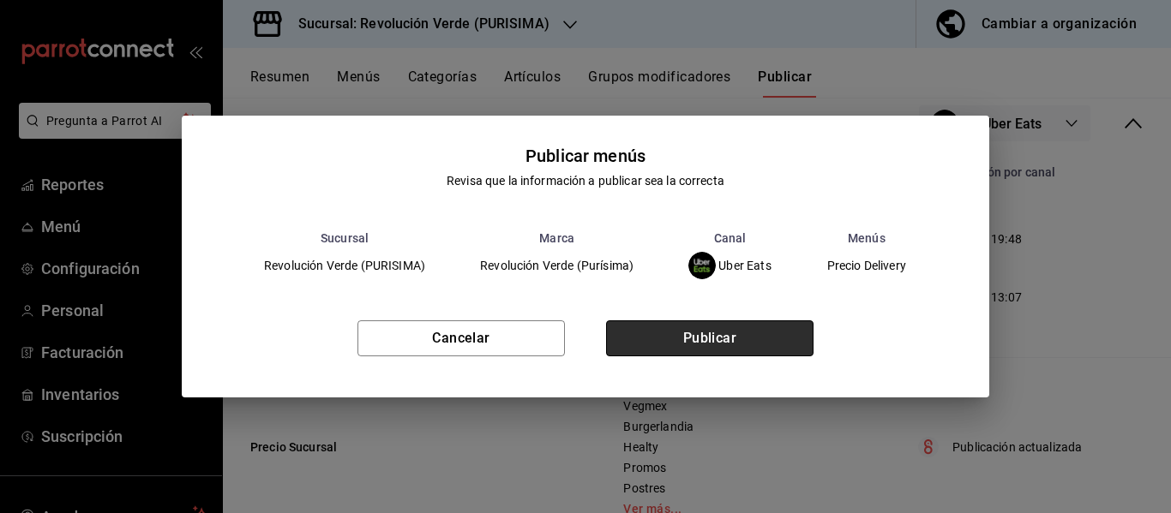
click at [775, 333] on button "Publicar" at bounding box center [709, 339] width 207 height 36
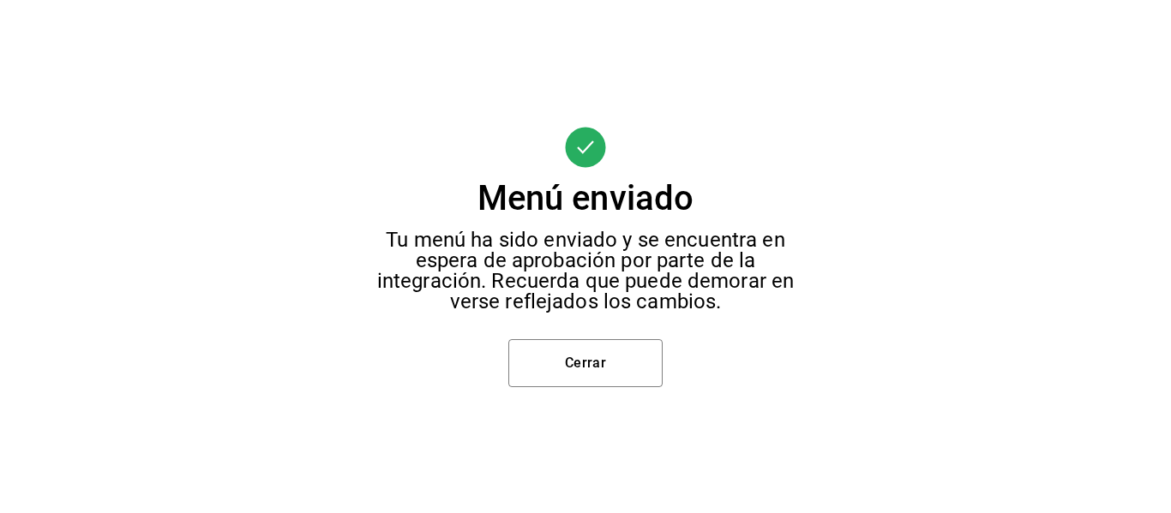
scroll to position [0, 0]
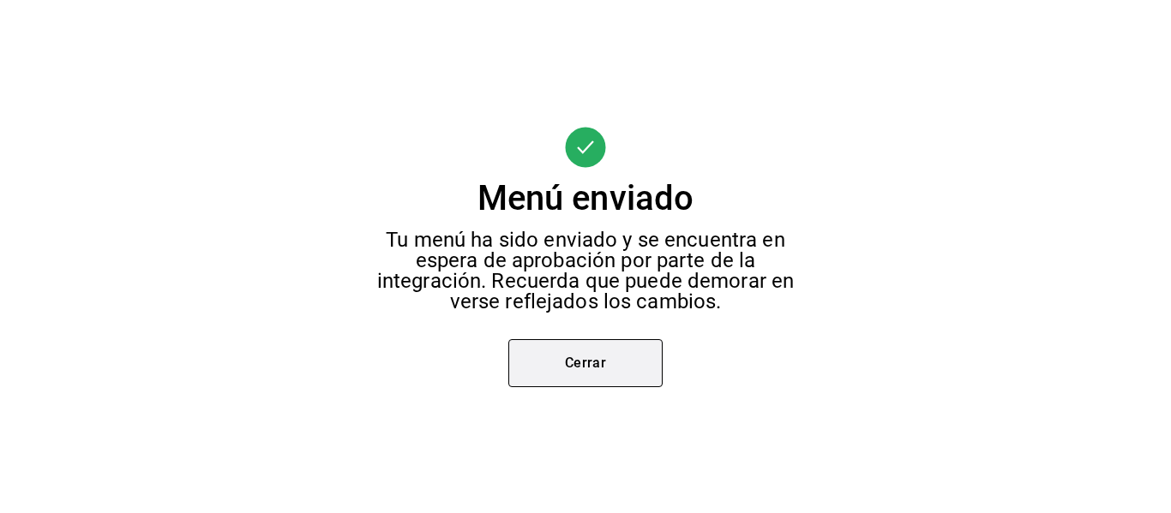
click at [632, 354] on button "Cerrar" at bounding box center [585, 363] width 154 height 48
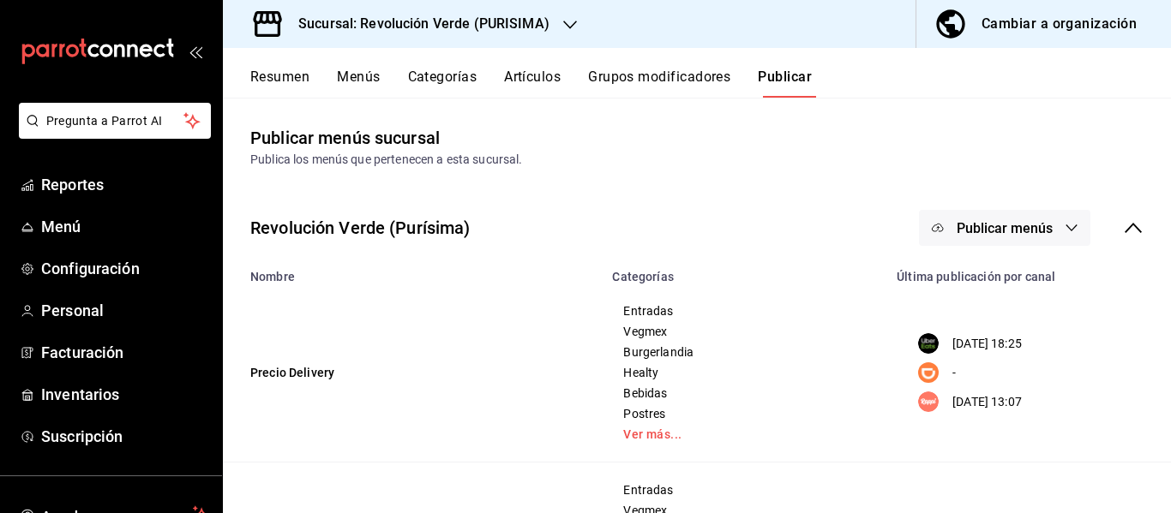
click at [1034, 225] on span "Publicar menús" at bounding box center [1004, 228] width 96 height 16
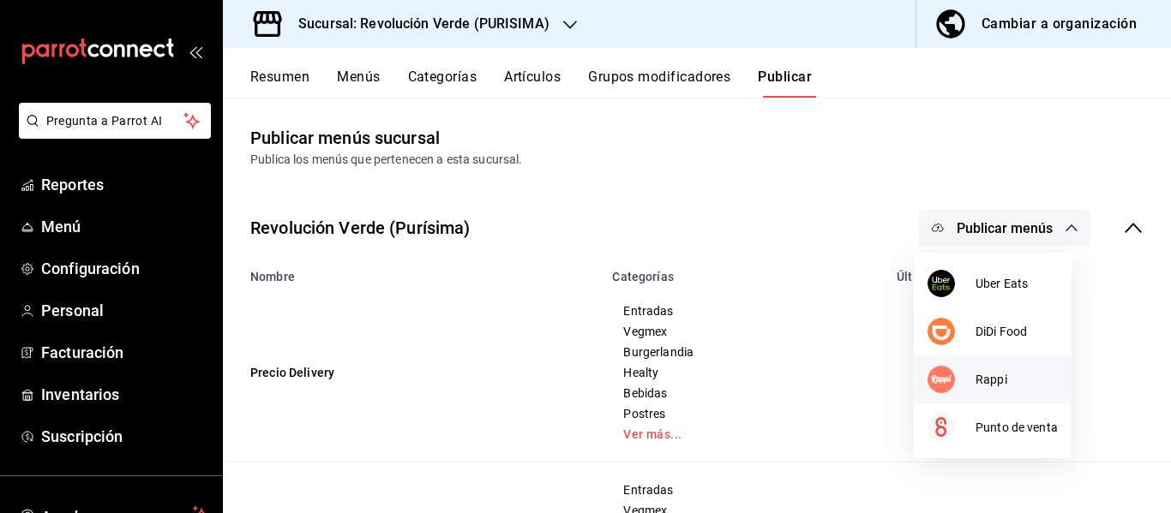
drag, startPoint x: 989, startPoint y: 275, endPoint x: 968, endPoint y: 385, distance: 111.6
click at [968, 385] on ul "Uber Eats DiDi Food Rappi Punto de venta" at bounding box center [993, 356] width 158 height 206
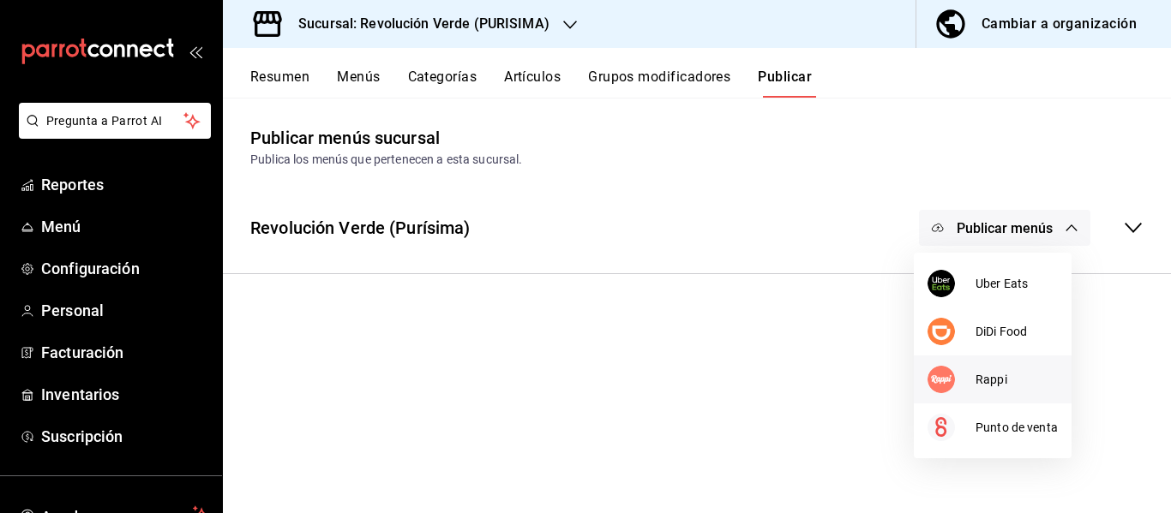
click at [968, 385] on div at bounding box center [951, 379] width 48 height 27
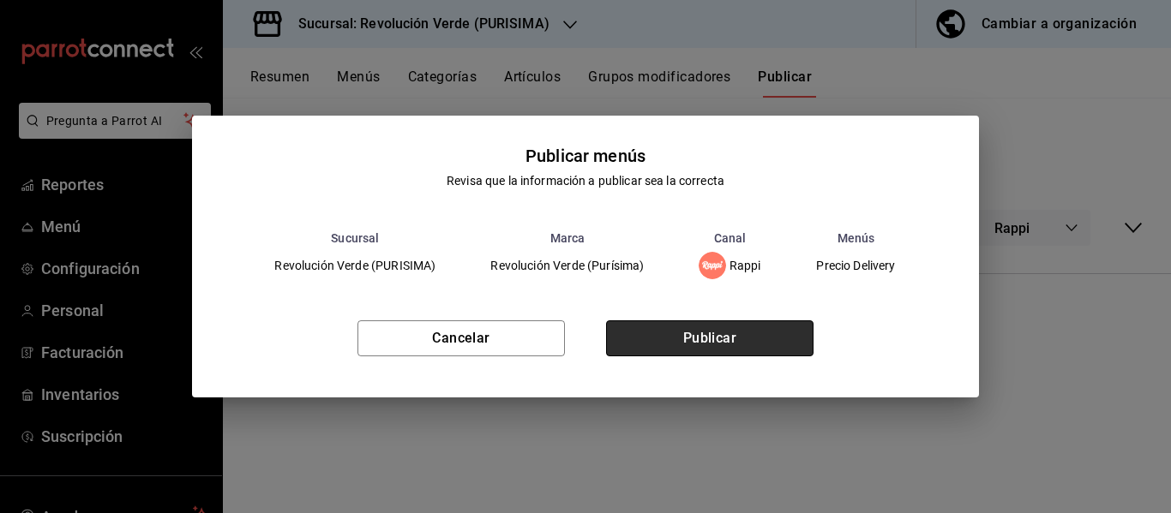
click at [734, 339] on button "Publicar" at bounding box center [709, 339] width 207 height 36
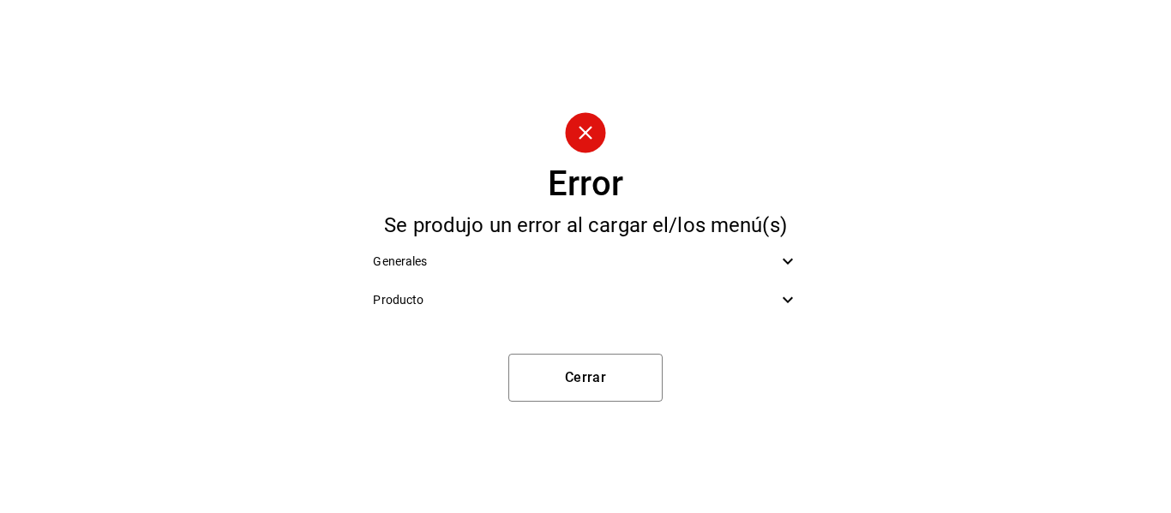
click at [796, 259] on icon at bounding box center [787, 261] width 21 height 21
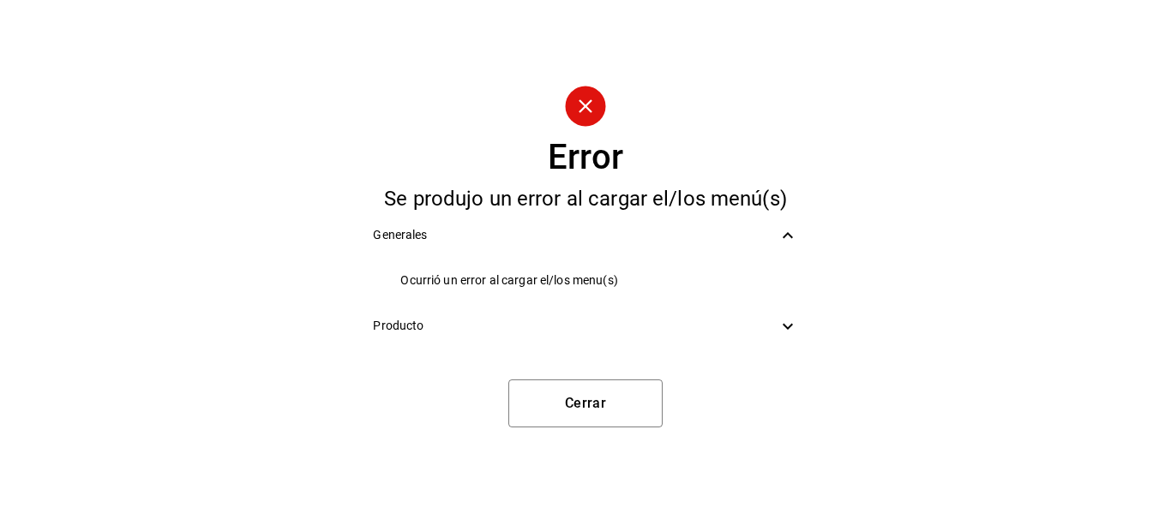
click at [771, 332] on span "Producto" at bounding box center [575, 326] width 404 height 18
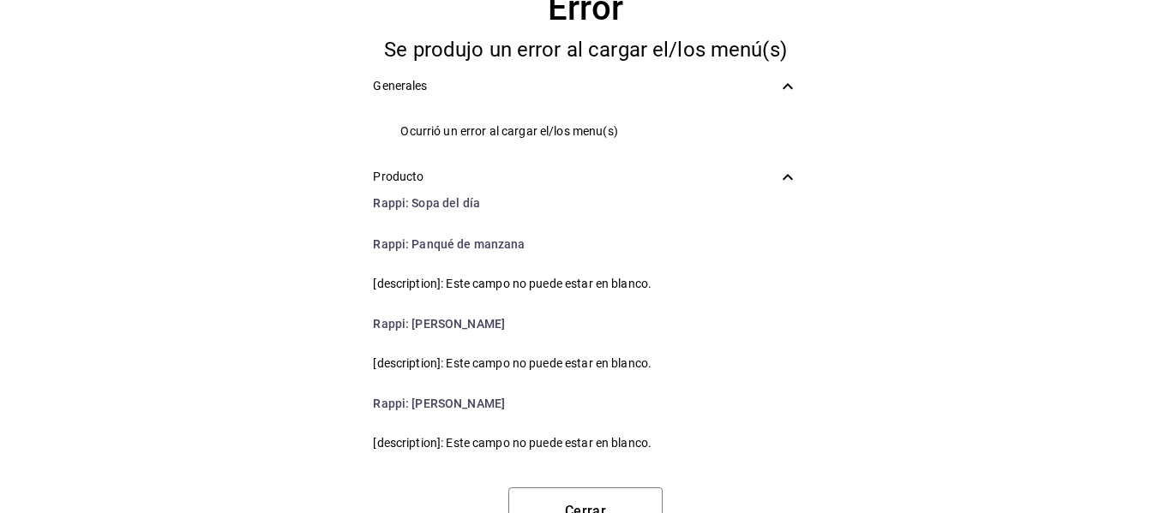
scroll to position [69, 0]
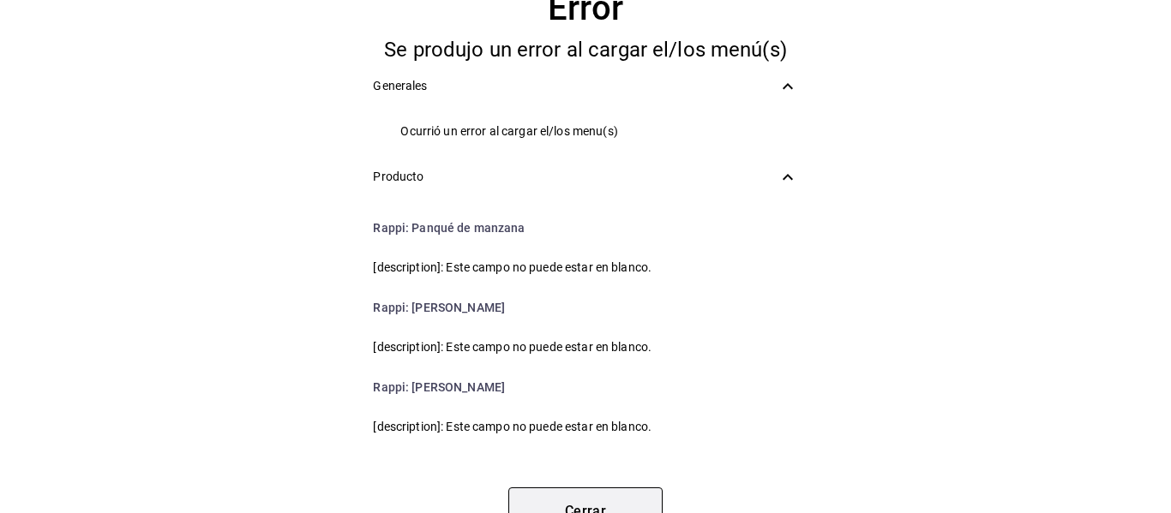
click at [616, 494] on button "Cerrar" at bounding box center [585, 512] width 154 height 48
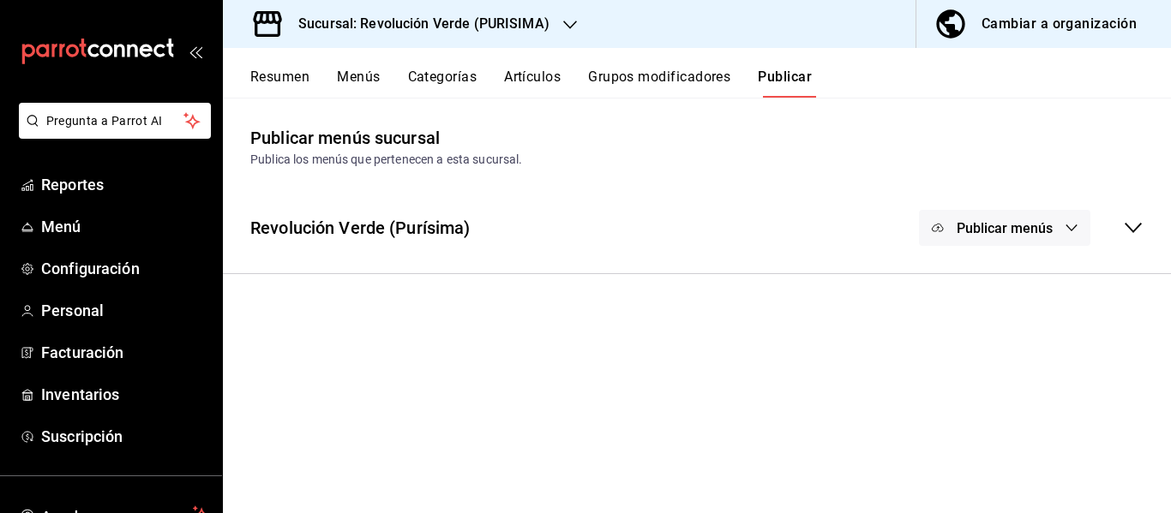
click at [375, 73] on button "Menús" at bounding box center [358, 83] width 43 height 29
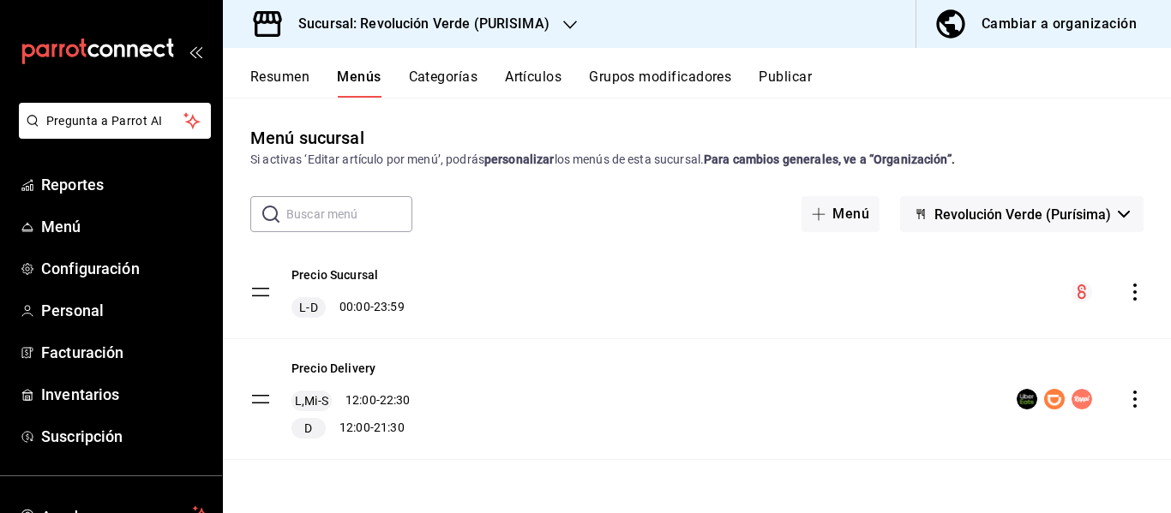
click at [530, 79] on button "Artículos" at bounding box center [533, 83] width 57 height 29
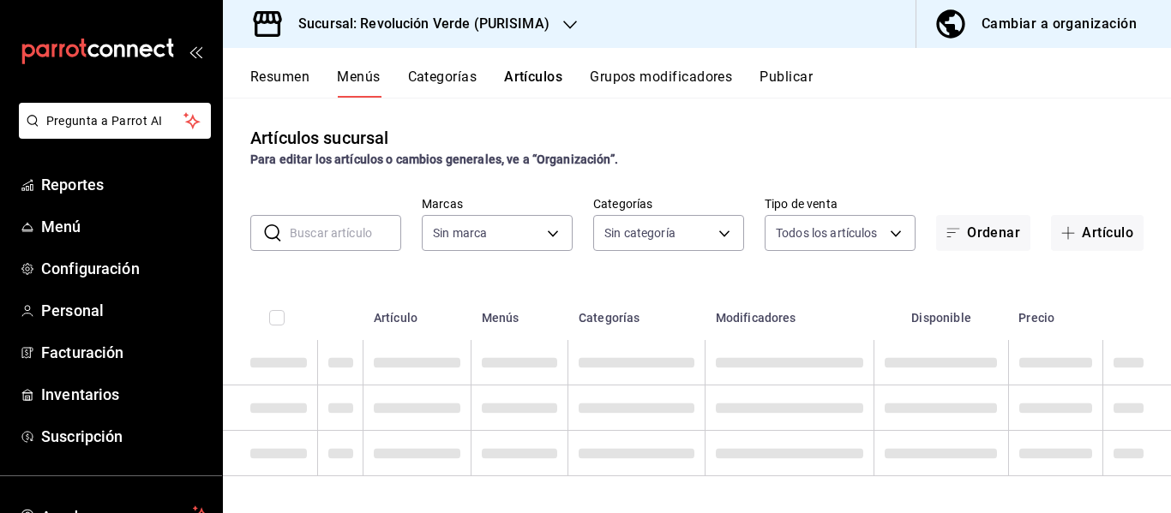
click at [782, 80] on button "Publicar" at bounding box center [785, 83] width 53 height 29
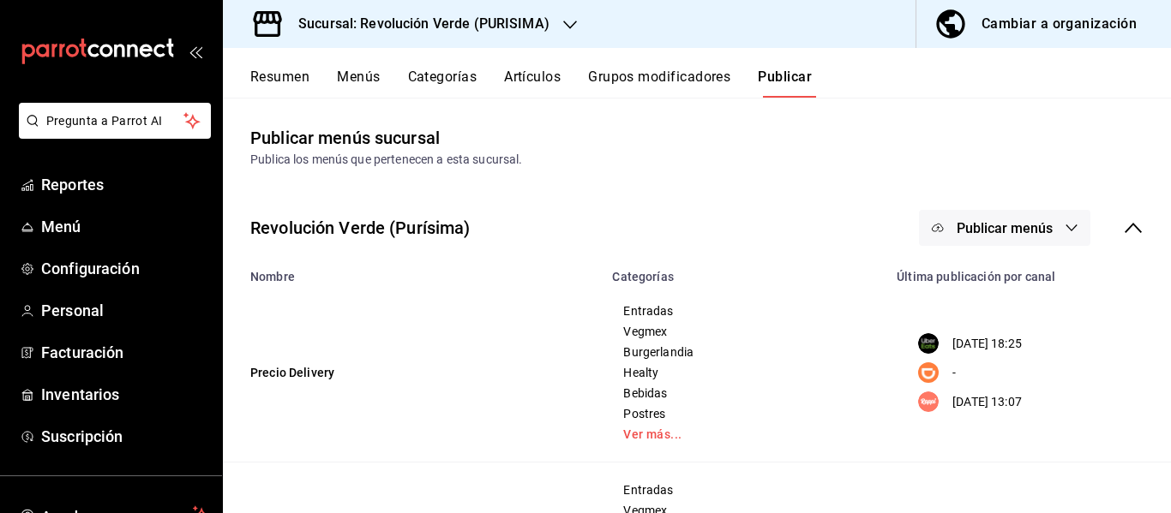
click at [1126, 226] on icon at bounding box center [1133, 228] width 21 height 21
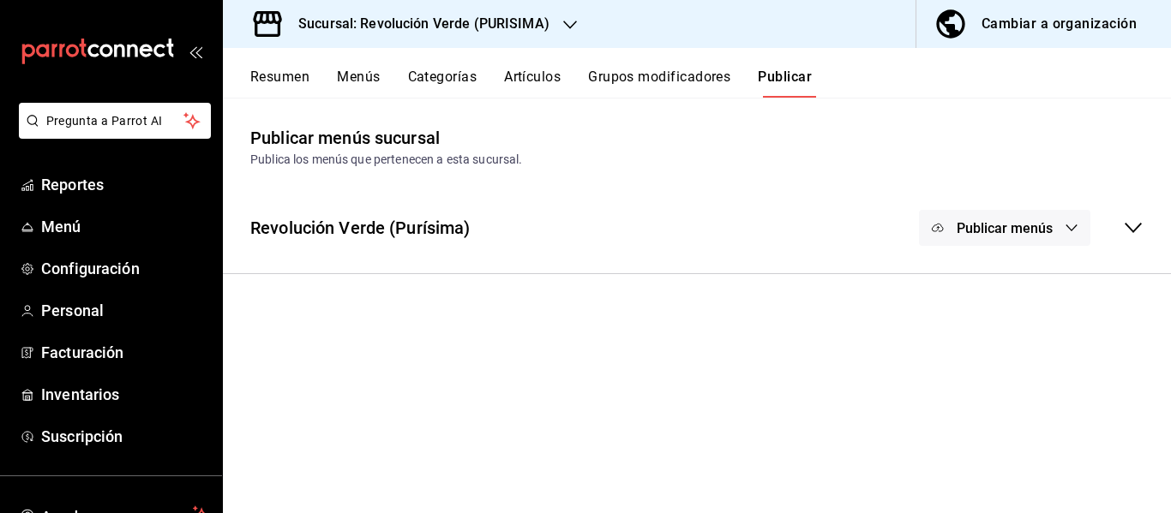
click at [1126, 226] on icon at bounding box center [1133, 228] width 21 height 21
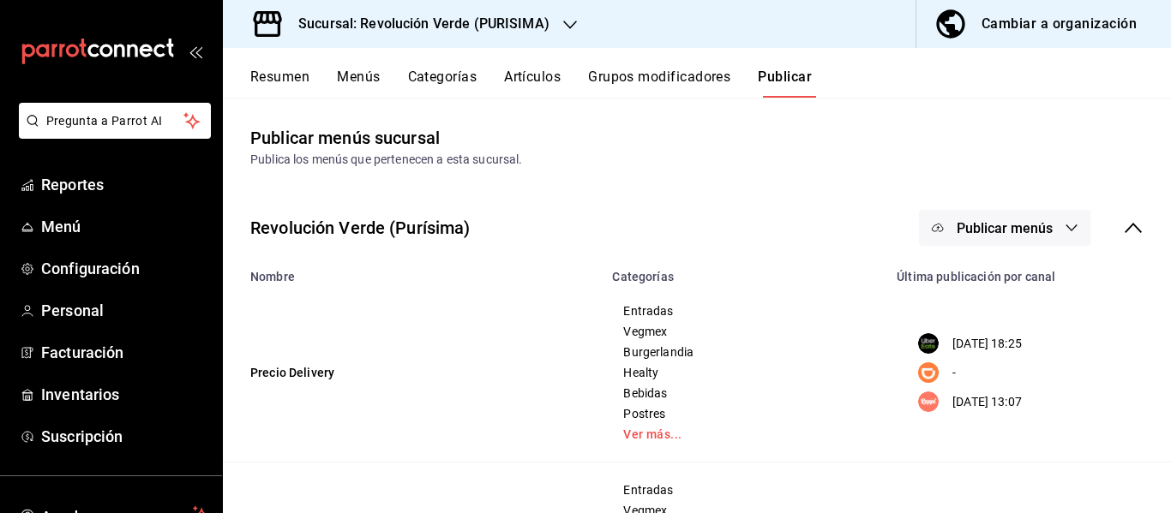
click at [1022, 230] on span "Publicar menús" at bounding box center [1004, 228] width 96 height 16
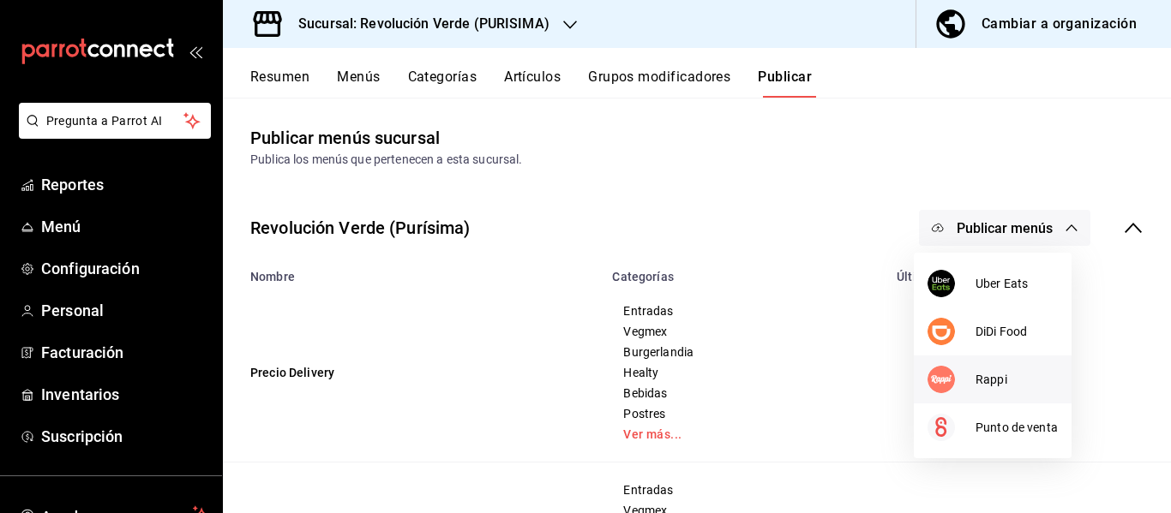
click at [983, 365] on li "Rappi" at bounding box center [993, 380] width 158 height 48
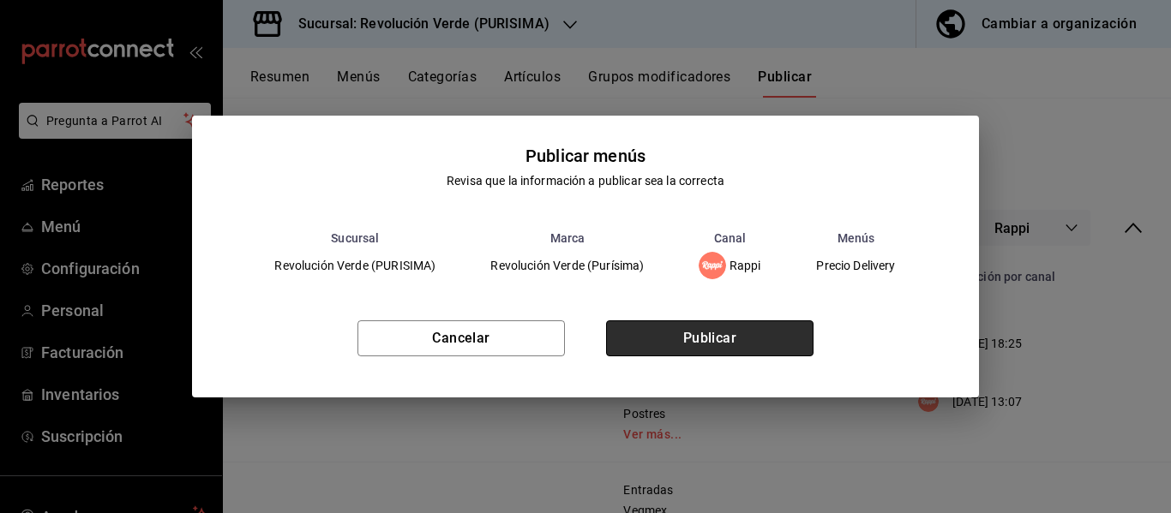
click at [760, 343] on button "Publicar" at bounding box center [709, 339] width 207 height 36
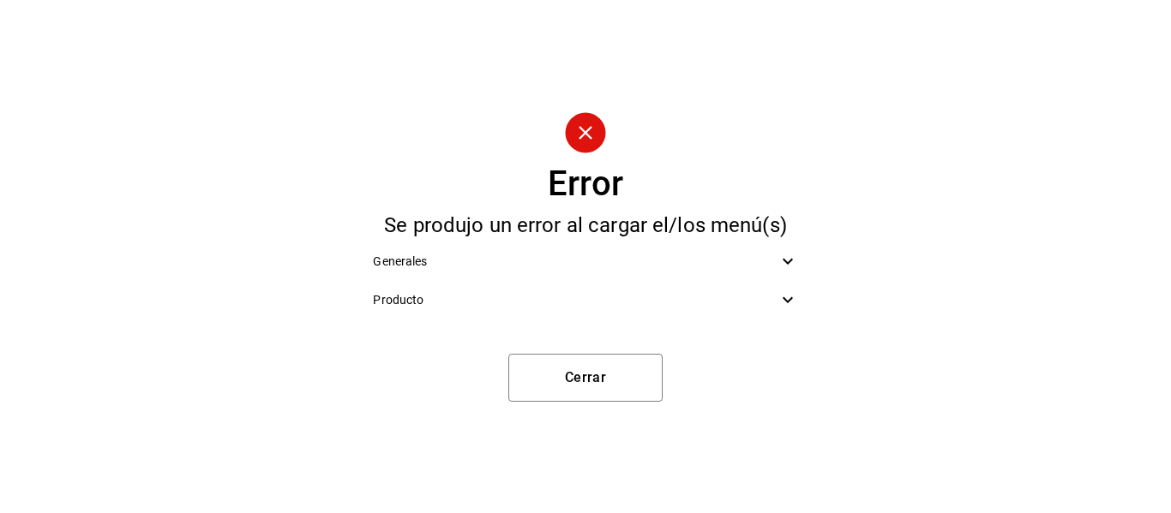
click at [767, 293] on span "Producto" at bounding box center [575, 300] width 404 height 18
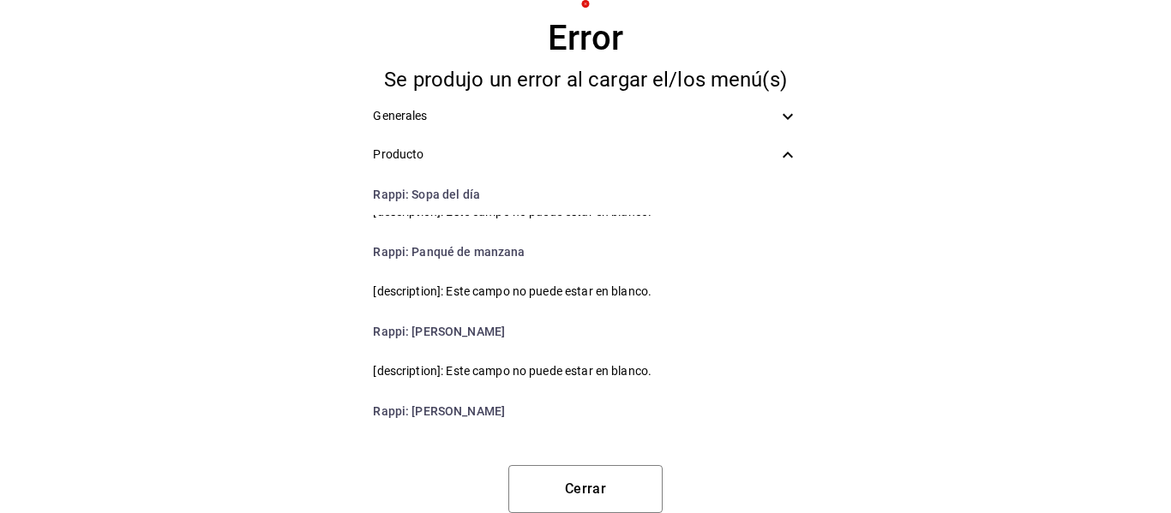
scroll to position [69, 0]
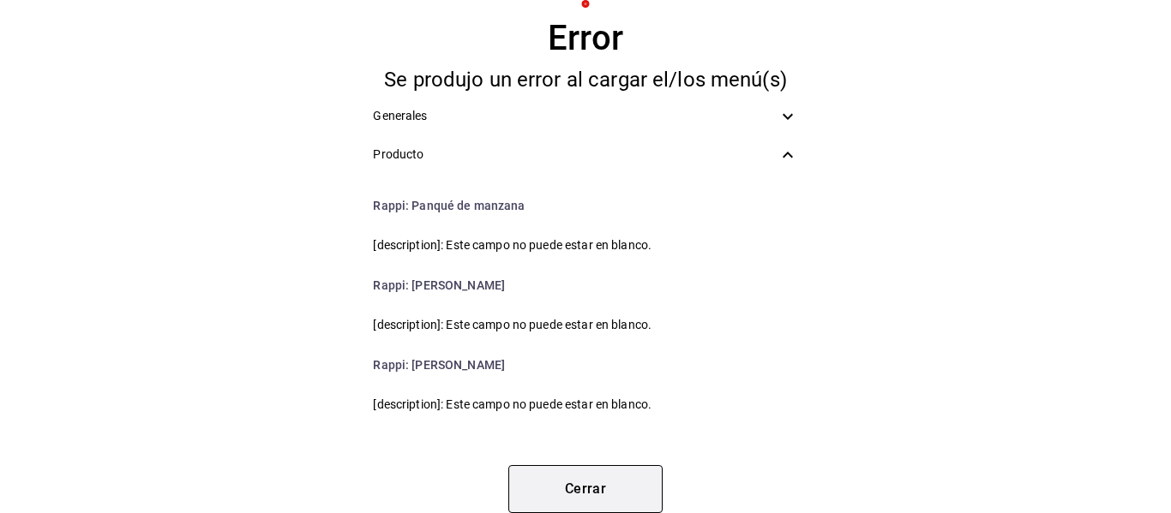
click at [629, 478] on button "Cerrar" at bounding box center [585, 489] width 154 height 48
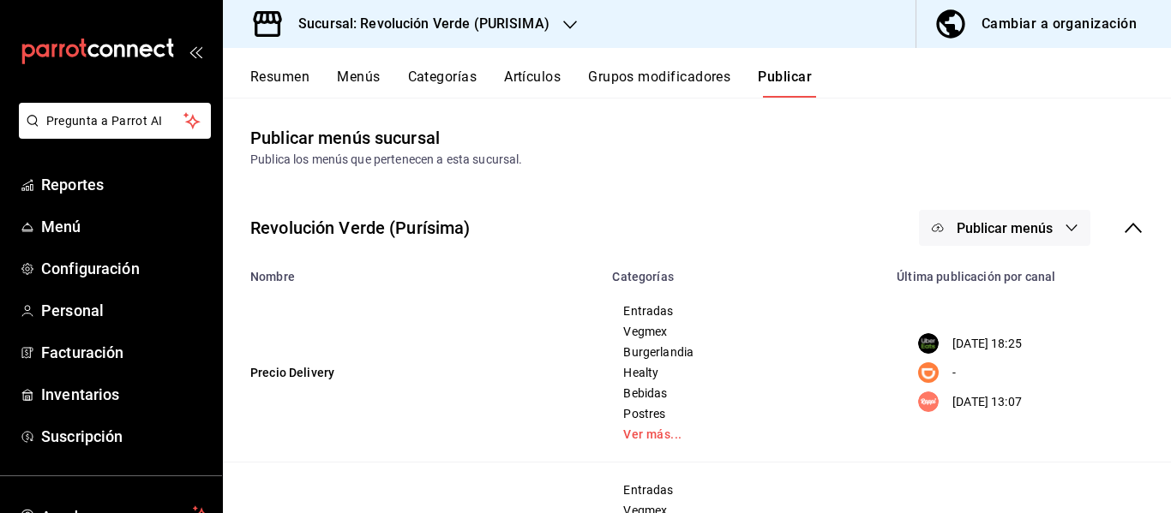
click at [368, 75] on button "Menús" at bounding box center [358, 83] width 43 height 29
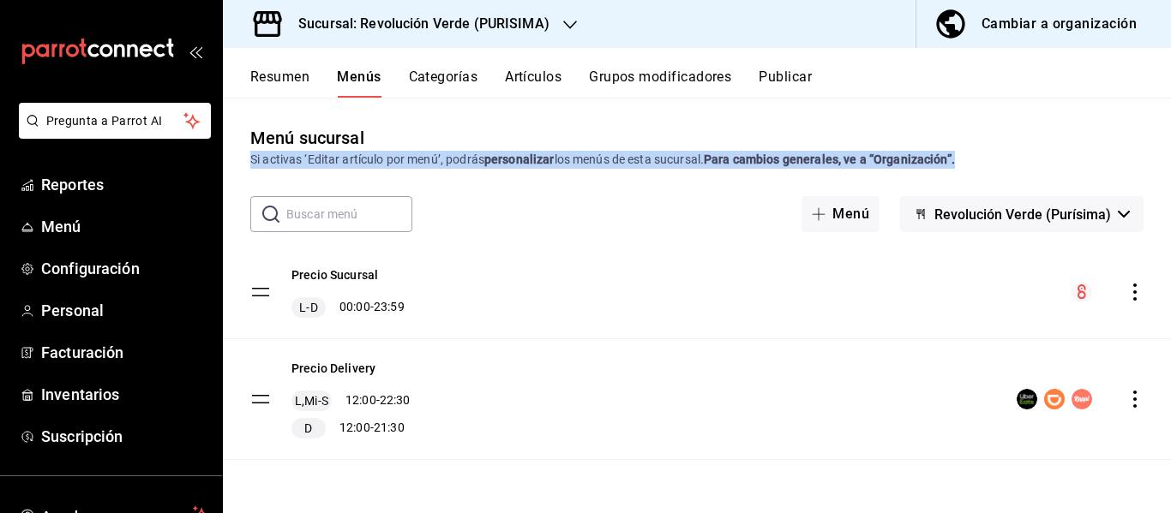
drag, startPoint x: 1170, startPoint y: 144, endPoint x: 1170, endPoint y: 168, distance: 24.0
click at [1170, 168] on div "Menú sucursal Si activas ‘Editar artículo por menú’, podrás personalizar los me…" at bounding box center [697, 147] width 948 height 44
click at [1135, 398] on icon "actions" at bounding box center [1134, 399] width 17 height 17
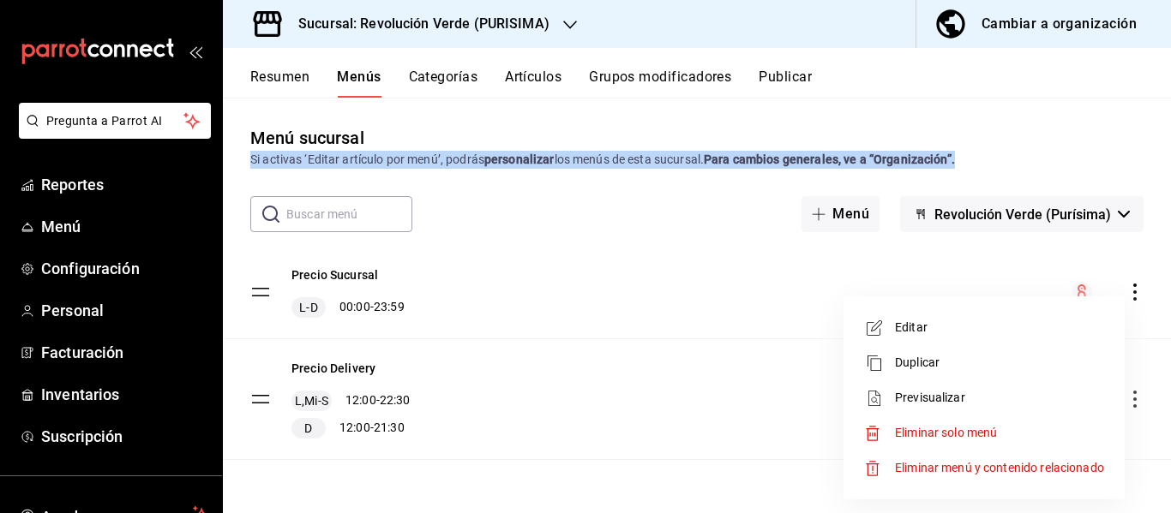
click at [911, 321] on span "Editar" at bounding box center [999, 328] width 209 height 18
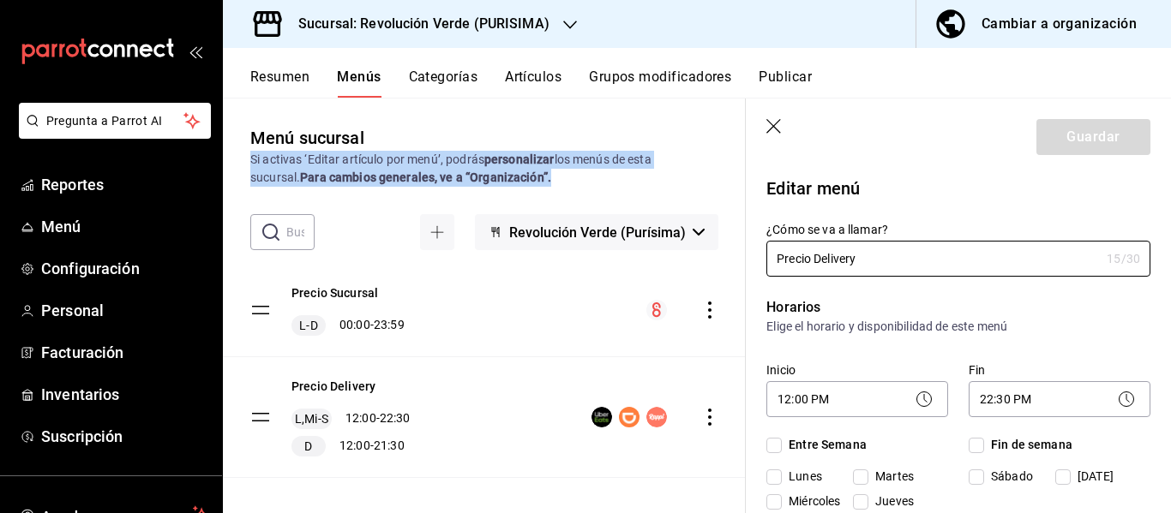
checkbox input "true"
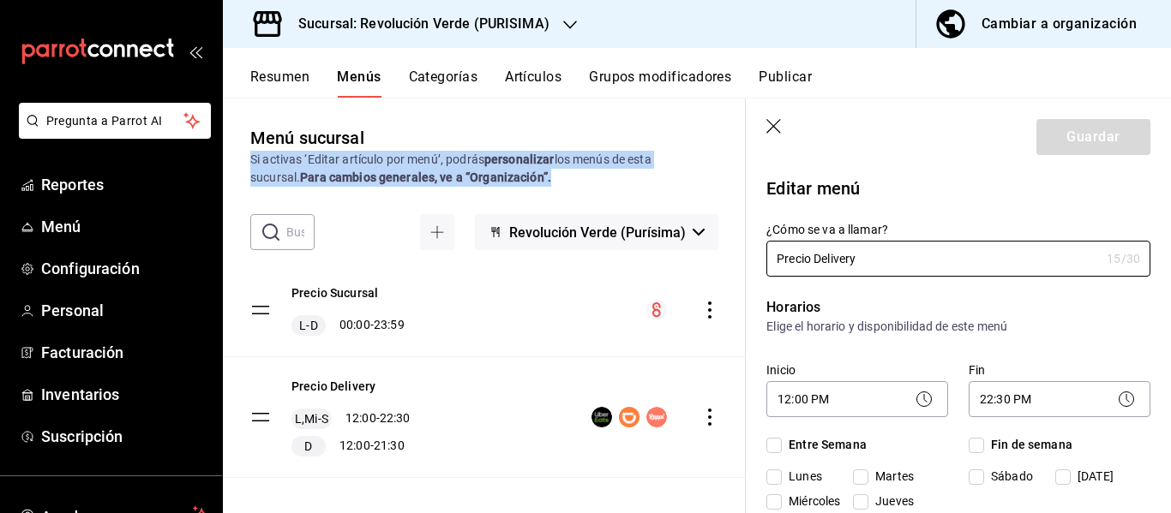
checkbox input "true"
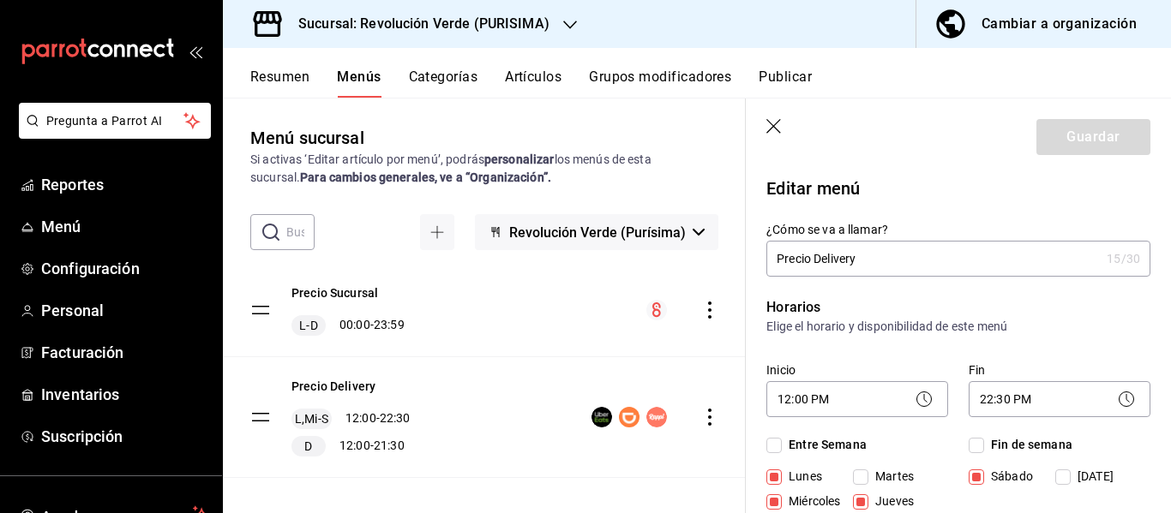
click at [779, 111] on header "Guardar" at bounding box center [958, 134] width 425 height 70
click at [776, 113] on header "Guardar" at bounding box center [958, 134] width 425 height 70
click at [776, 117] on header "Guardar" at bounding box center [958, 134] width 425 height 70
click at [774, 124] on icon "button" at bounding box center [774, 127] width 17 height 17
checkbox input "false"
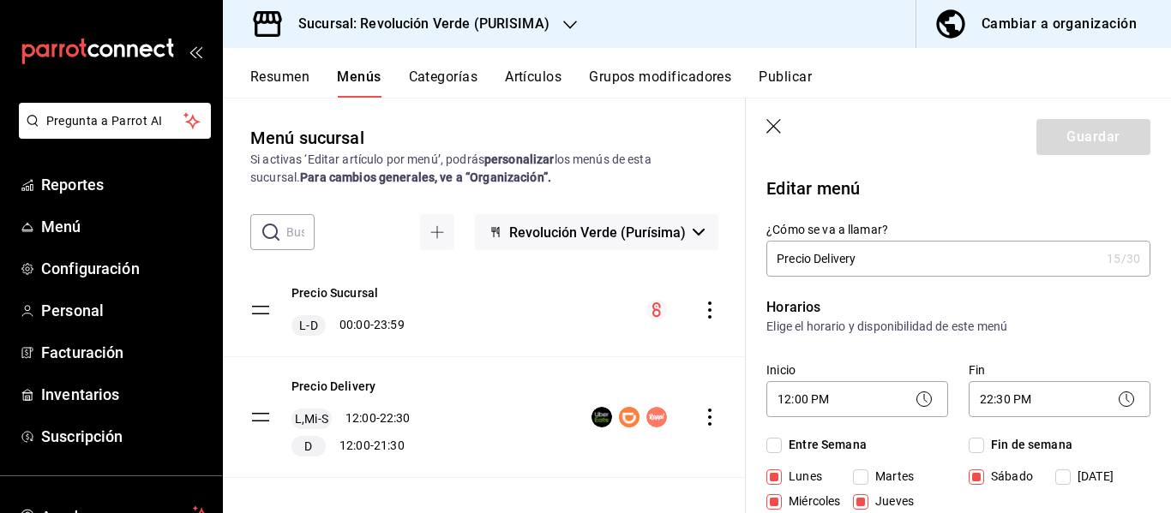
checkbox input "false"
type input "1758673624790"
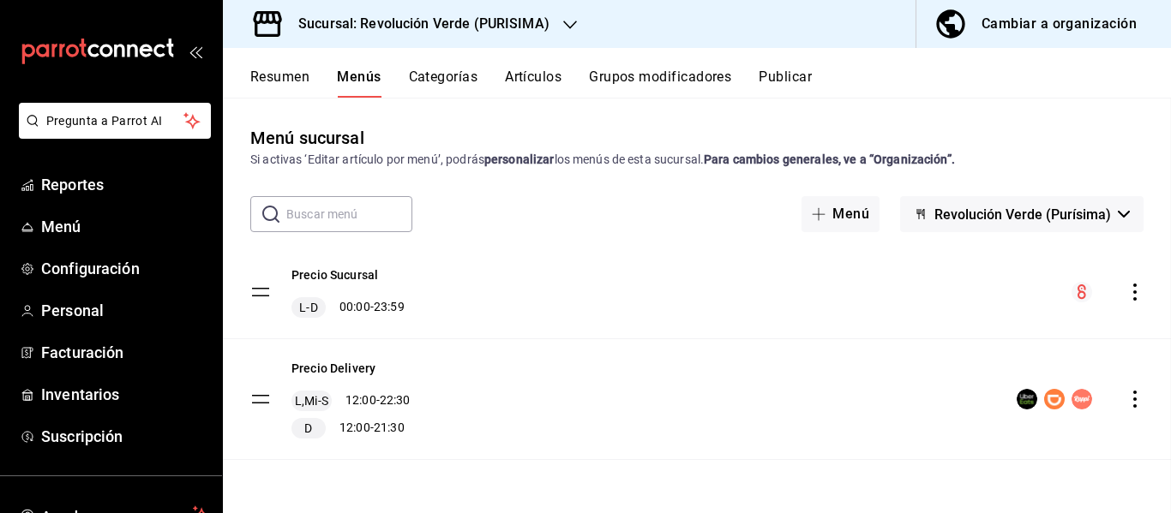
checkbox input "false"
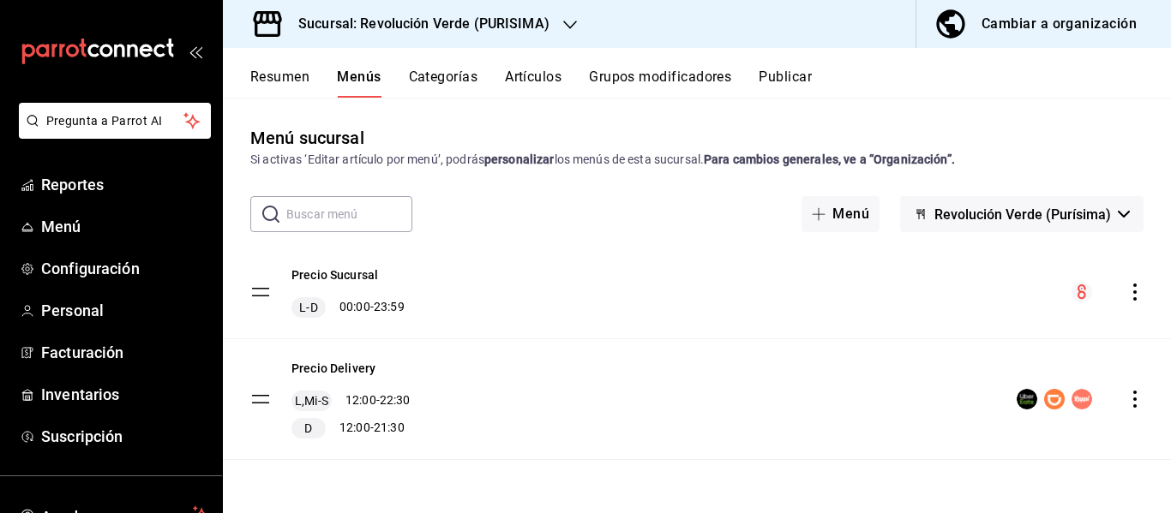
click at [1129, 396] on icon "actions" at bounding box center [1134, 399] width 17 height 17
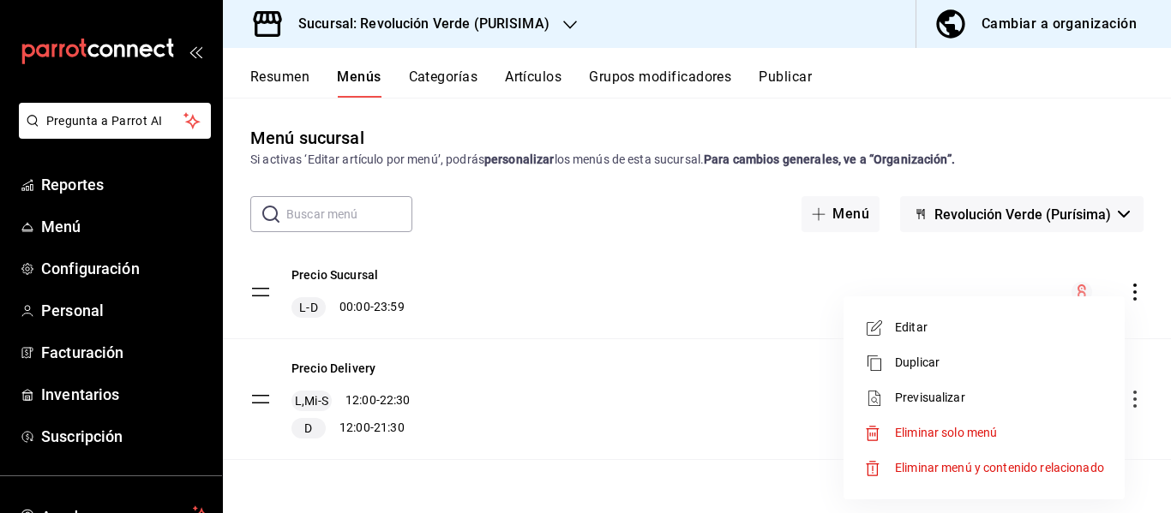
click at [962, 324] on span "Editar" at bounding box center [999, 328] width 209 height 18
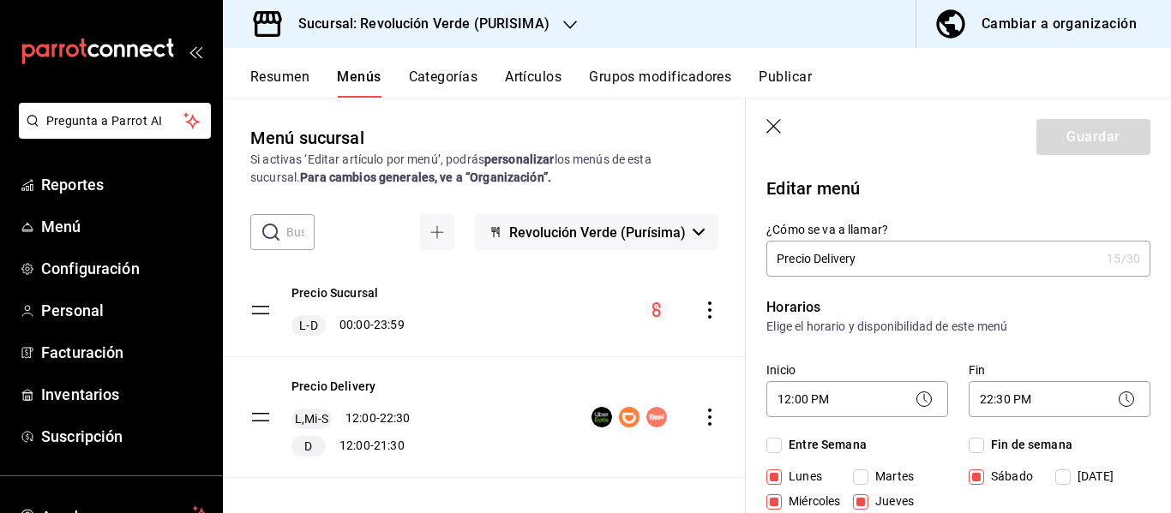
click at [774, 115] on header "Guardar" at bounding box center [958, 134] width 425 height 70
click at [774, 120] on icon "button" at bounding box center [774, 127] width 17 height 17
checkbox input "false"
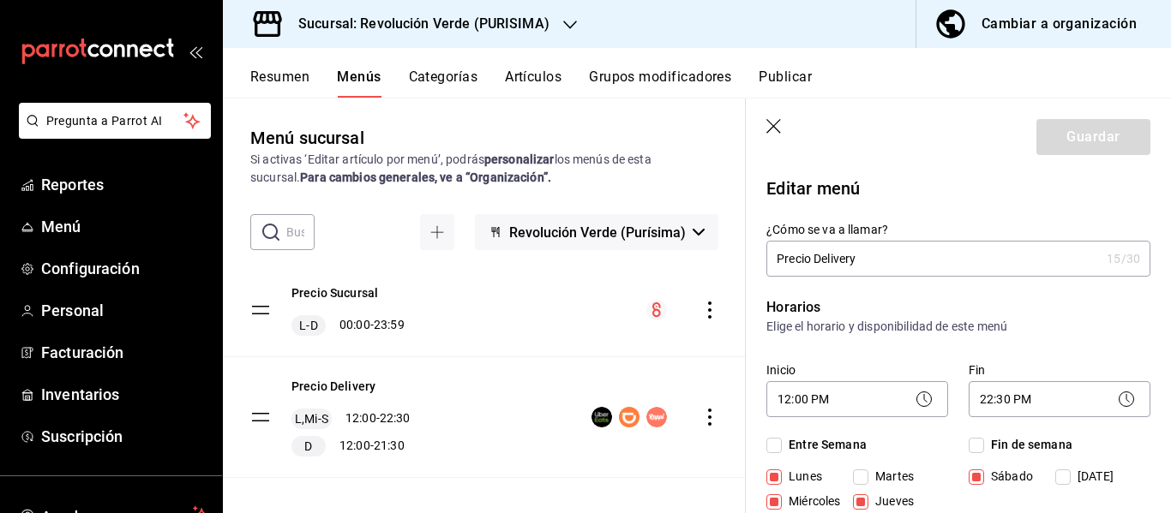
type input "1758673636858"
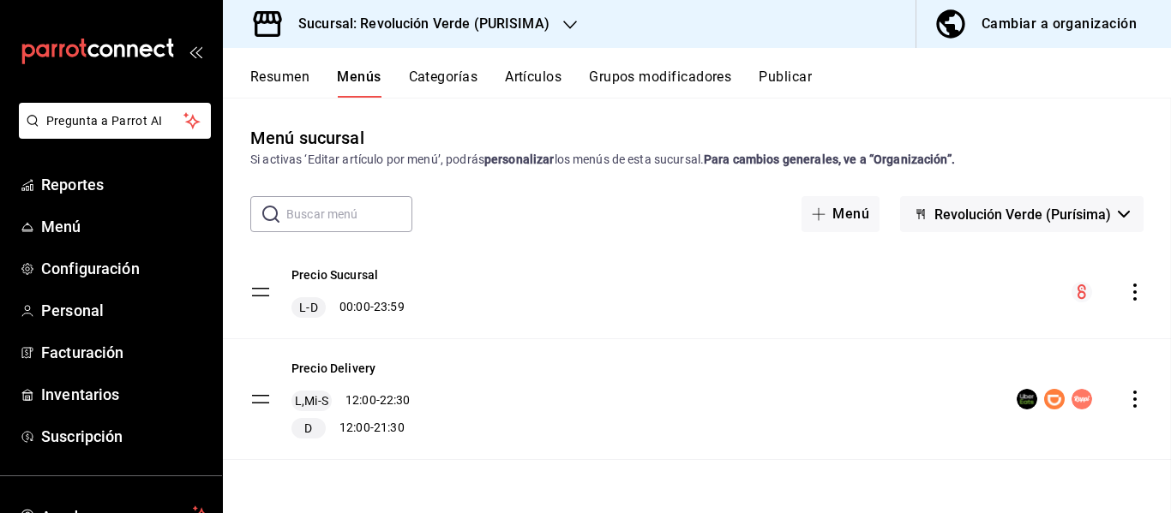
checkbox input "false"
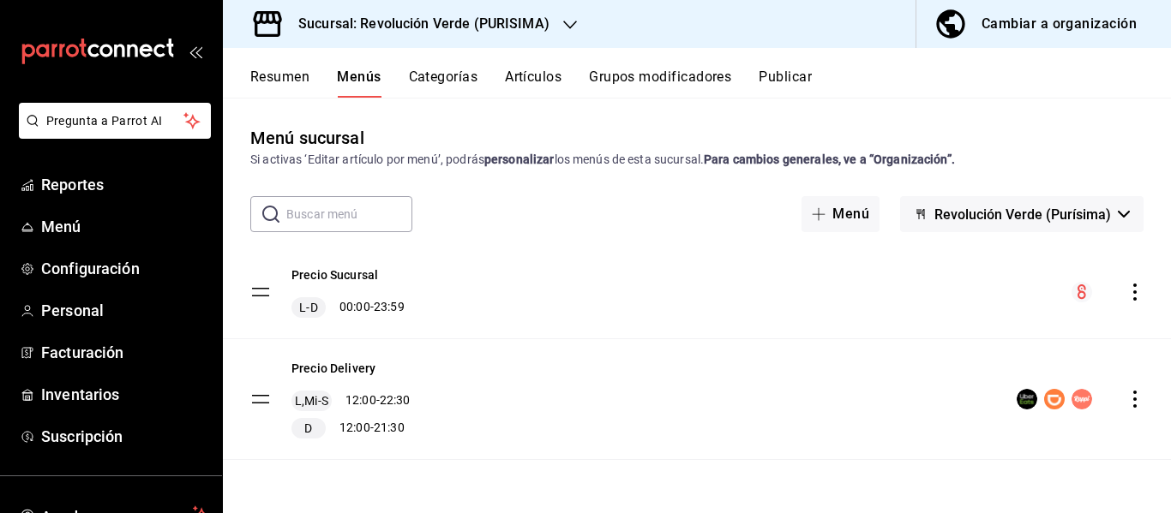
click at [1145, 400] on div "Precio Delivery L,Mi-S 12:00 - 22:30 D 12:00 - 21:30" at bounding box center [697, 399] width 948 height 120
click at [1136, 401] on icon "actions" at bounding box center [1134, 399] width 17 height 17
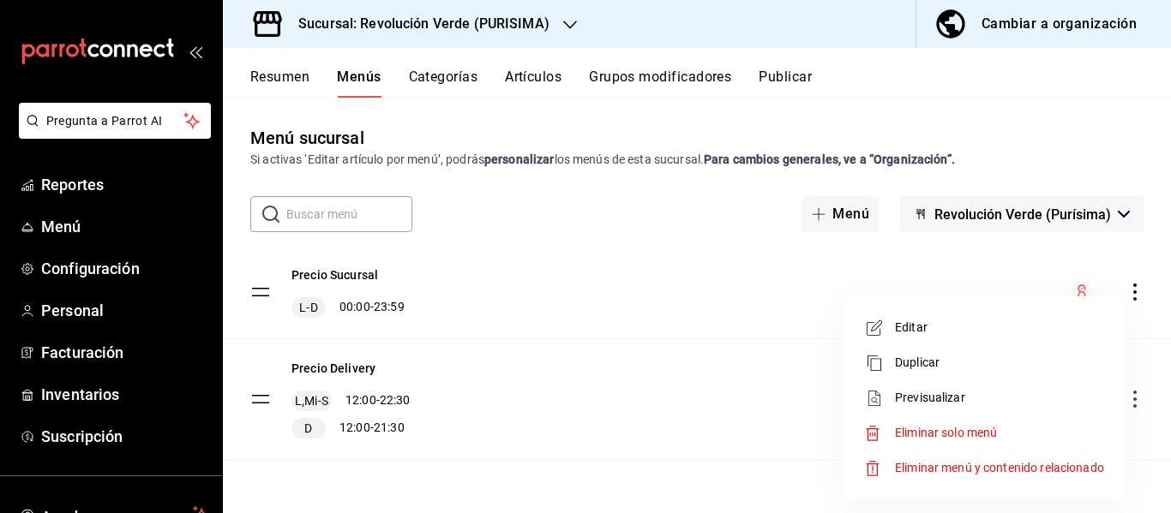
click at [1010, 403] on span "Previsualizar" at bounding box center [999, 398] width 209 height 18
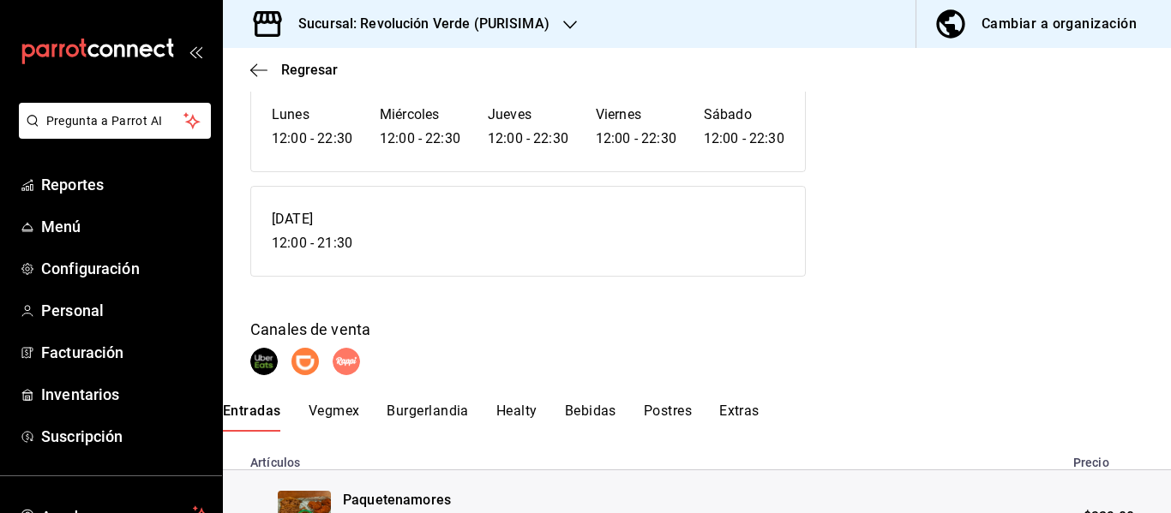
scroll to position [159, 0]
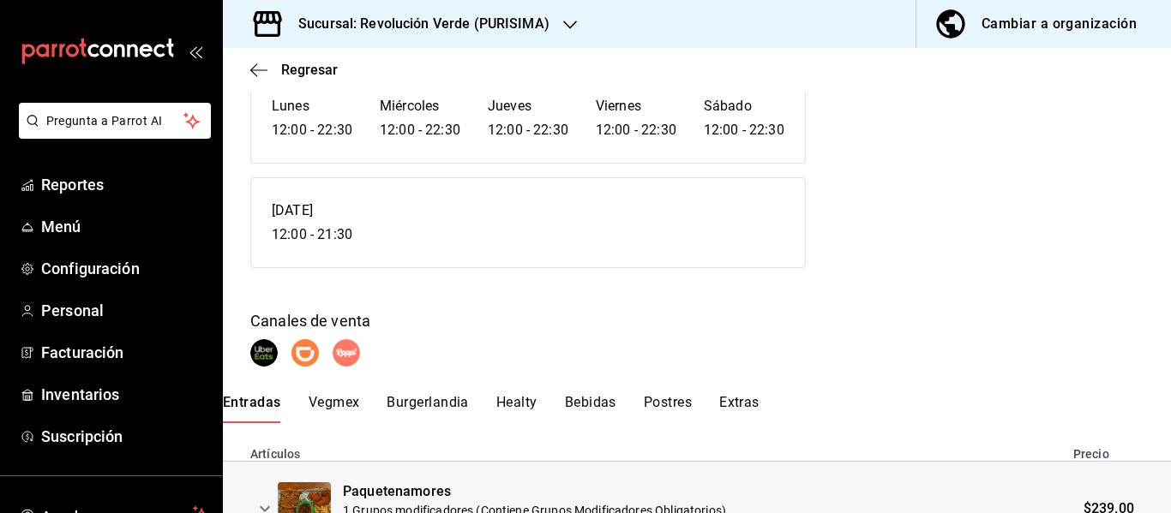
click at [732, 404] on button "Extras" at bounding box center [739, 408] width 40 height 29
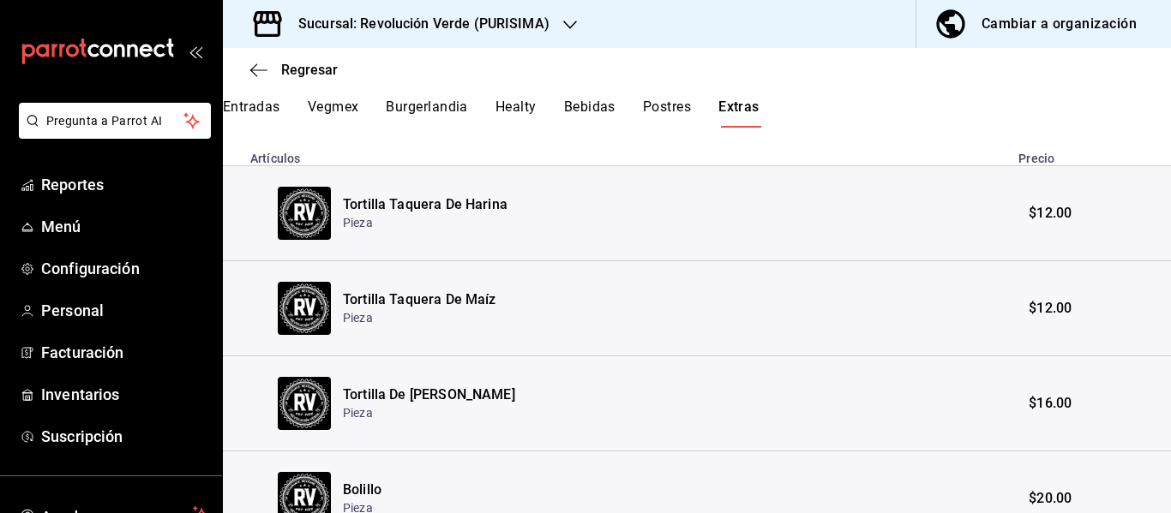
scroll to position [0, 0]
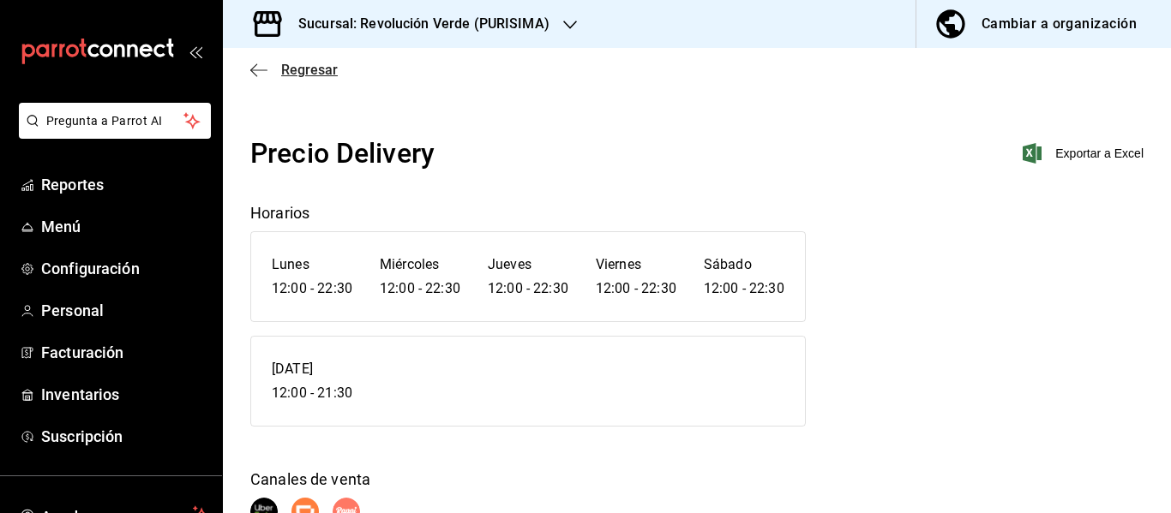
click at [271, 63] on span "Regresar" at bounding box center [293, 70] width 87 height 16
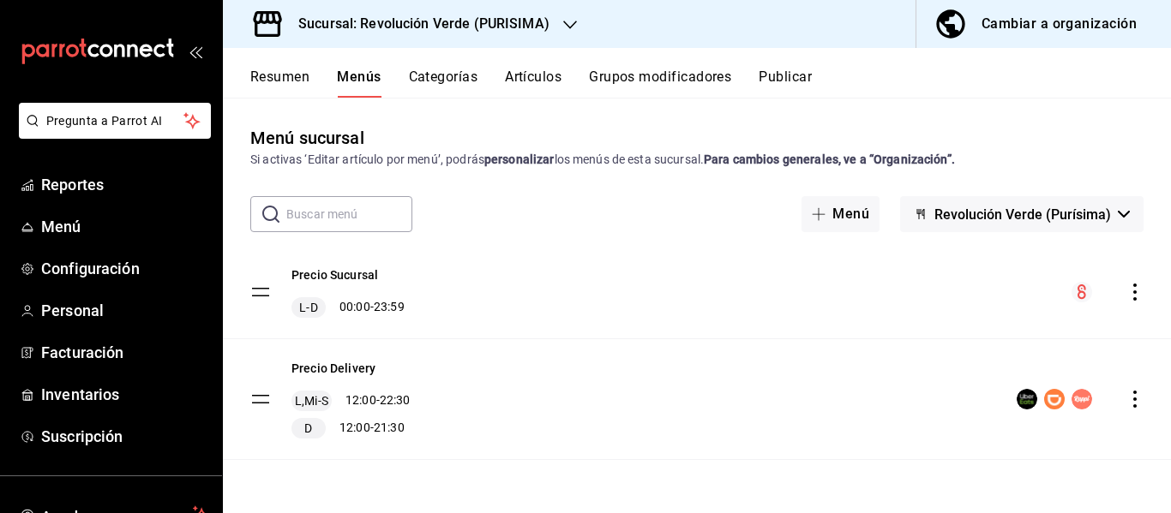
click at [530, 85] on button "Artículos" at bounding box center [533, 83] width 57 height 29
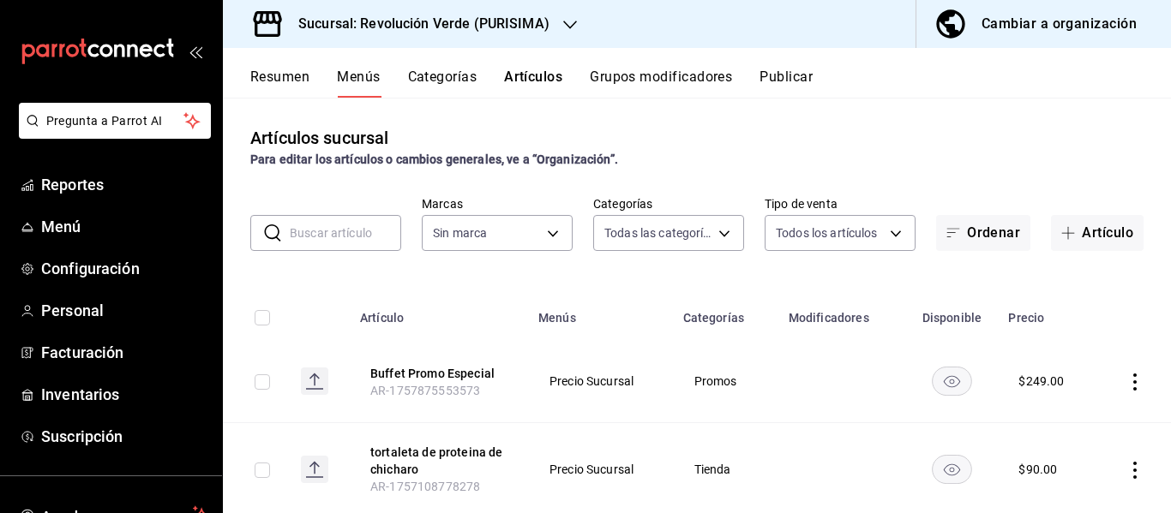
type input "6a1f6a3e-e41b-45c2-9d5f-bdc896324d52,31f51a15-c340-46c5-a88d-7aee7281ef41,2cd88…"
type input "a61668f5-d302-4d06-a5e0-522b1781fe5b"
click at [354, 232] on input "text" at bounding box center [345, 233] width 111 height 34
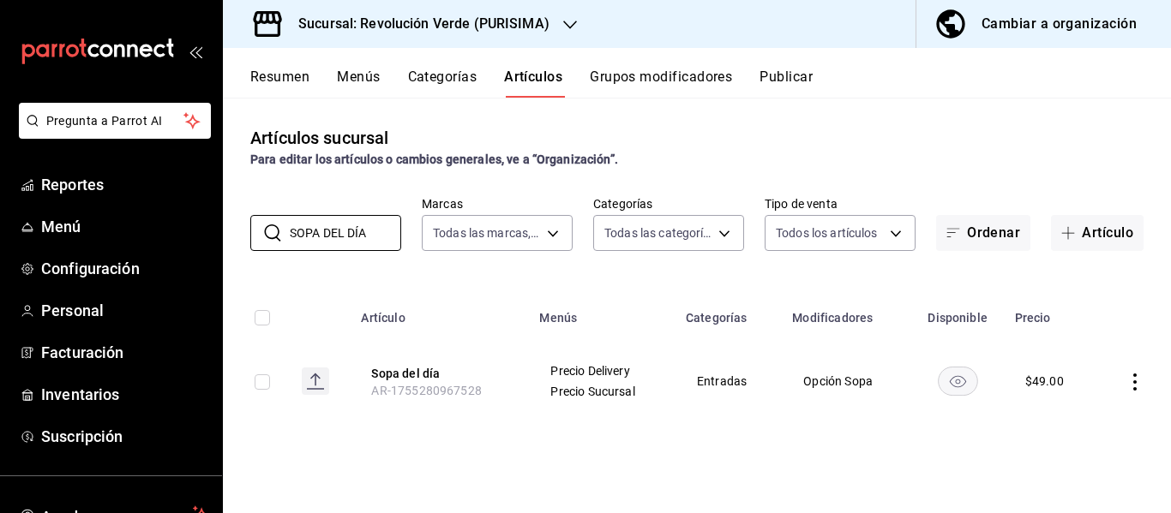
type input "SOPA DEL DÍA"
click at [1141, 380] on icon "actions" at bounding box center [1134, 382] width 17 height 17
click at [1117, 397] on li "Editar" at bounding box center [1067, 397] width 103 height 35
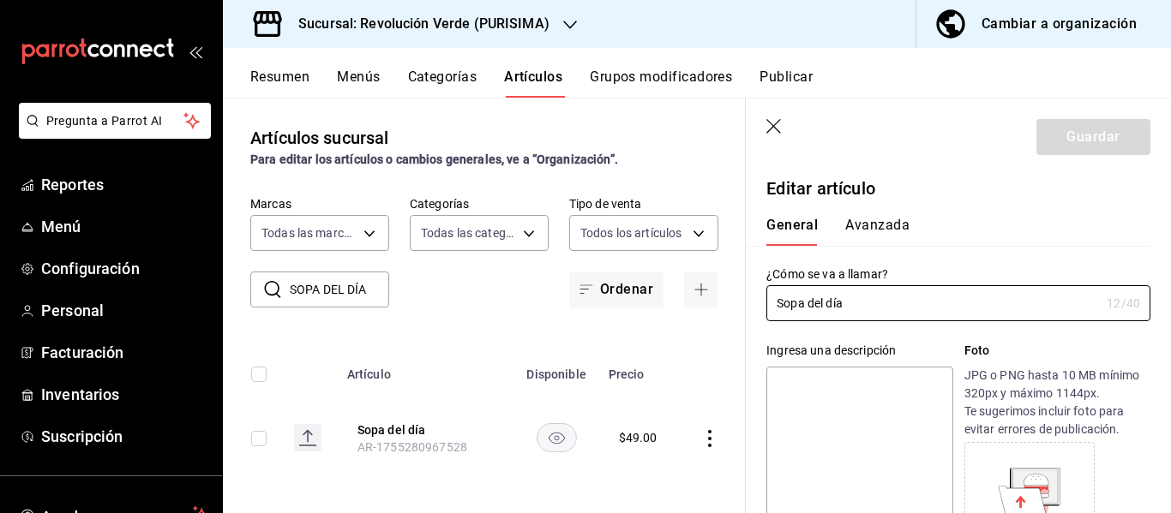
type input "$49.00"
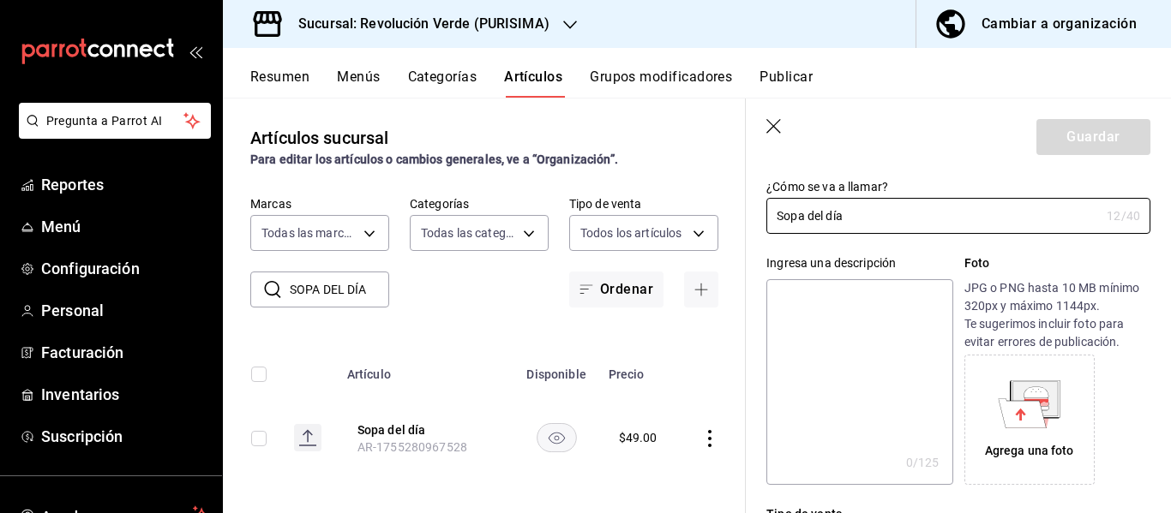
scroll to position [105, 0]
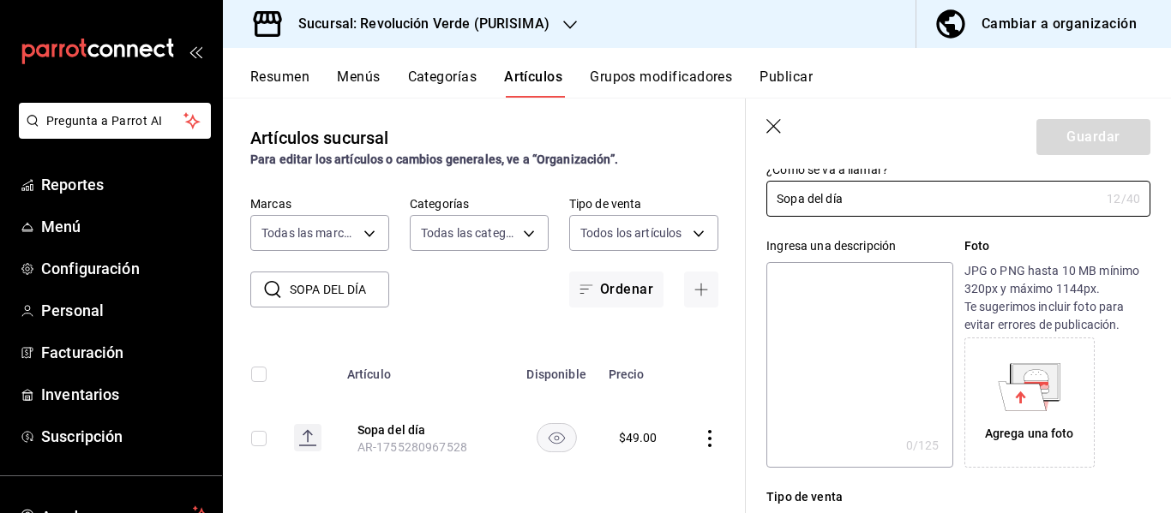
click at [809, 330] on textarea at bounding box center [859, 365] width 186 height 206
type textarea "C"
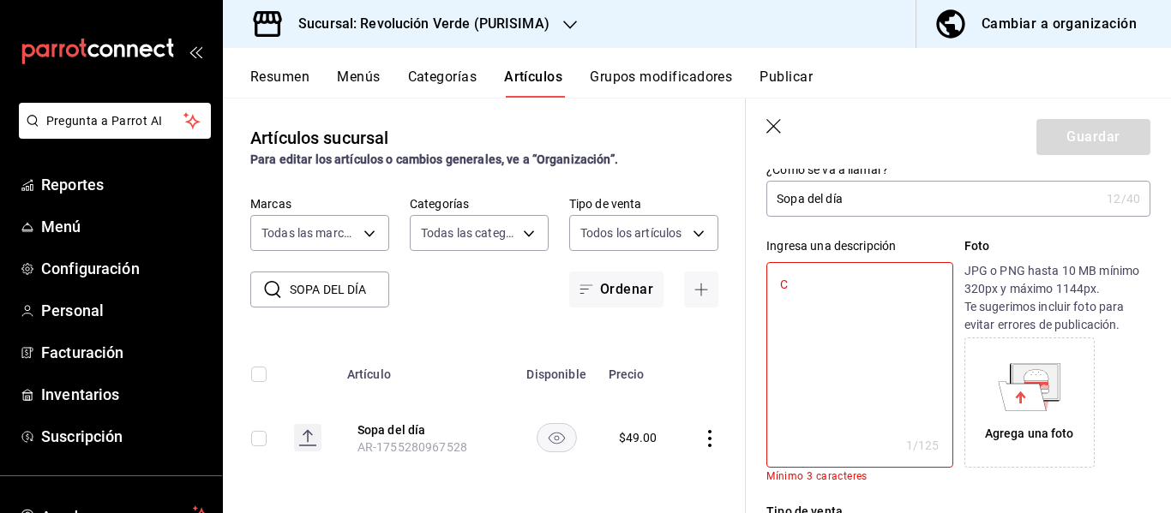
type textarea "x"
type textarea "Cr"
type textarea "x"
type textarea "Crema d"
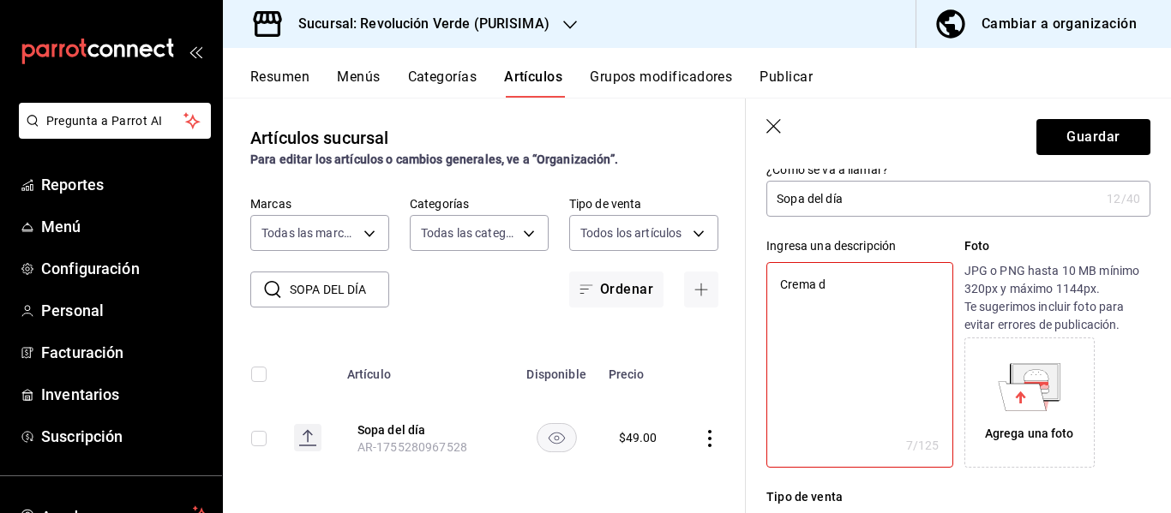
type textarea "x"
type textarea "Crema de"
type textarea "x"
type textarea "Crema de br"
type textarea "x"
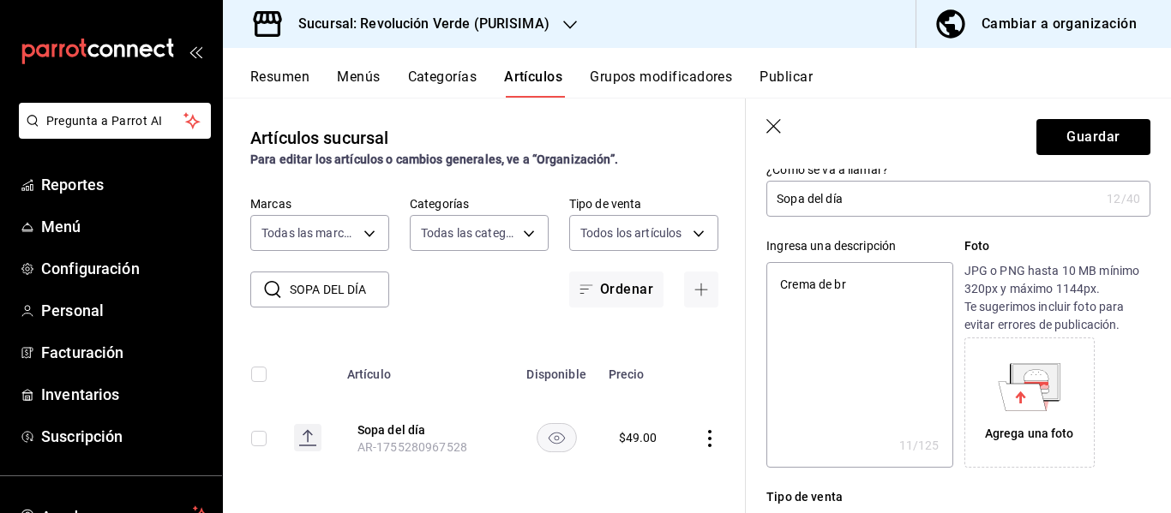
type textarea "Crema de bró"
type textarea "x"
type textarea "Crema de bróc"
type textarea "x"
type textarea "Crema de bróccoli"
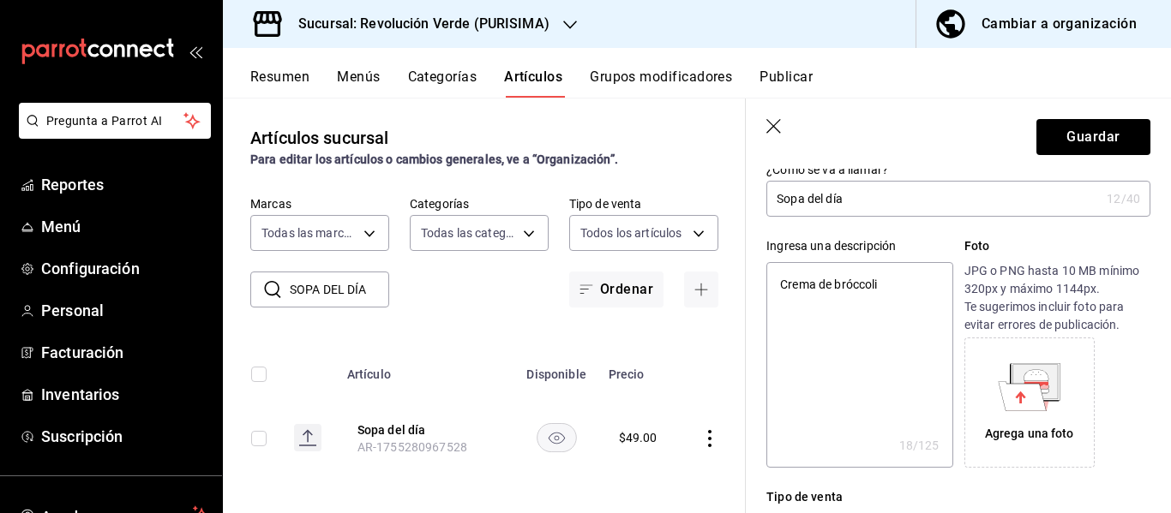
type textarea "x"
type textarea "Crema de bróccoli o"
type textarea "x"
type textarea "Crema de bróccoli o S"
type textarea "x"
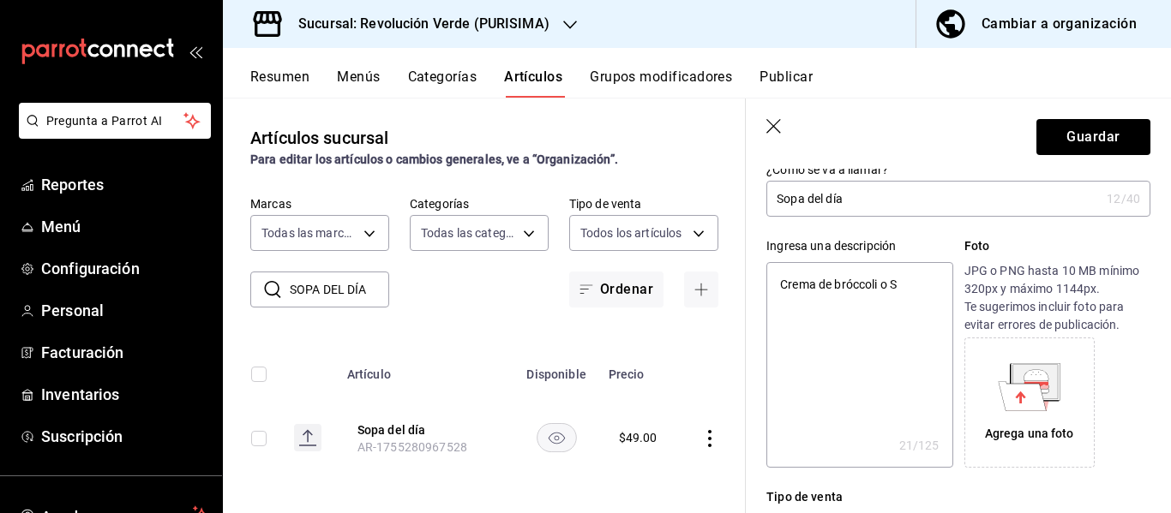
type textarea "Crema de bróccoli o So"
type textarea "x"
type textarea "Crema de bróccoli o Sop"
type textarea "x"
type textarea "Crema de bróccoli o Sopa"
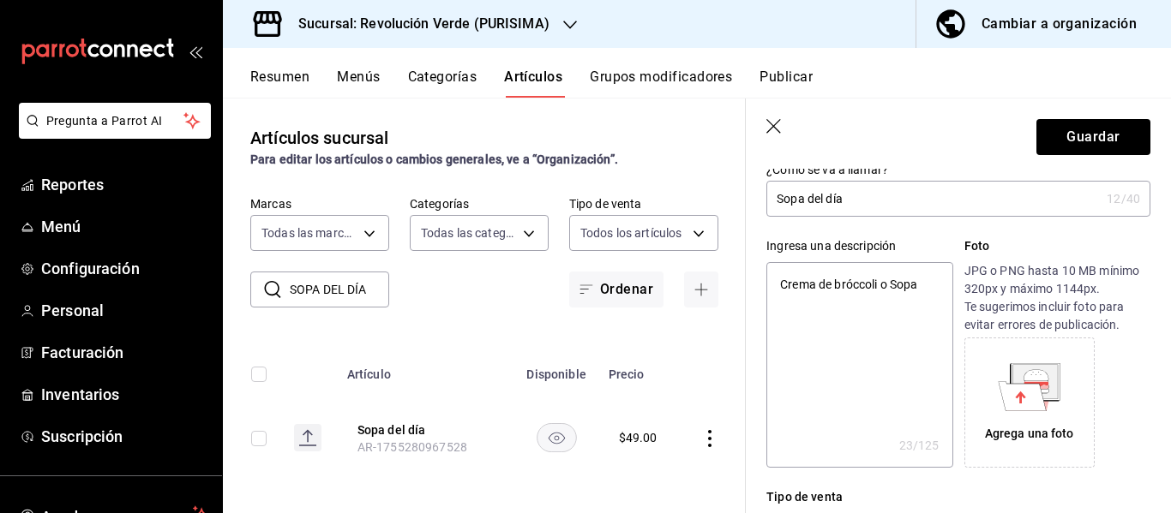
type textarea "x"
type textarea "Crema de bróccoli o Sopa d"
type textarea "x"
type textarea "Crema de bróccoli o Sopa de t"
type textarea "x"
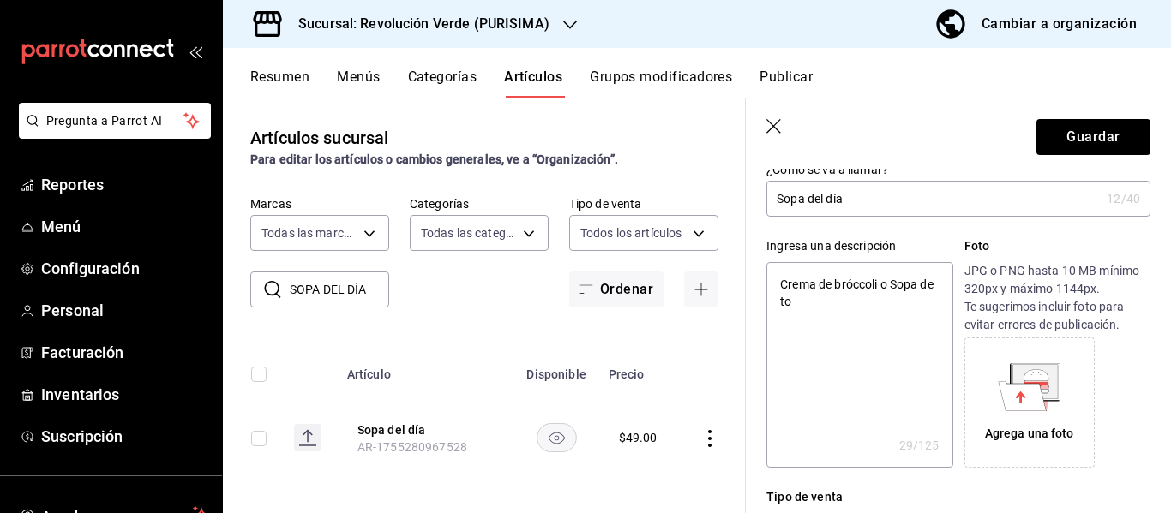
type textarea "Crema de bróccoli o Sopa de tor"
type textarea "x"
type textarea "Crema de bróccoli o Sopa de torti"
type textarea "x"
type textarea "Crema de bróccoli o Sopa de tortil"
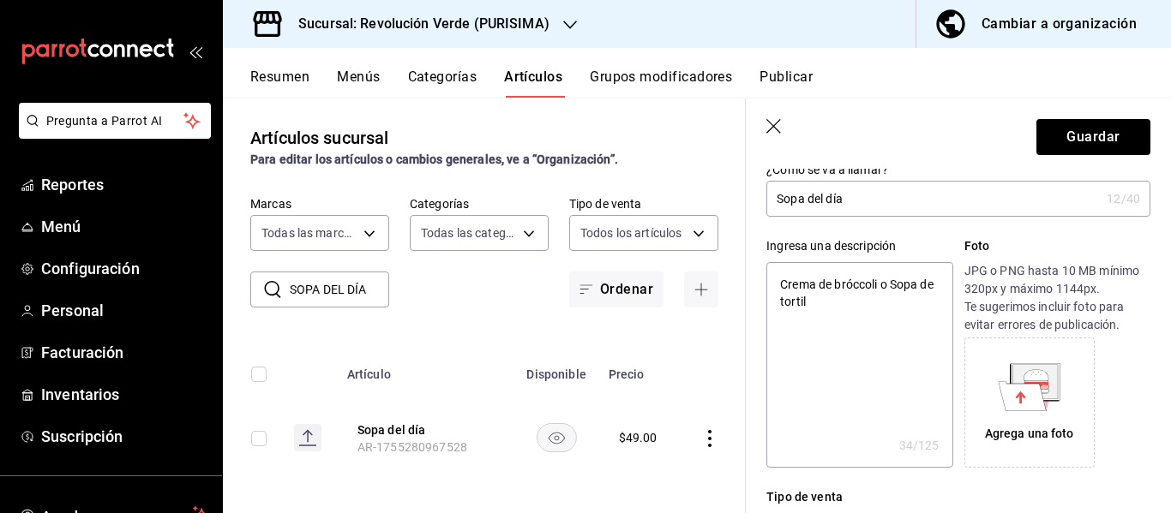
type textarea "x"
type textarea "Crema de bróccoli o Sopa de tortilla"
type textarea "x"
click at [866, 281] on textarea "Crema de bróccoli o Sopa de tortilla" at bounding box center [859, 365] width 186 height 206
type textarea "Crema de brócoli o Sopa de tortilla"
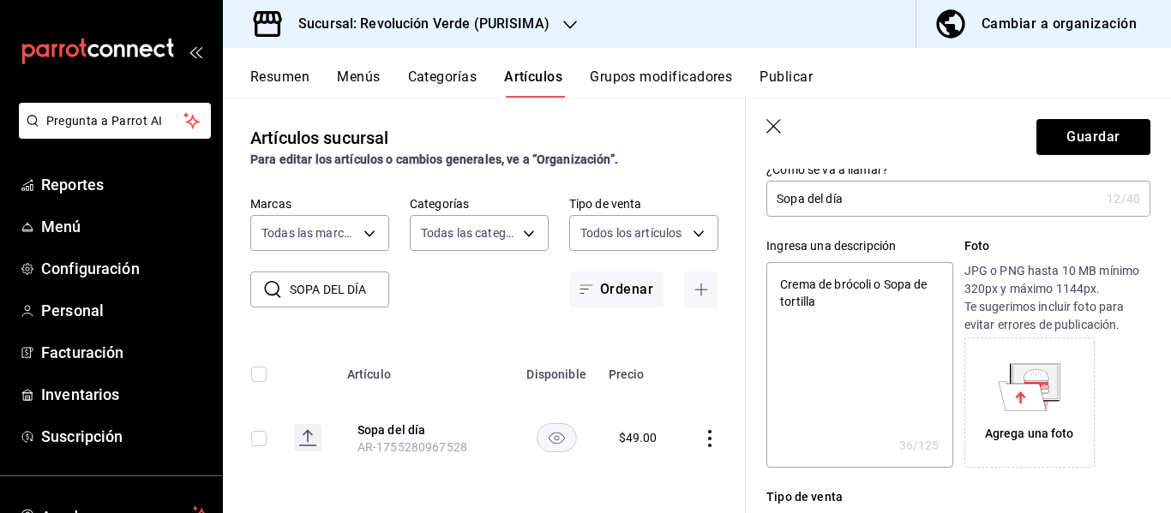
type textarea "x"
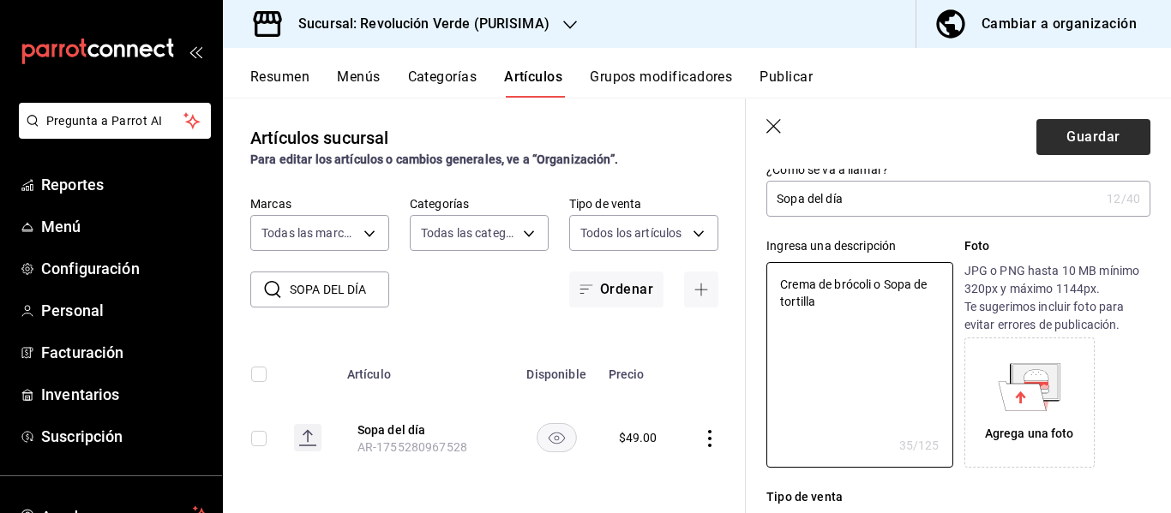
type textarea "Crema de brócoli o Sopa de tortilla"
click at [1081, 147] on button "Guardar" at bounding box center [1093, 137] width 114 height 36
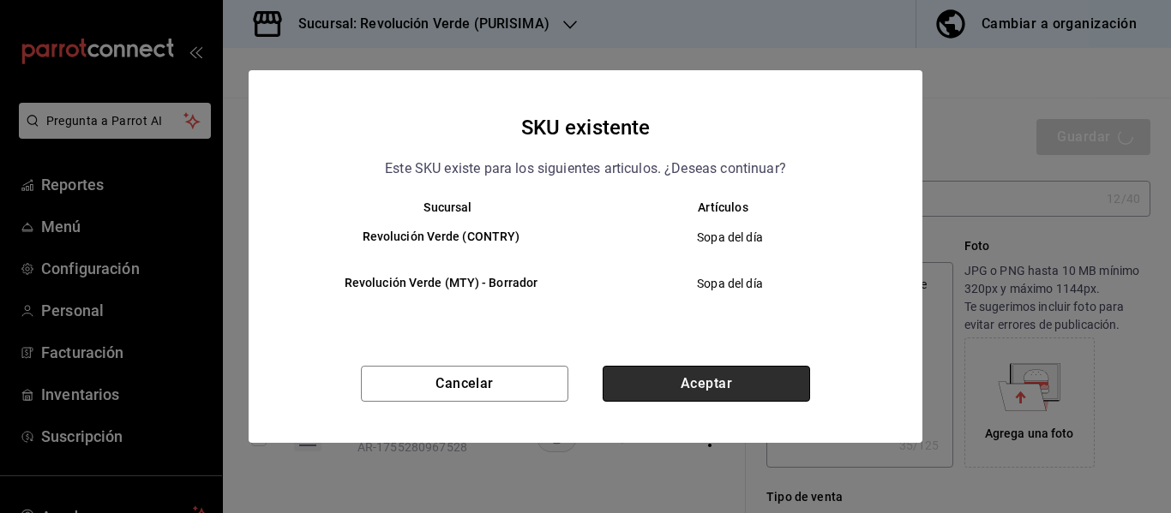
click at [737, 380] on button "Aceptar" at bounding box center [705, 384] width 207 height 36
type textarea "x"
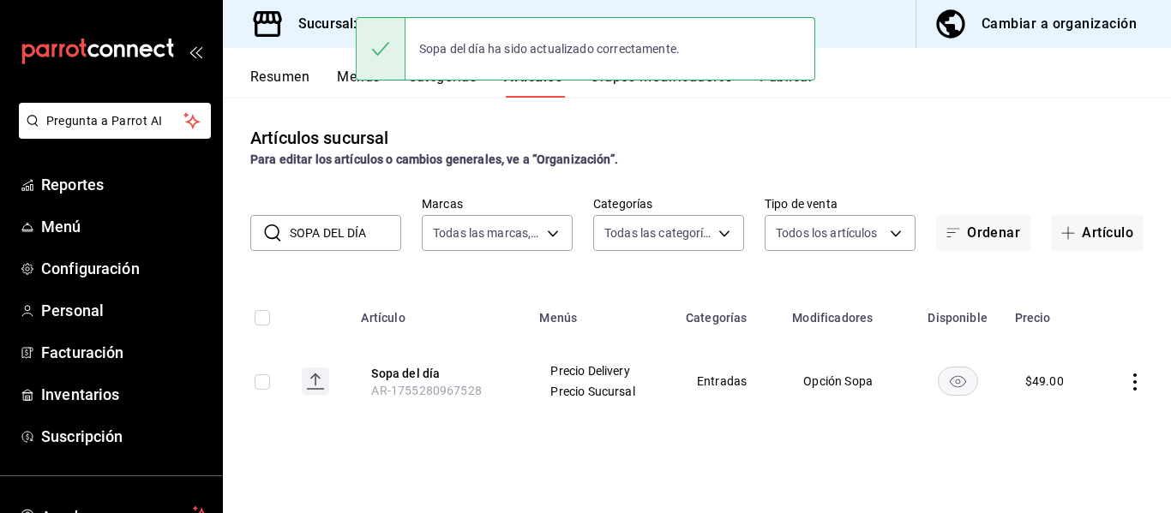
click at [345, 236] on input "SOPA DEL DÍA" at bounding box center [345, 233] width 111 height 34
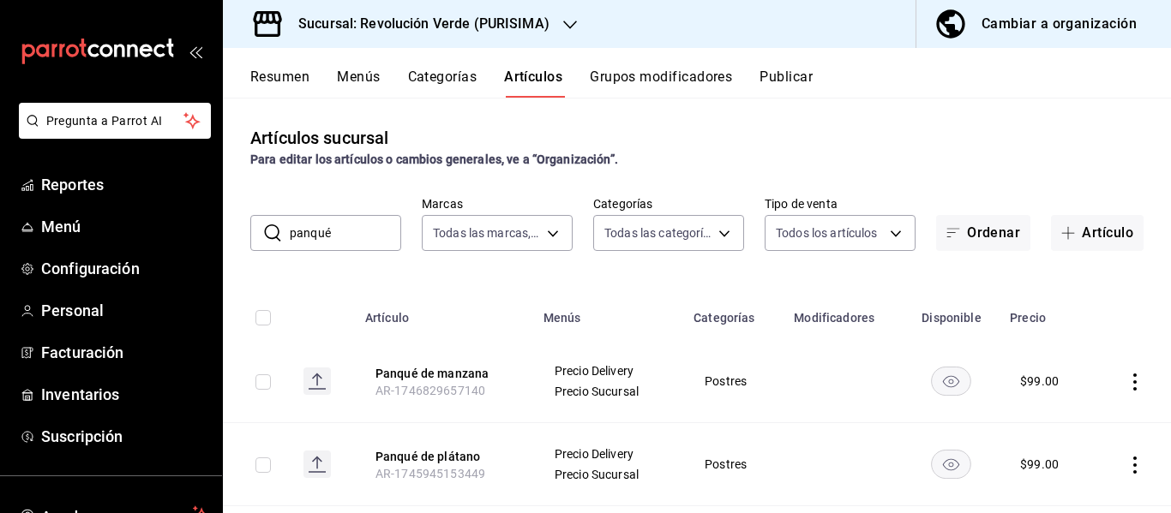
type input "panqué"
click at [1126, 387] on icon "actions" at bounding box center [1134, 382] width 17 height 17
click at [1056, 389] on span "Editar" at bounding box center [1070, 398] width 45 height 18
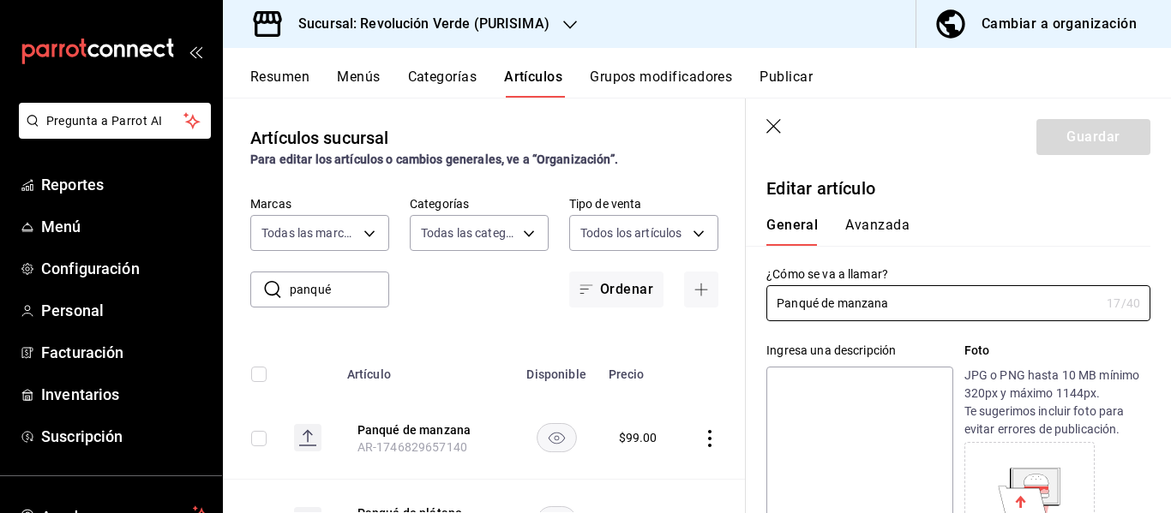
type input "$99.00"
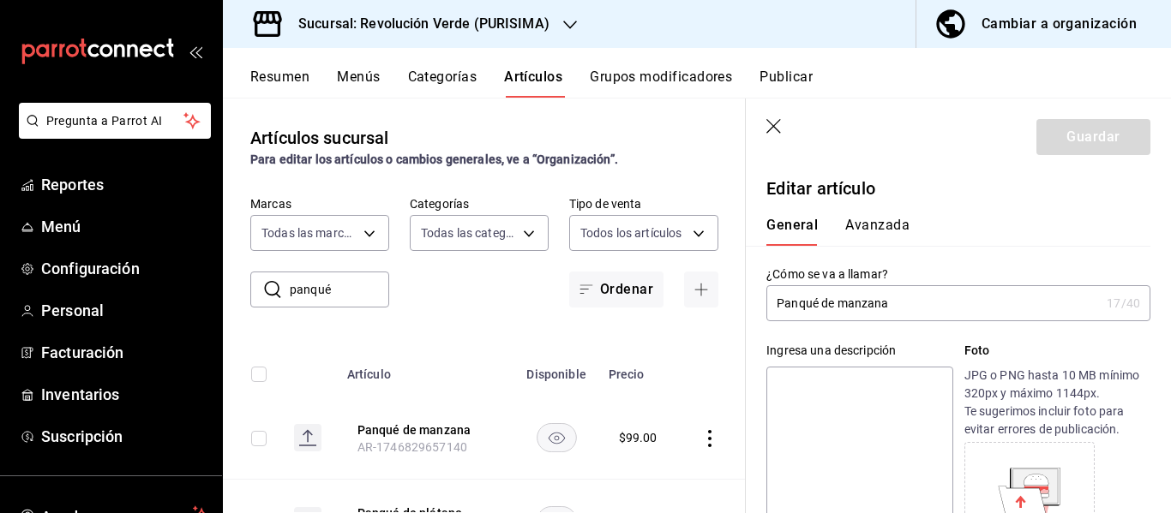
click at [867, 393] on textarea at bounding box center [859, 470] width 186 height 206
type textarea "P"
type textarea "x"
type textarea "Pan"
type textarea "x"
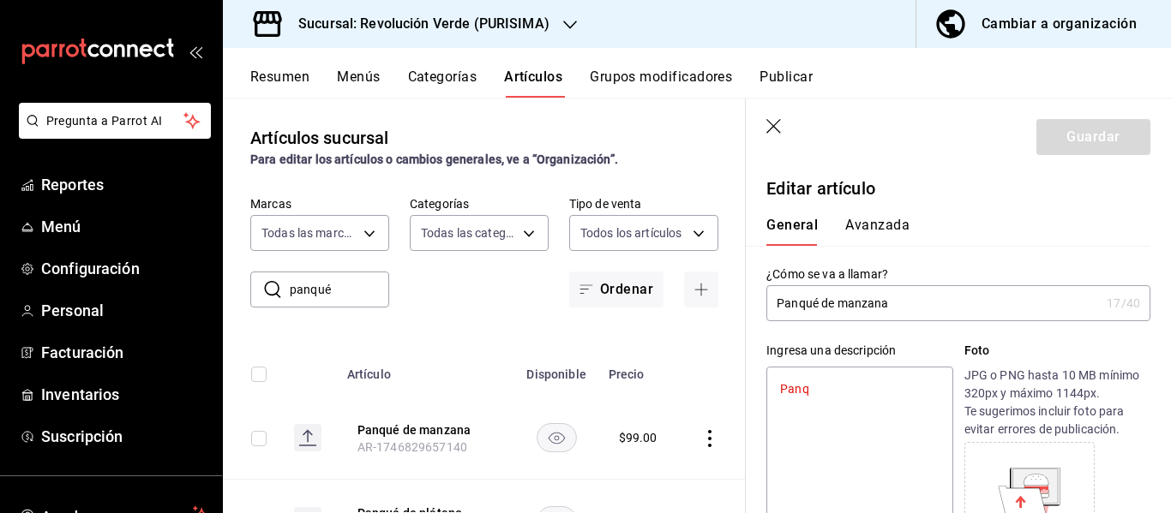
type textarea "Panqu"
type textarea "x"
type textarea "Panqué"
type textarea "x"
type textarea "Panqué d"
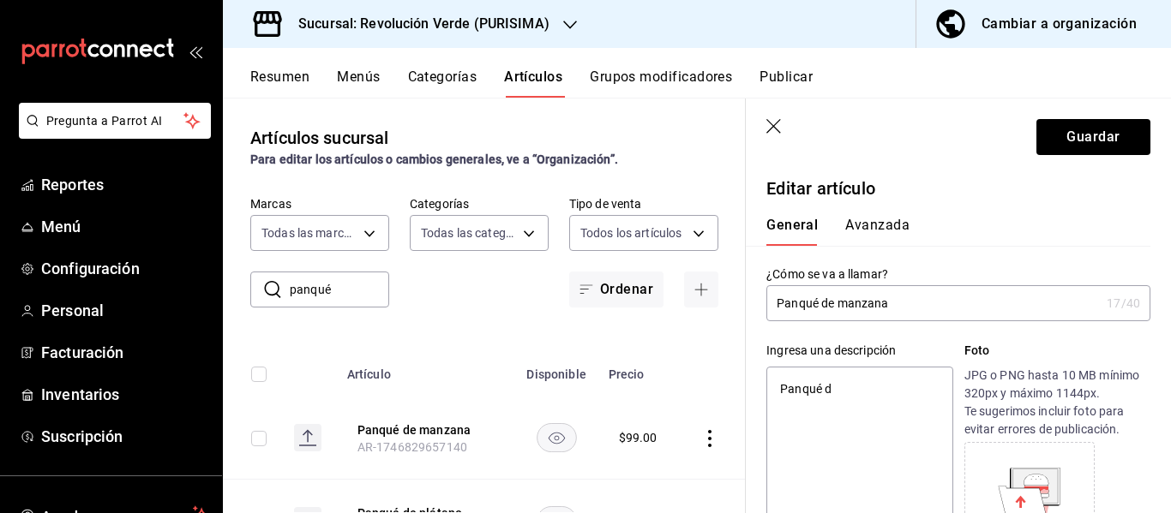
type textarea "x"
type textarea "Panqué de manz"
type textarea "x"
type textarea "Panqué de manzana"
type textarea "x"
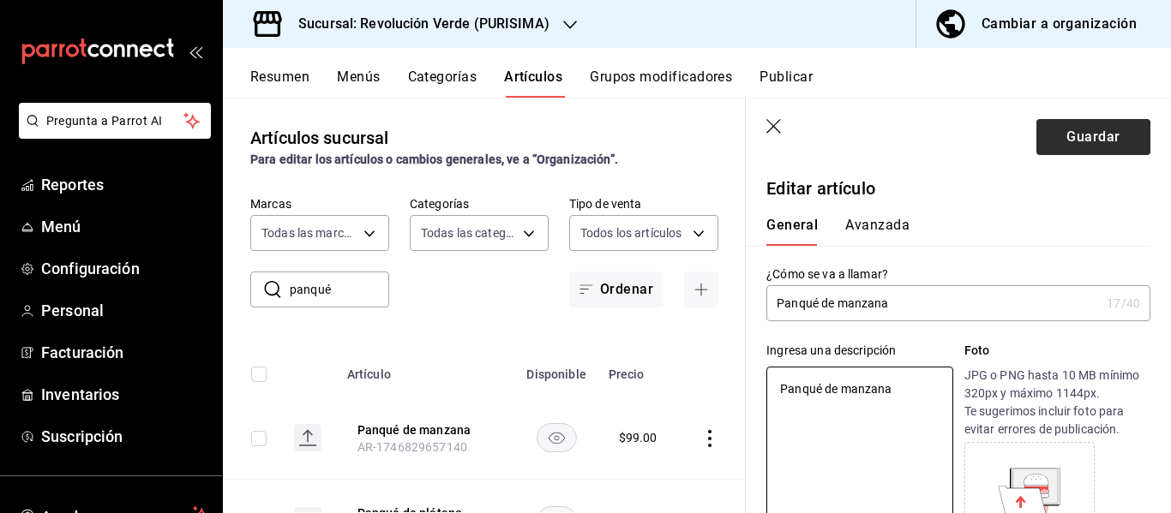
type textarea "Panqué de manzana"
click at [1079, 131] on button "Guardar" at bounding box center [1093, 137] width 114 height 36
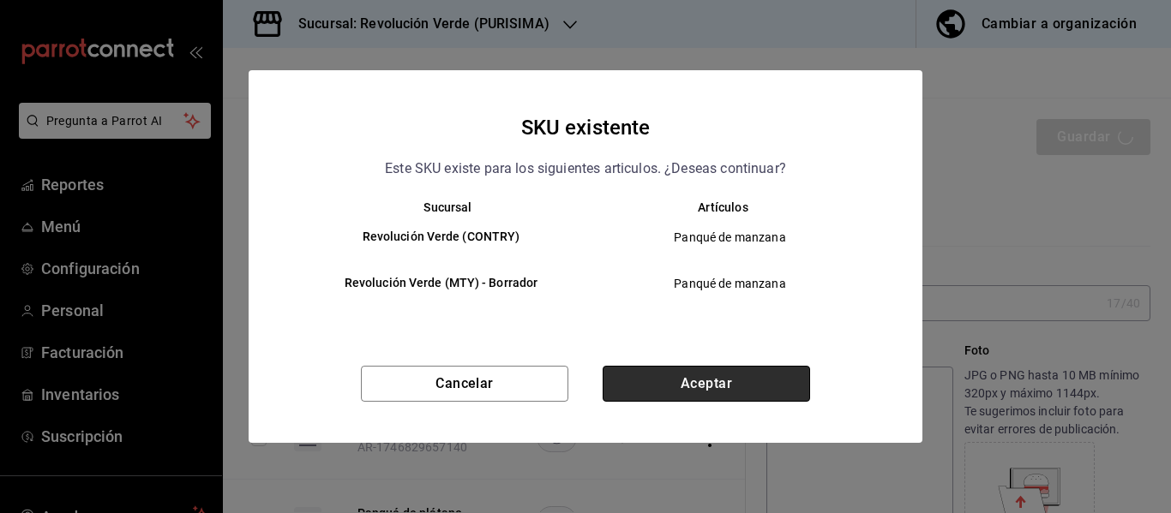
click at [745, 377] on button "Aceptar" at bounding box center [705, 384] width 207 height 36
type textarea "x"
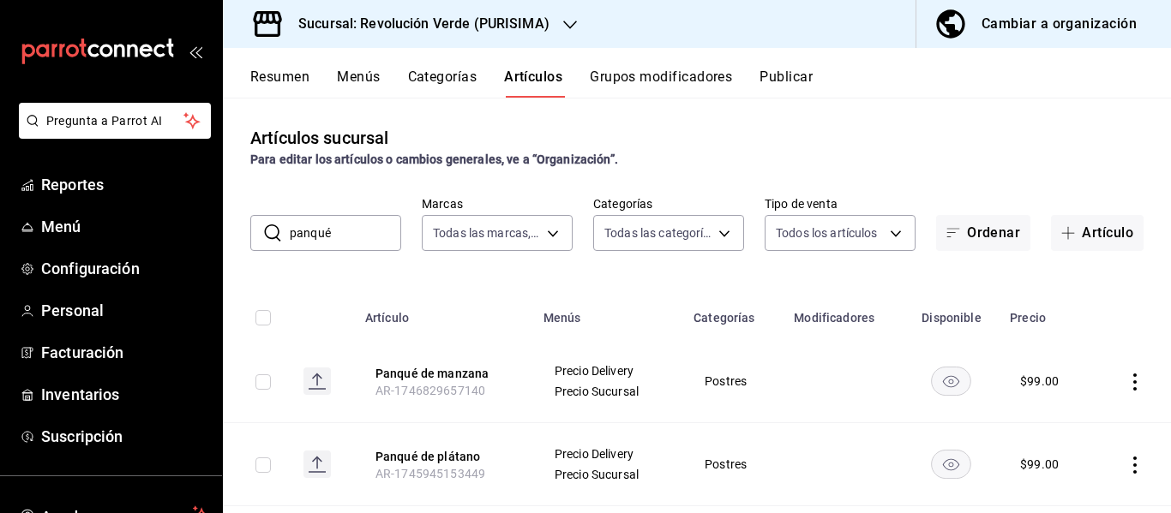
click at [344, 250] on input "panqué" at bounding box center [345, 233] width 111 height 34
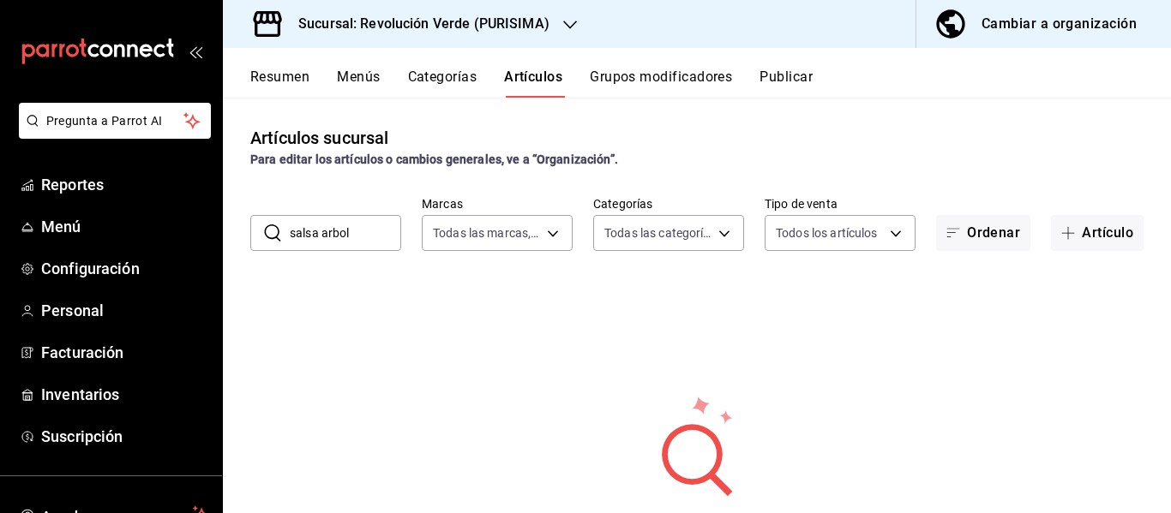
click at [332, 234] on input "salsa arbol" at bounding box center [345, 233] width 111 height 34
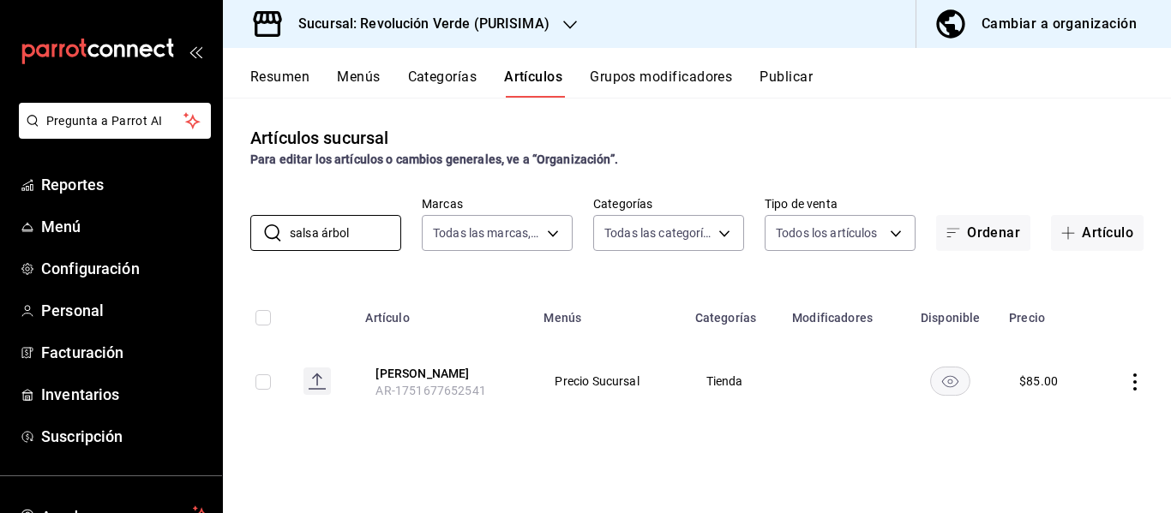
type input "salsa árbol"
click at [1134, 382] on icon "actions" at bounding box center [1134, 382] width 3 height 17
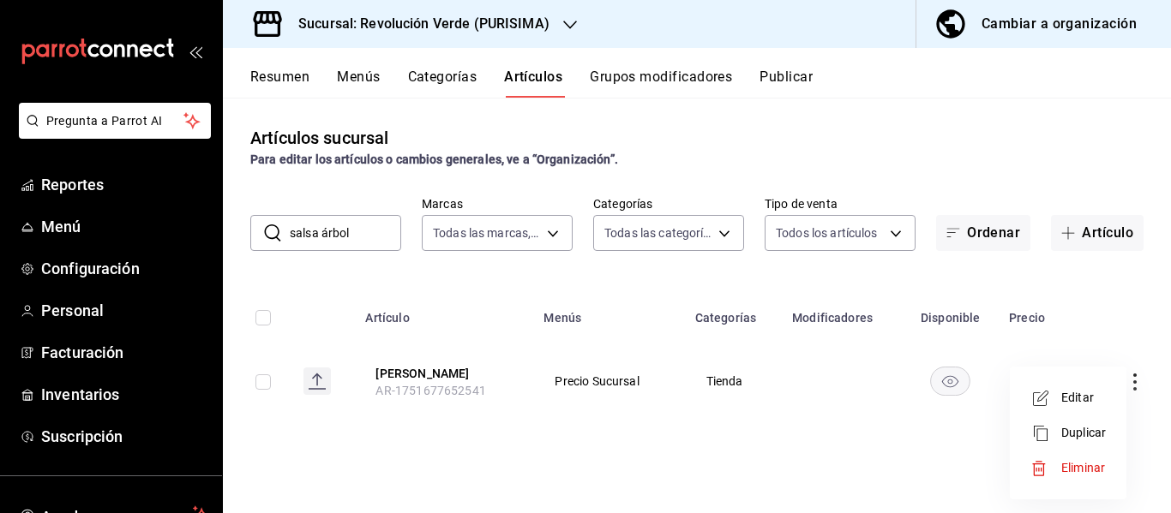
click at [1087, 388] on li "Editar" at bounding box center [1067, 397] width 103 height 35
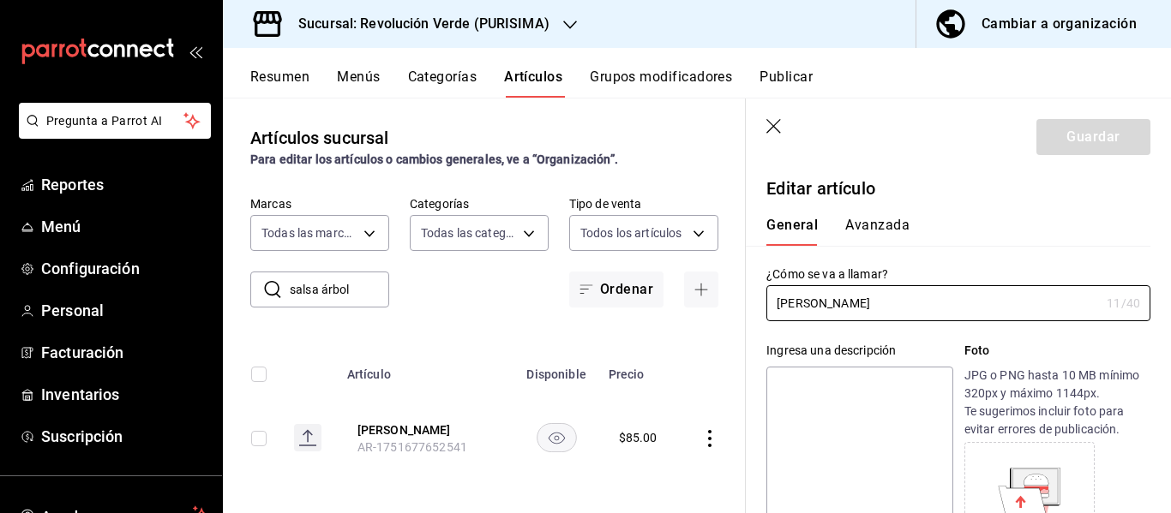
type input "$85.00"
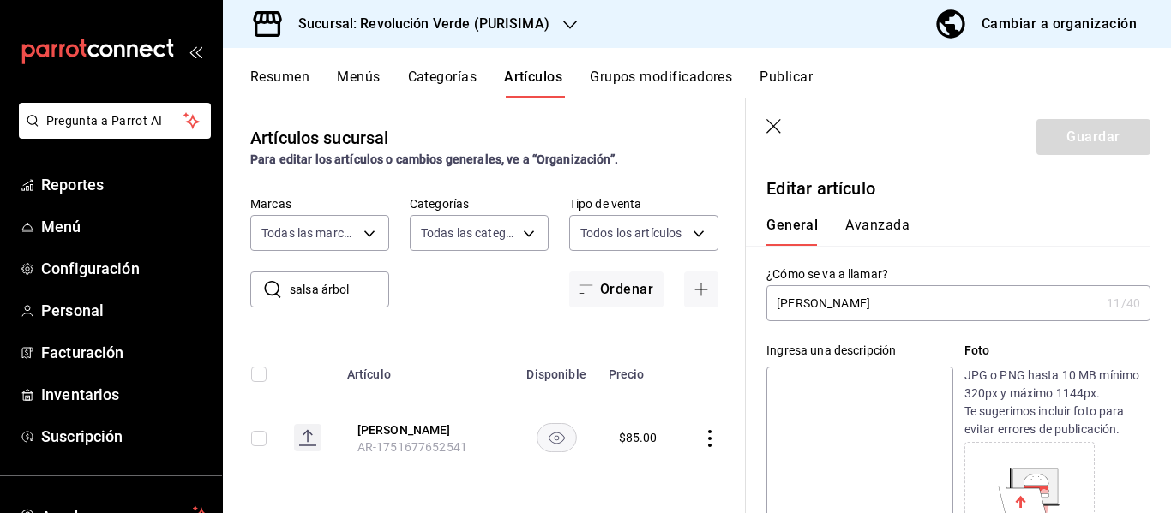
click at [886, 372] on textarea at bounding box center [859, 470] width 186 height 206
type textarea "S"
type textarea "x"
type textarea "Sa"
type textarea "x"
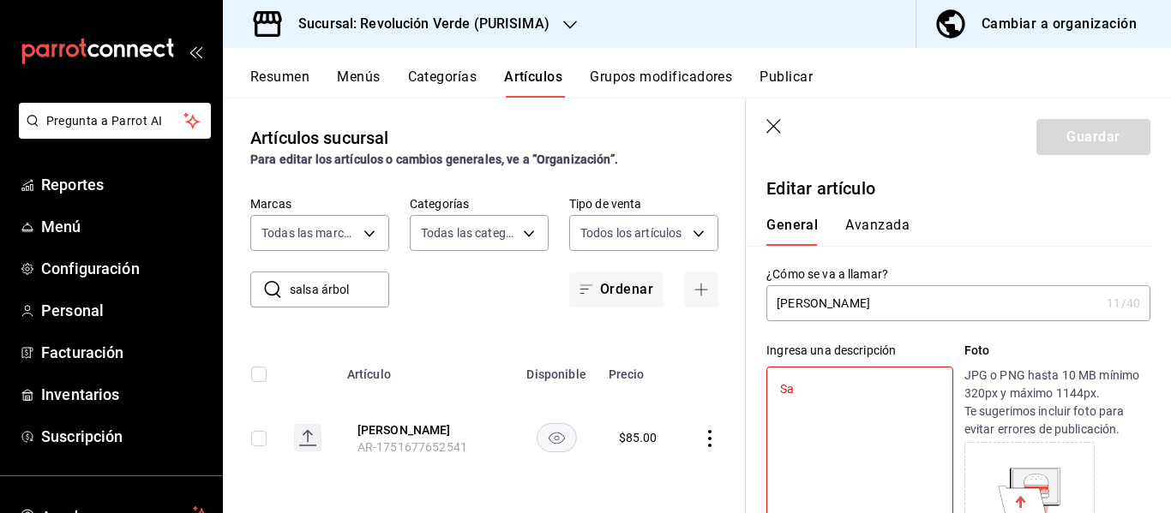
type textarea "Sal"
type textarea "x"
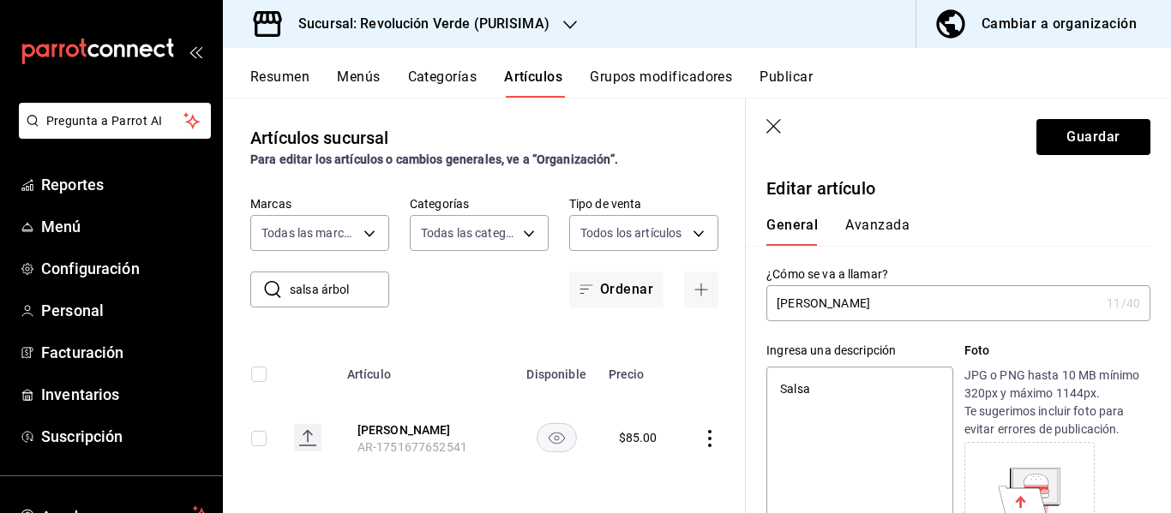
type textarea "Salsa d"
type textarea "x"
type textarea "Salsa de"
type textarea "x"
type textarea "Salsa de ch"
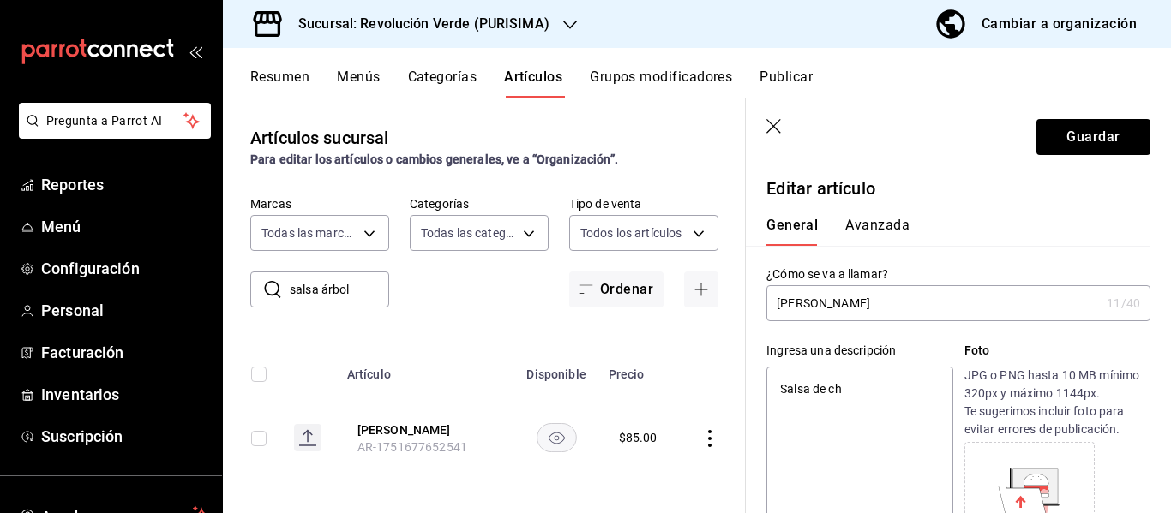
type textarea "x"
type textarea "Salsa de chile d"
type textarea "x"
type textarea "Salsa de chile de a"
type textarea "x"
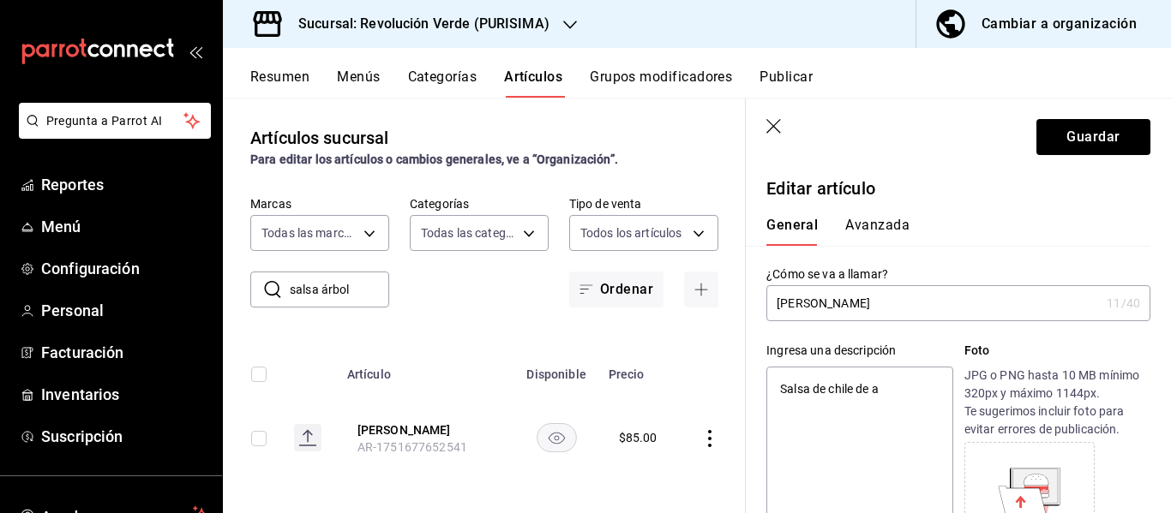
type textarea "Salsa de chile de"
type textarea "x"
type textarea "Salsa de chile de á"
type textarea "x"
type textarea "Salsa de chile de ár"
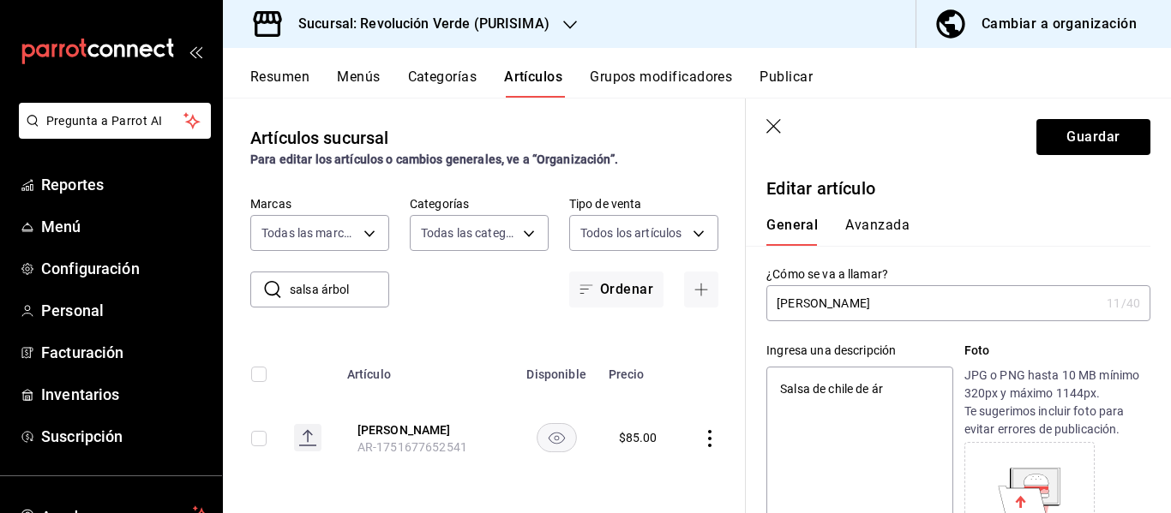
type textarea "x"
type textarea "Salsa de chile de árb"
type textarea "x"
type textarea "Salsa de chile de árbo"
type textarea "x"
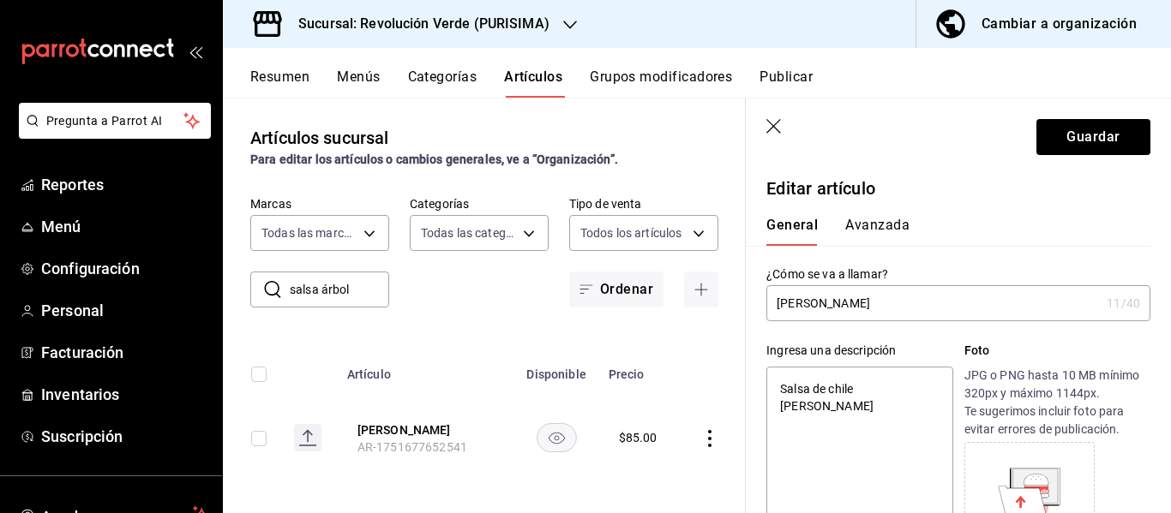
type textarea "Salsa de chile de árbol"
type textarea "x"
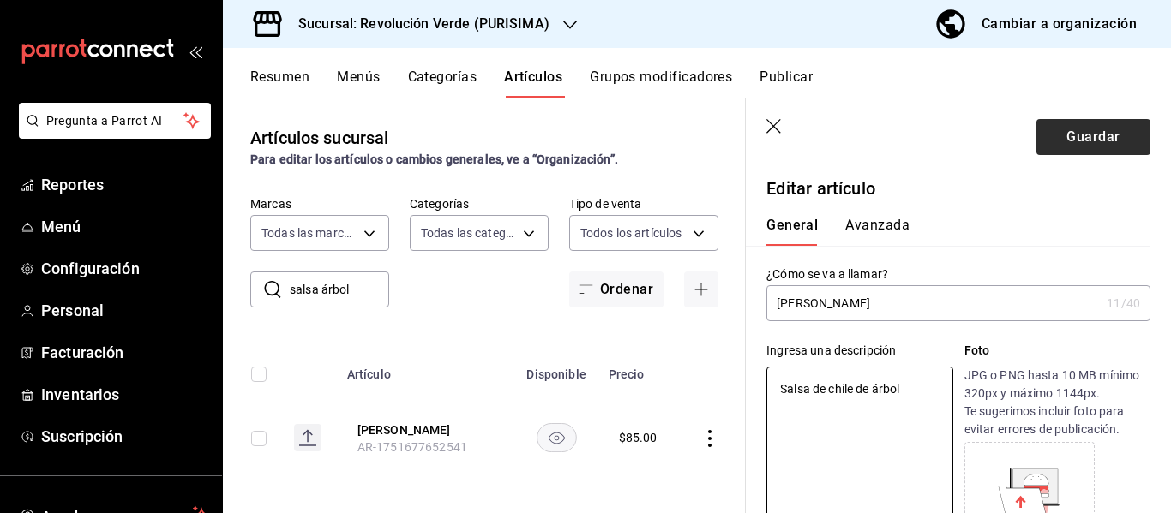
type textarea "Salsa de chile de árbol"
click at [1052, 139] on button "Guardar" at bounding box center [1093, 137] width 114 height 36
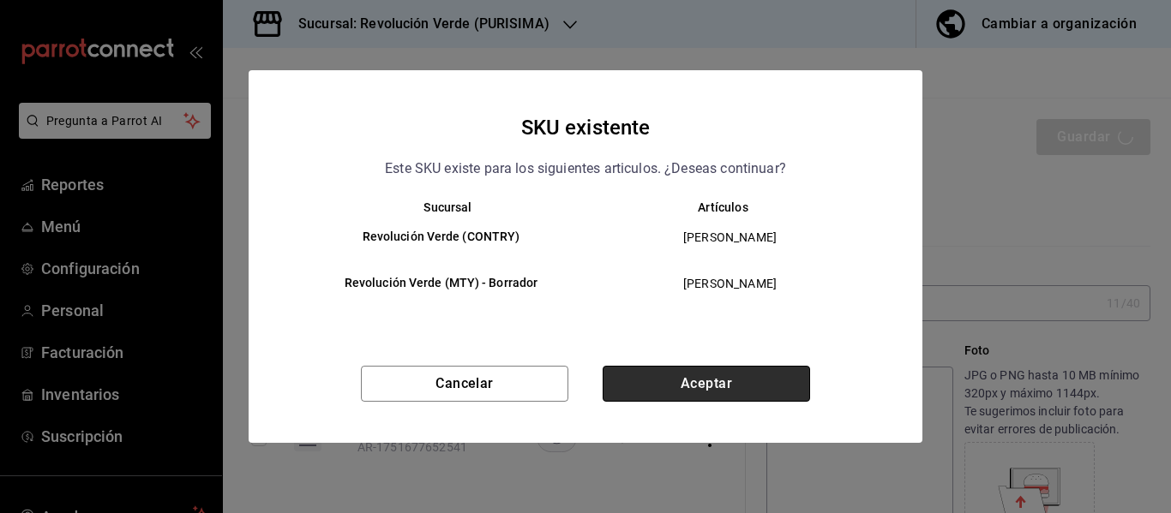
click at [758, 373] on button "Aceptar" at bounding box center [705, 384] width 207 height 36
type textarea "x"
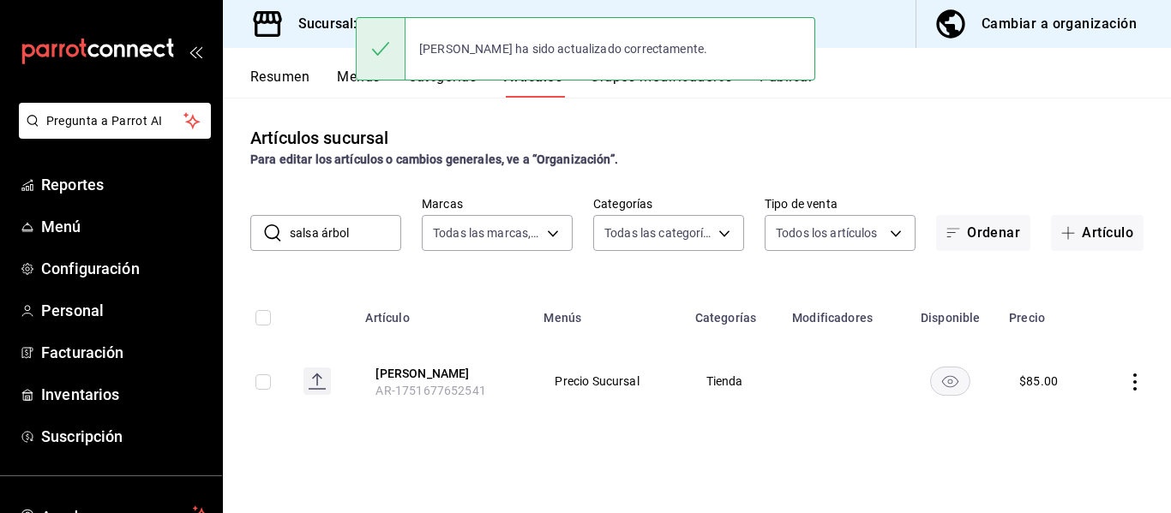
click at [373, 240] on input "salsa árbol" at bounding box center [345, 233] width 111 height 34
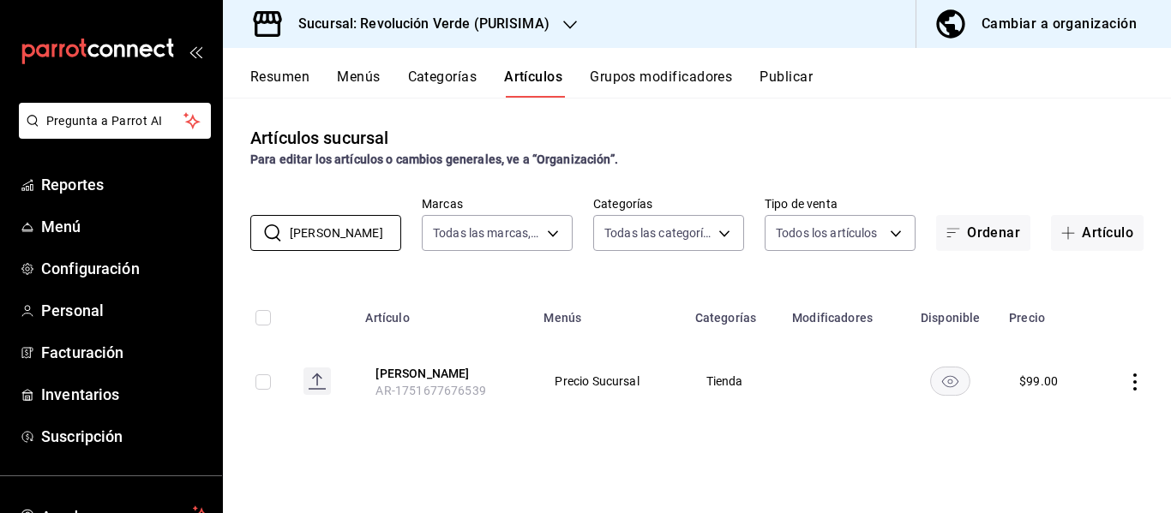
type input "Salsa morita"
click at [1128, 379] on icon "actions" at bounding box center [1134, 382] width 17 height 17
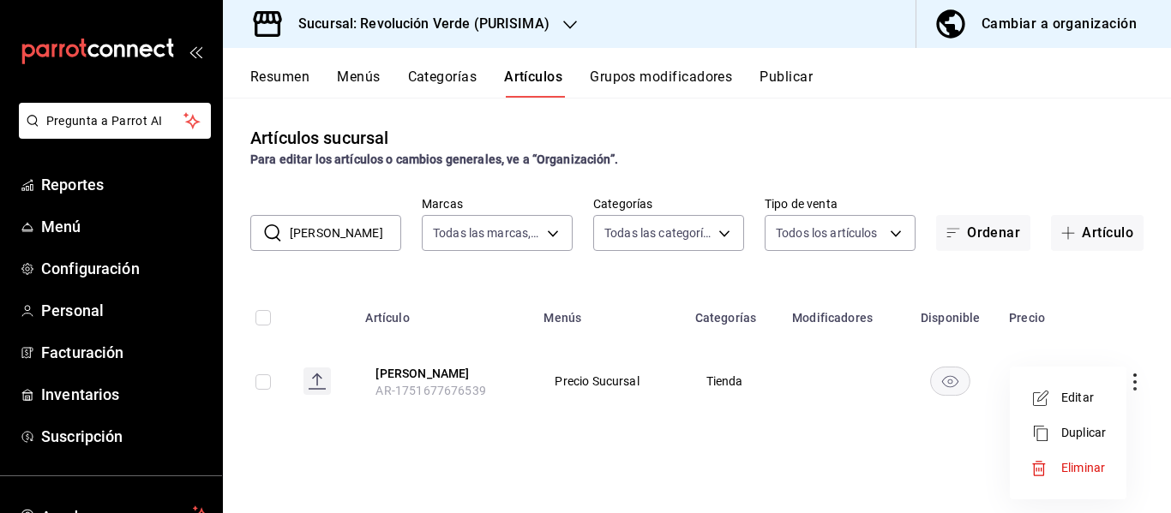
click at [1069, 394] on span "Editar" at bounding box center [1083, 398] width 45 height 18
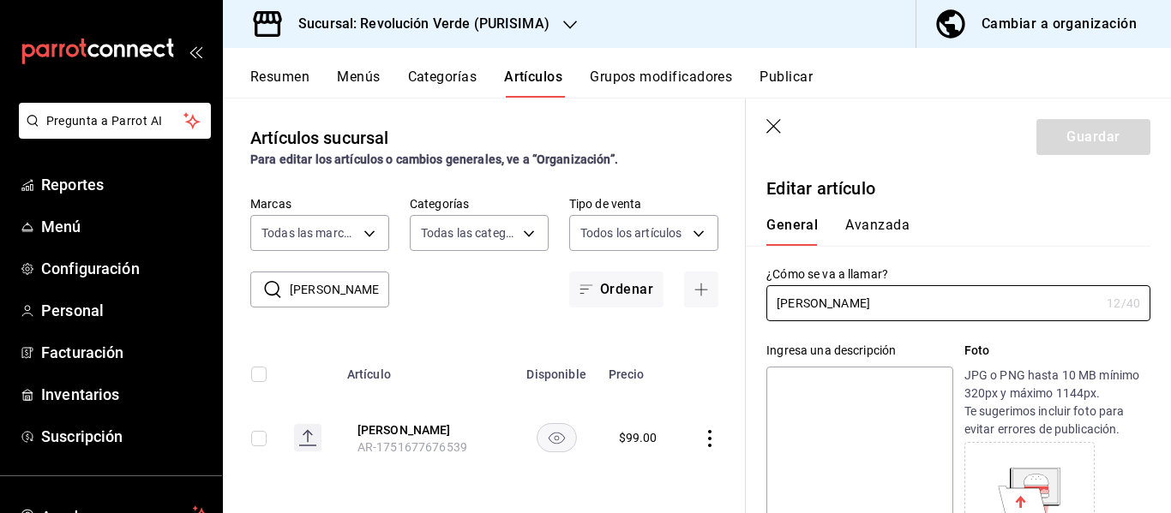
type input "$99.00"
click at [884, 398] on textarea at bounding box center [859, 470] width 186 height 206
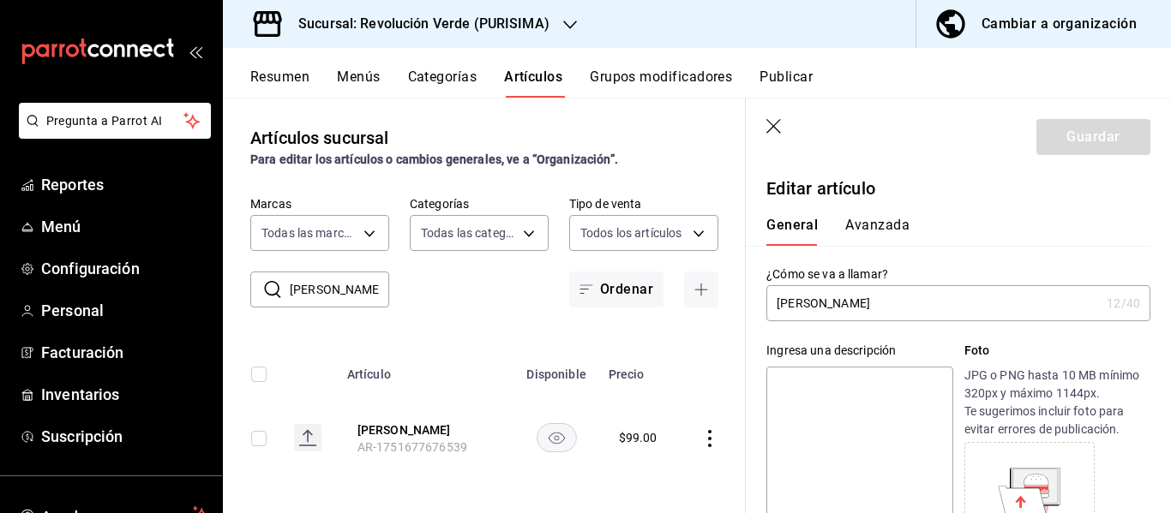
type textarea "S"
type textarea "x"
type textarea "Sal"
type textarea "x"
type textarea "Salsa de"
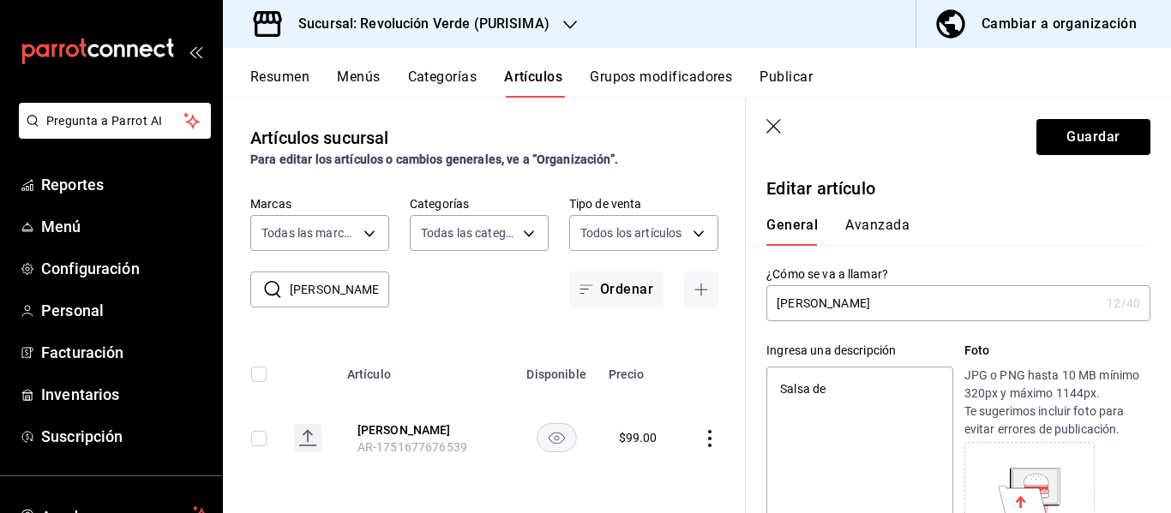
type textarea "x"
type textarea "Salsa de ch"
type textarea "x"
type textarea "Salsa de chile"
type textarea "x"
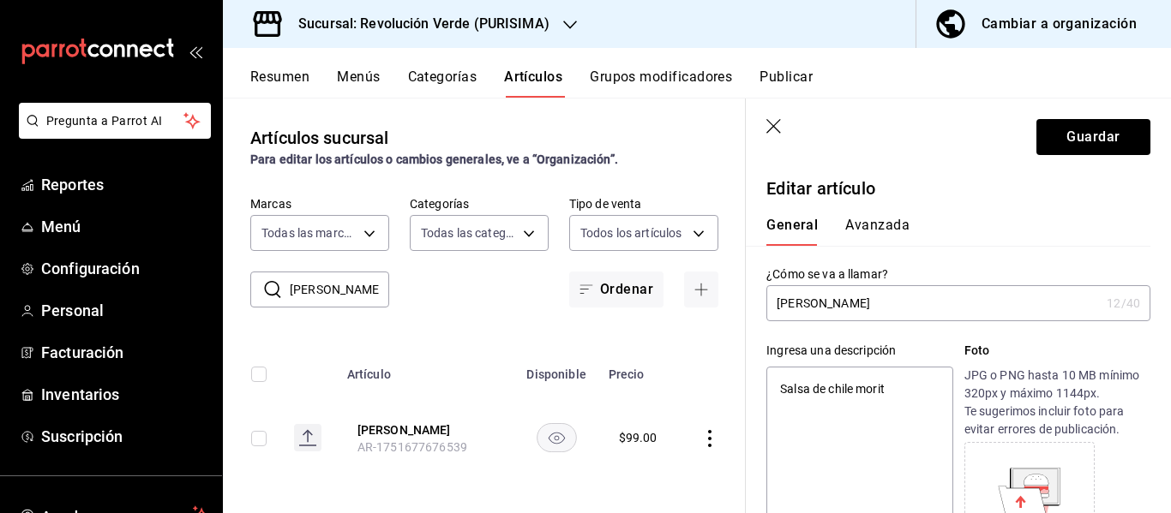
type textarea "Salsa de chile morita"
type textarea "x"
type textarea "Salsa de chile morita"
click at [1069, 149] on button "Guardar" at bounding box center [1093, 137] width 114 height 36
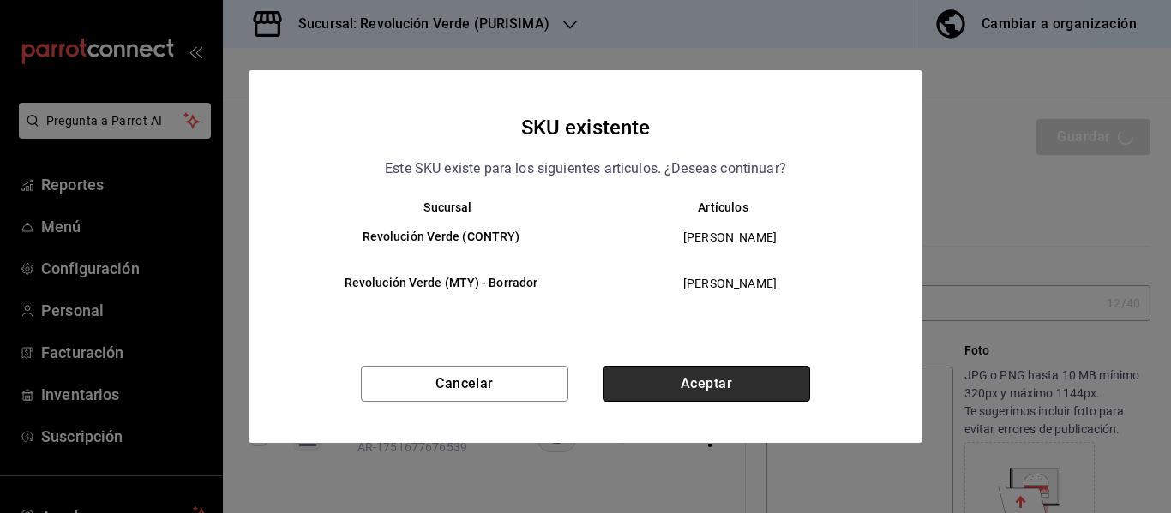
click at [728, 378] on button "Aceptar" at bounding box center [705, 384] width 207 height 36
type textarea "x"
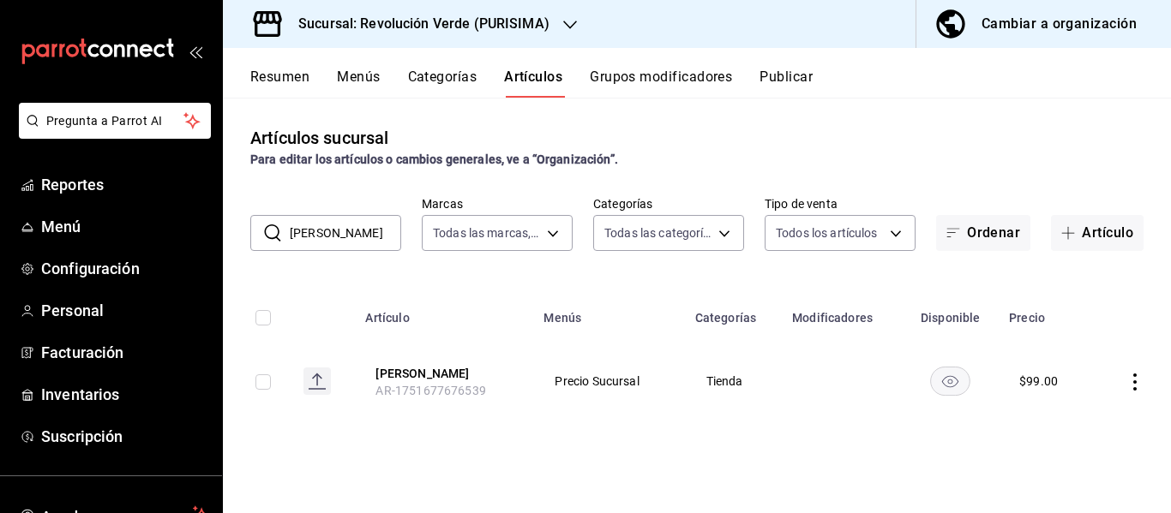
click at [800, 77] on button "Publicar" at bounding box center [785, 83] width 53 height 29
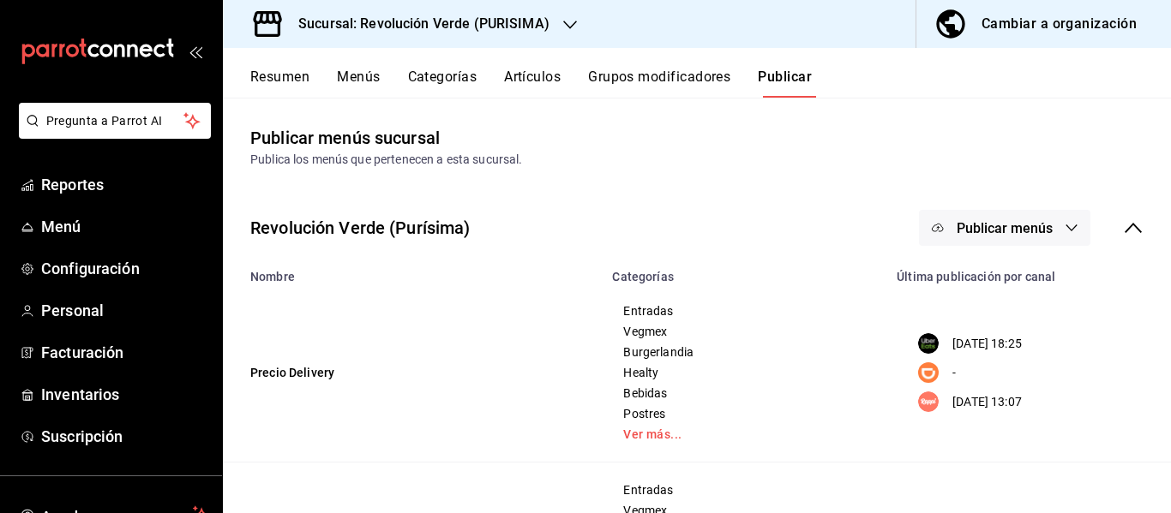
click at [987, 250] on div "Revolución Verde (Purísima) Publicar menús" at bounding box center [697, 227] width 948 height 63
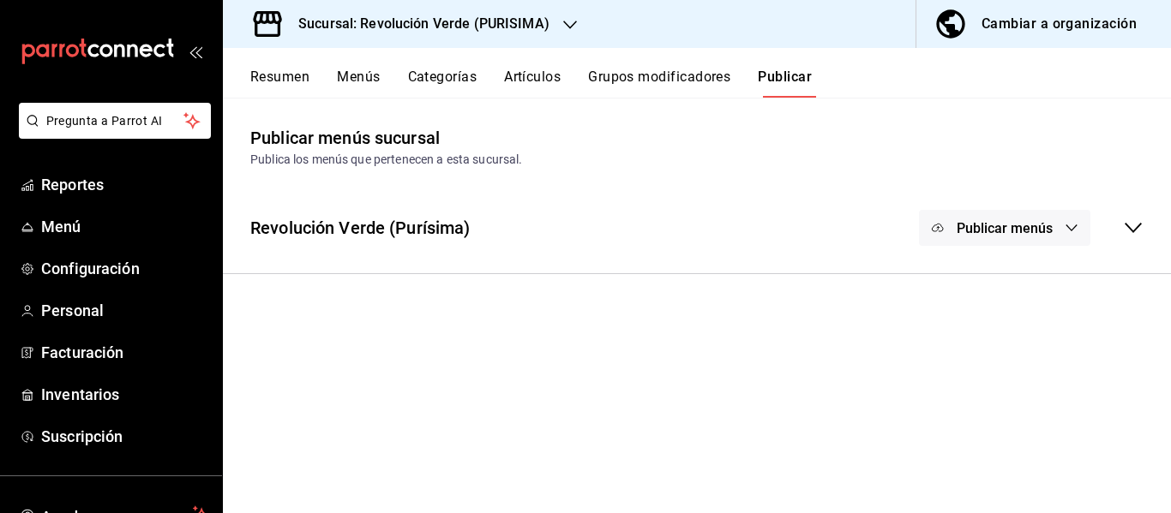
click at [1024, 216] on button "Publicar menús" at bounding box center [1004, 228] width 171 height 36
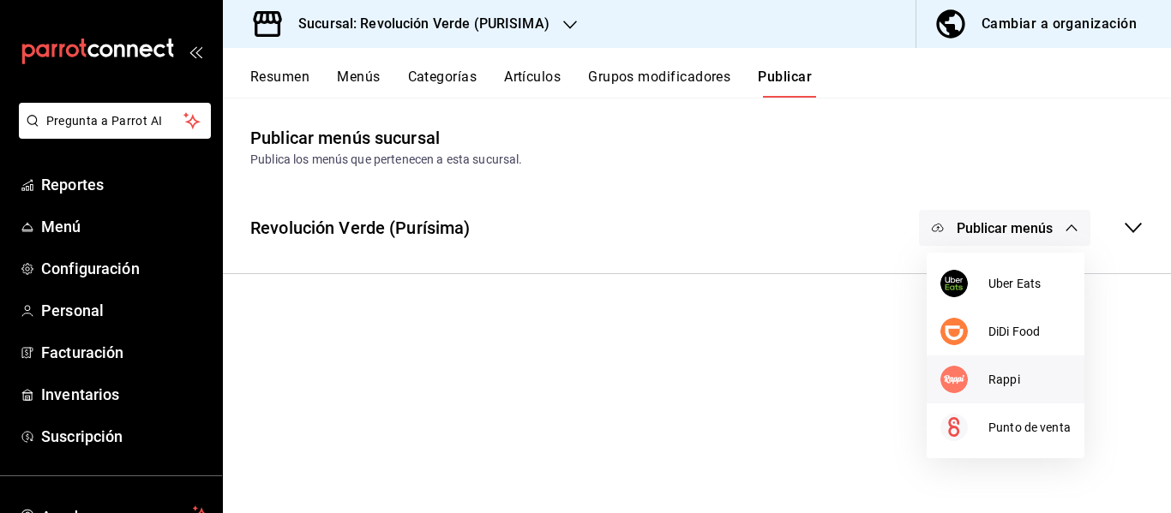
click at [1016, 375] on span "Rappi" at bounding box center [1029, 380] width 82 height 18
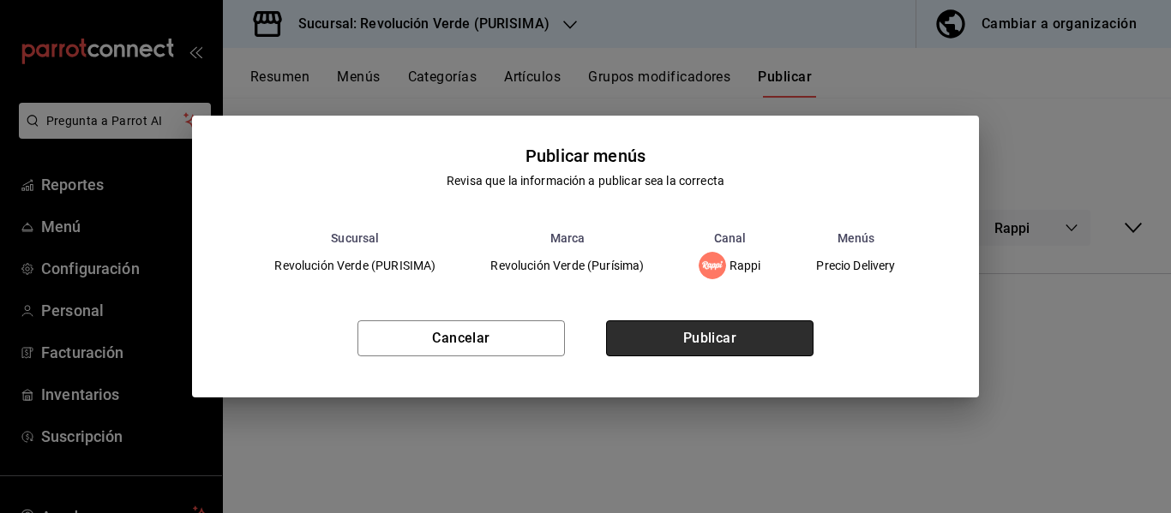
click at [748, 339] on button "Publicar" at bounding box center [709, 339] width 207 height 36
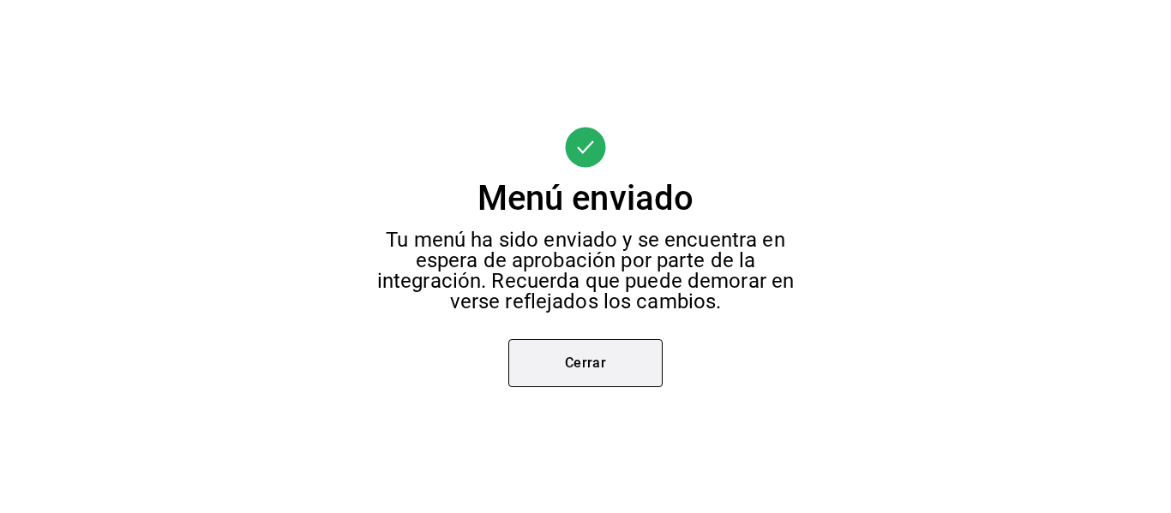
click at [618, 356] on button "Cerrar" at bounding box center [585, 363] width 154 height 48
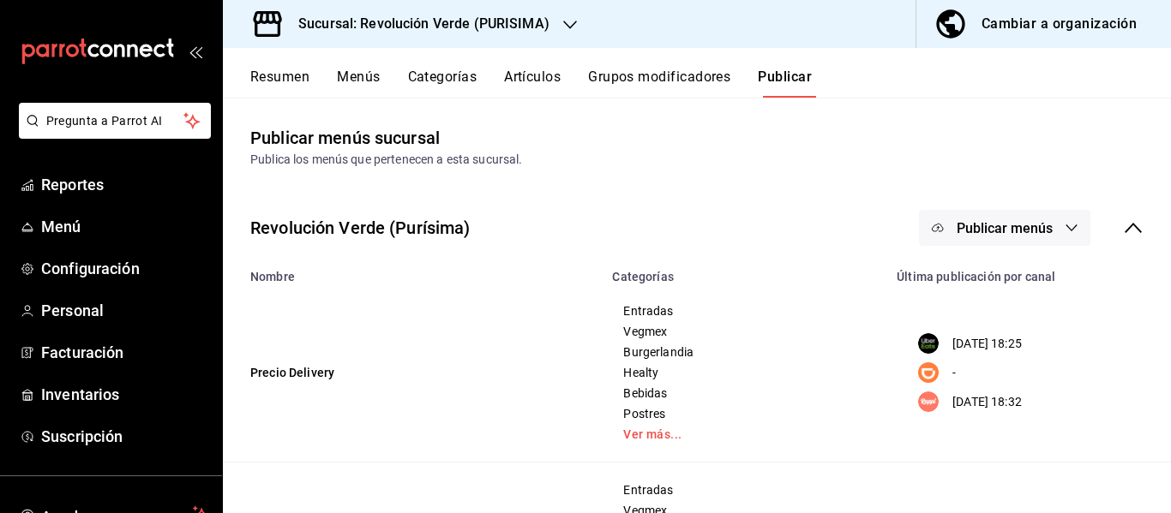
click at [518, 33] on h3 "Sucursal: Revolución Verde (PURISIMA)" at bounding box center [417, 24] width 265 height 21
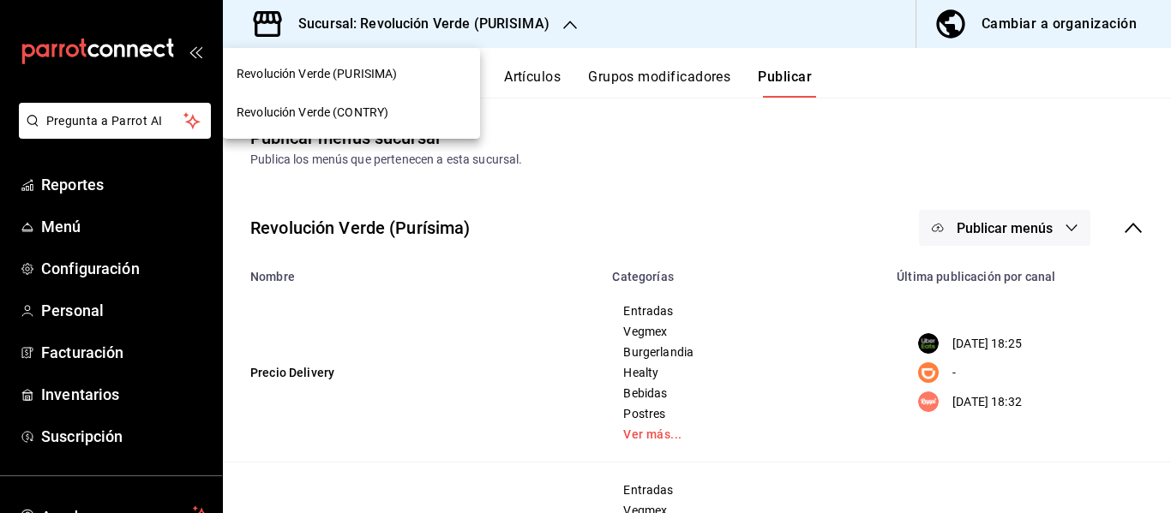
click at [409, 105] on div "Revolución Verde (CONTRY)" at bounding box center [352, 113] width 230 height 18
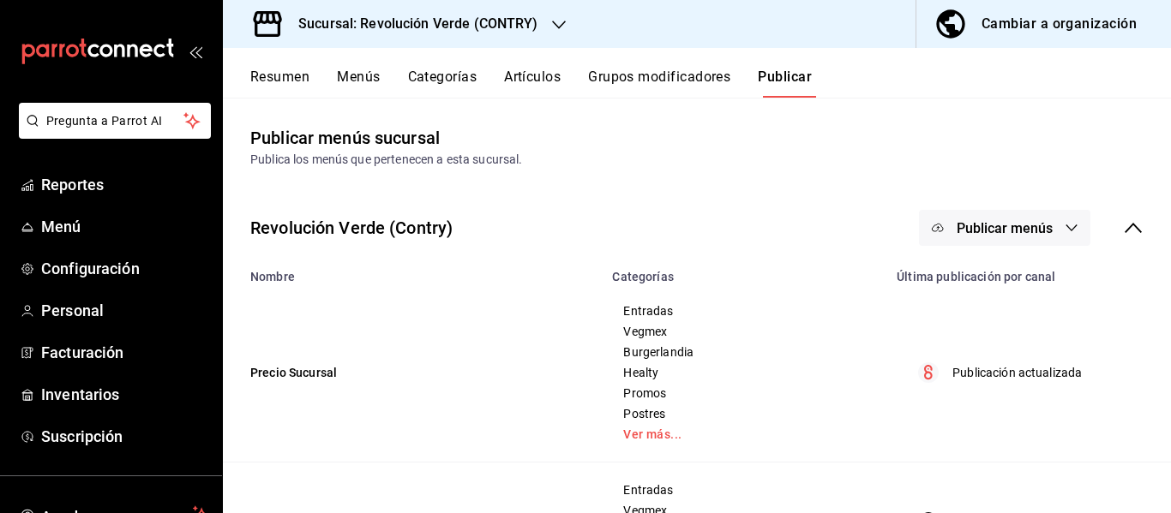
click at [992, 219] on button "Publicar menús" at bounding box center [1004, 228] width 171 height 36
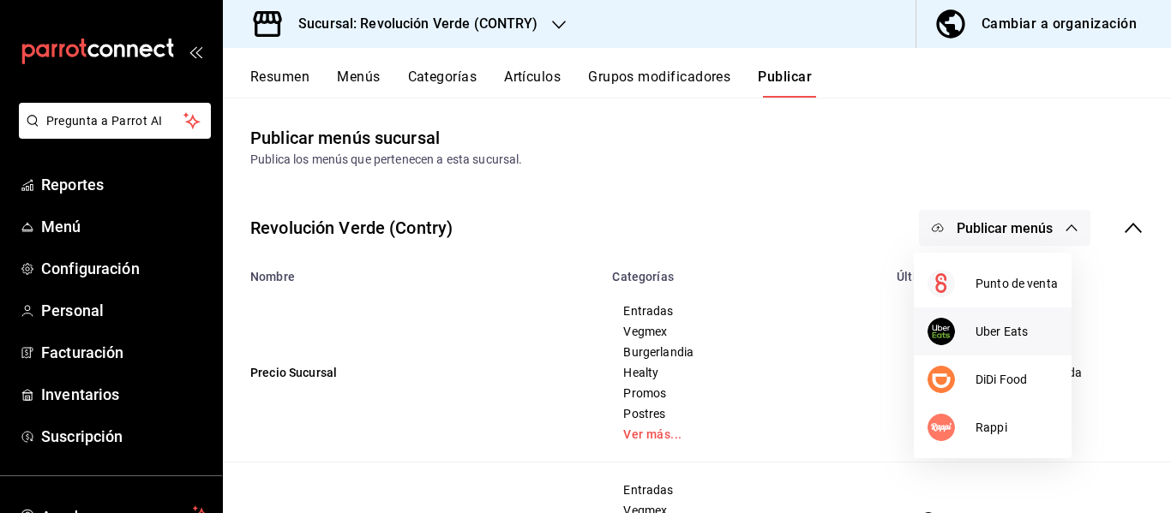
click at [974, 331] on div at bounding box center [951, 331] width 48 height 27
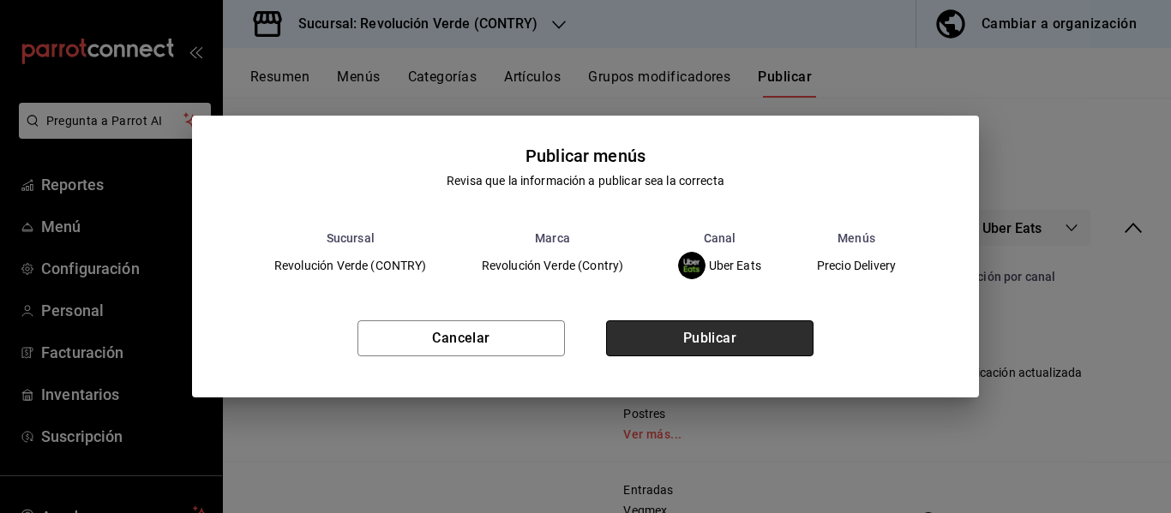
click at [733, 342] on button "Publicar" at bounding box center [709, 339] width 207 height 36
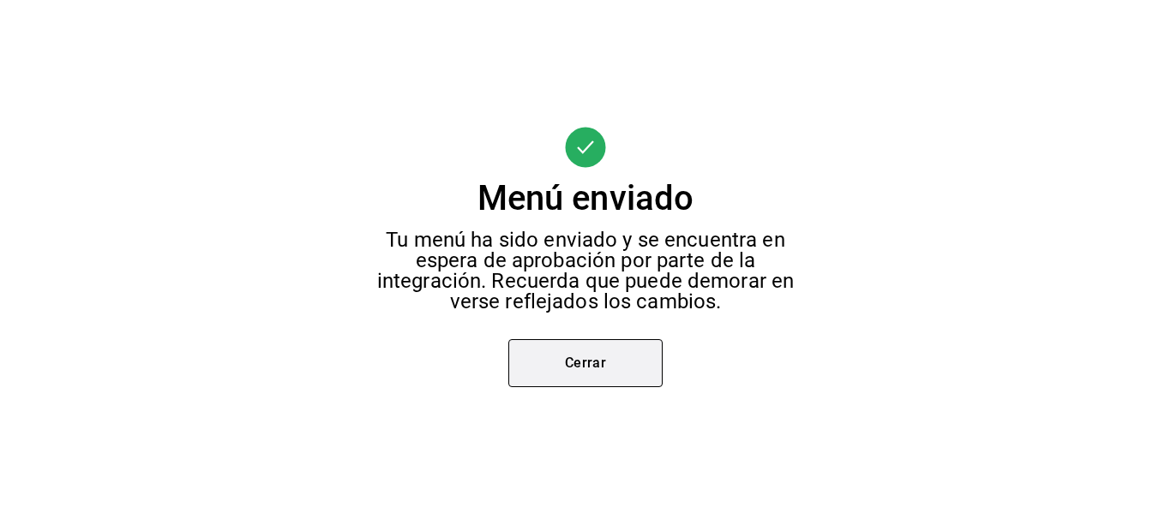
click at [625, 356] on button "Cerrar" at bounding box center [585, 363] width 154 height 48
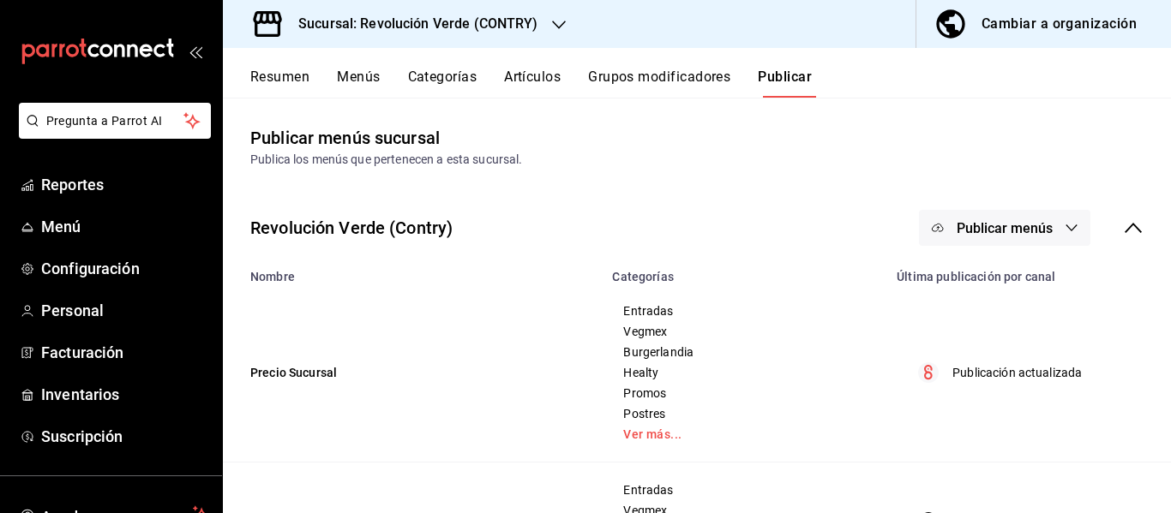
click at [368, 90] on button "Menús" at bounding box center [358, 83] width 43 height 29
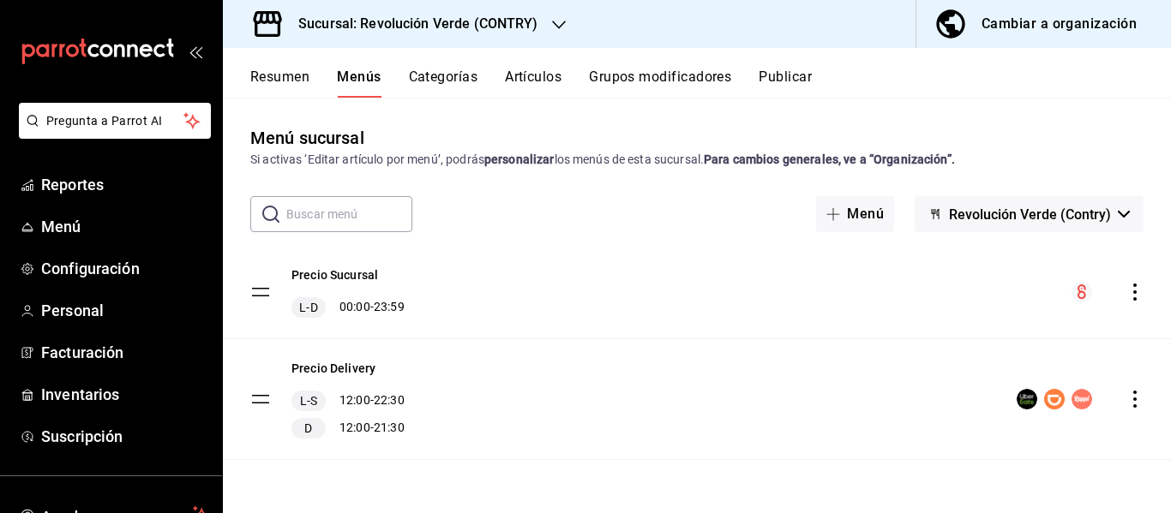
click at [1131, 406] on icon "actions" at bounding box center [1134, 399] width 17 height 17
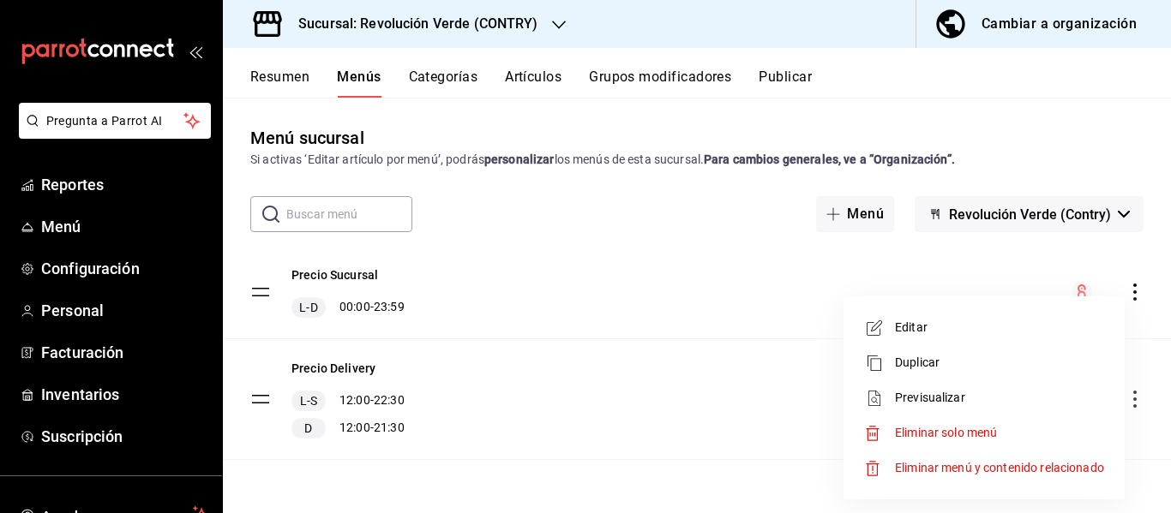
click at [962, 322] on span "Editar" at bounding box center [999, 328] width 209 height 18
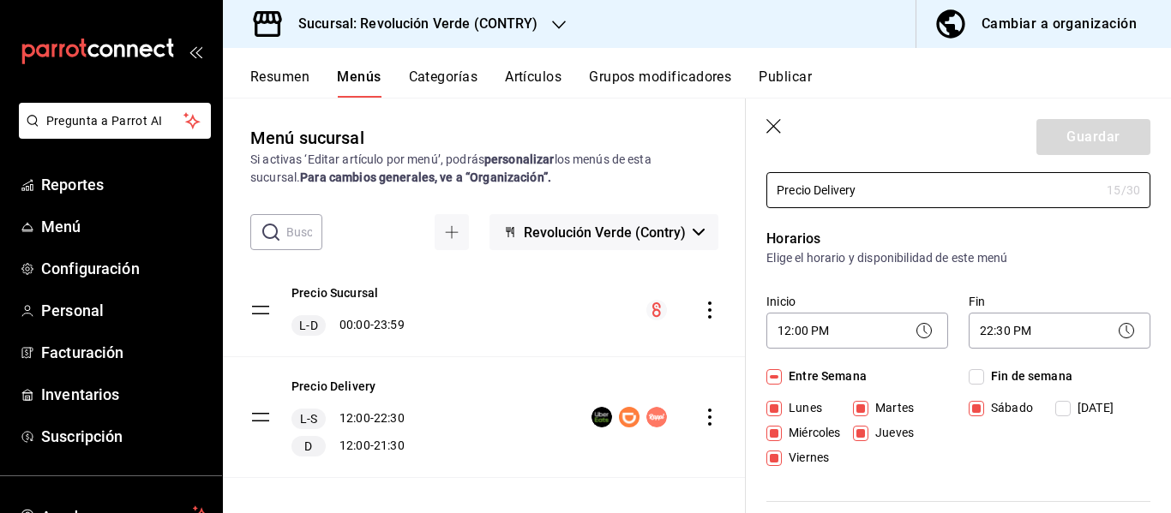
scroll to position [78, 0]
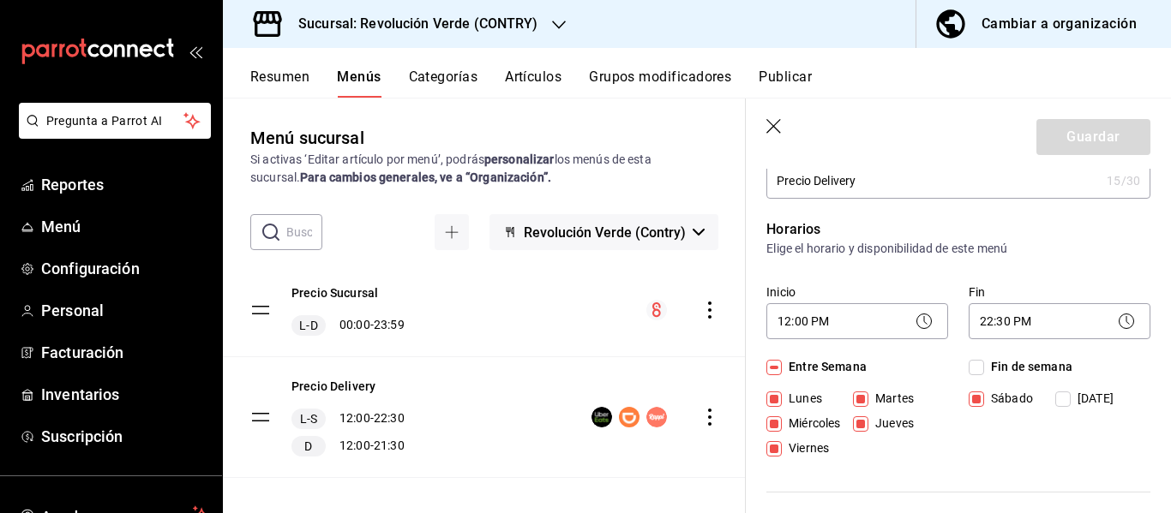
click at [776, 409] on div "Lunes Martes Miércoles Jueves Viernes" at bounding box center [857, 427] width 182 height 75
click at [776, 412] on div "Lunes Martes Miércoles Jueves Viernes" at bounding box center [857, 427] width 182 height 75
click at [777, 415] on label "Miércoles" at bounding box center [807, 424] width 82 height 18
click at [777, 416] on input "Miércoles" at bounding box center [773, 423] width 15 height 15
checkbox input "false"
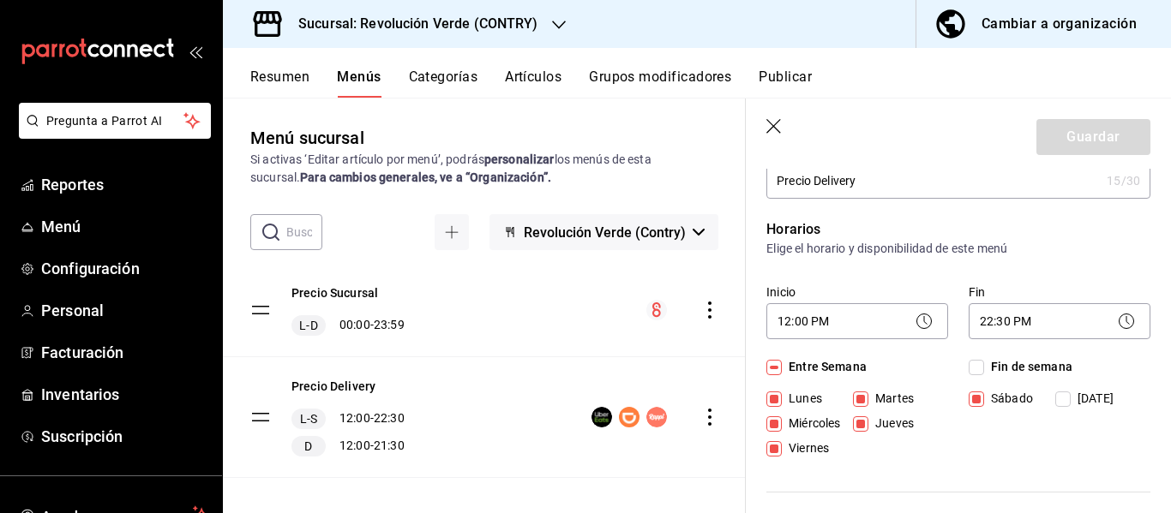
checkbox input "false"
click at [1076, 123] on button "Guardar" at bounding box center [1093, 137] width 114 height 36
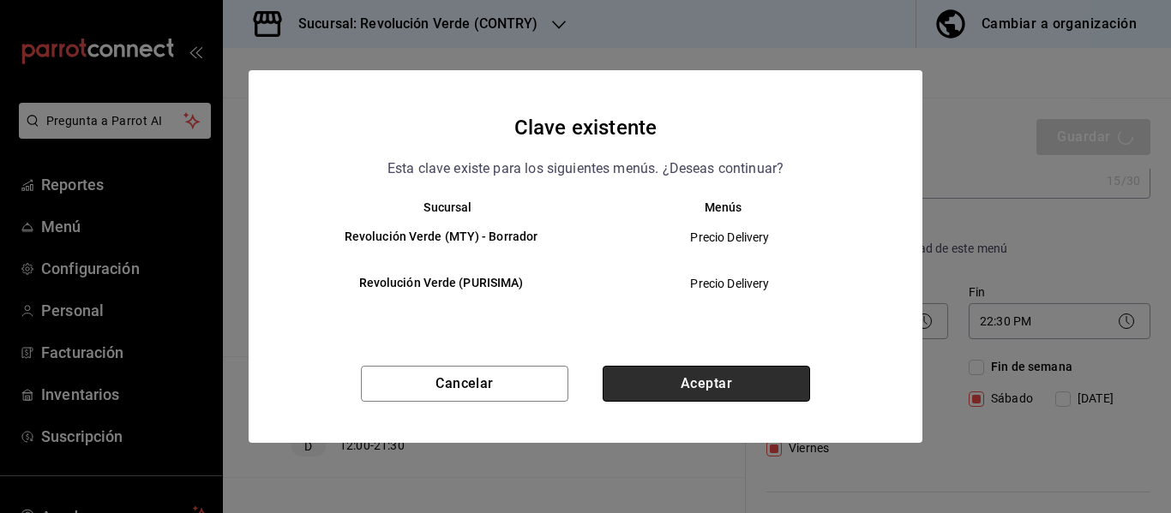
click at [715, 376] on button "Aceptar" at bounding box center [705, 384] width 207 height 36
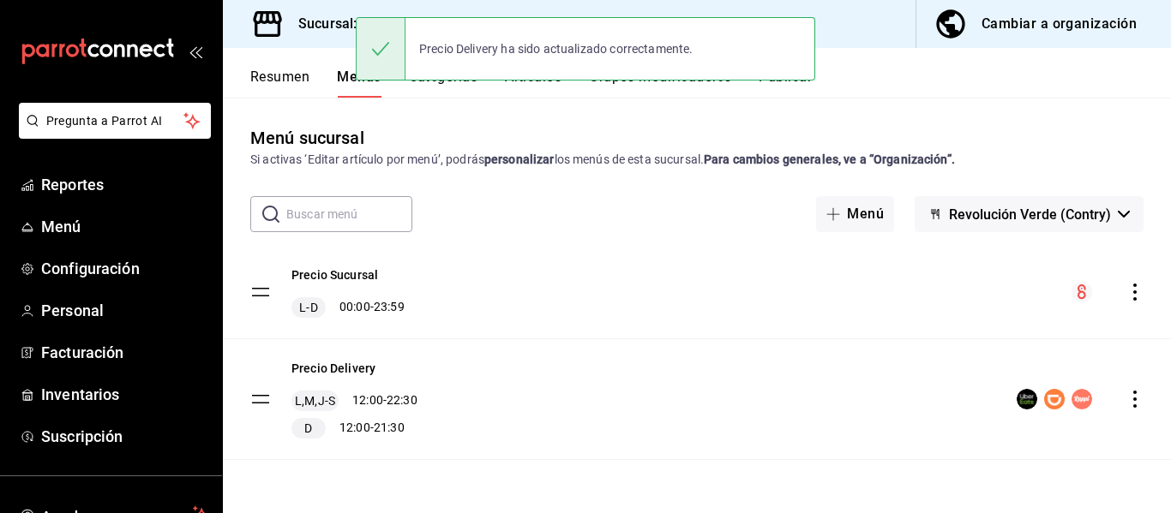
click at [767, 85] on div "Precio Delivery ha sido actualizado correctamente." at bounding box center [585, 49] width 459 height 74
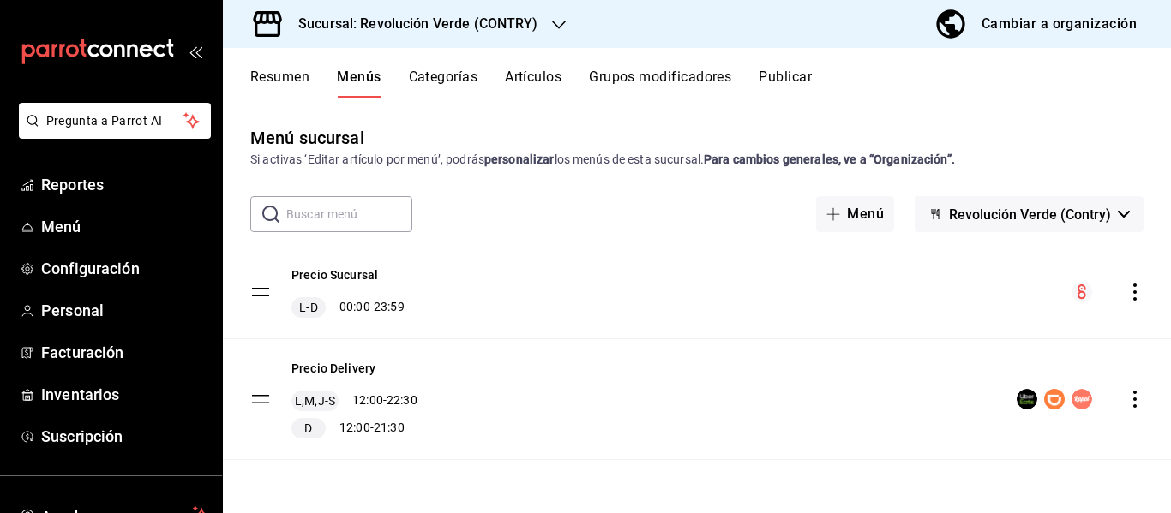
click at [782, 83] on button "Publicar" at bounding box center [784, 83] width 53 height 29
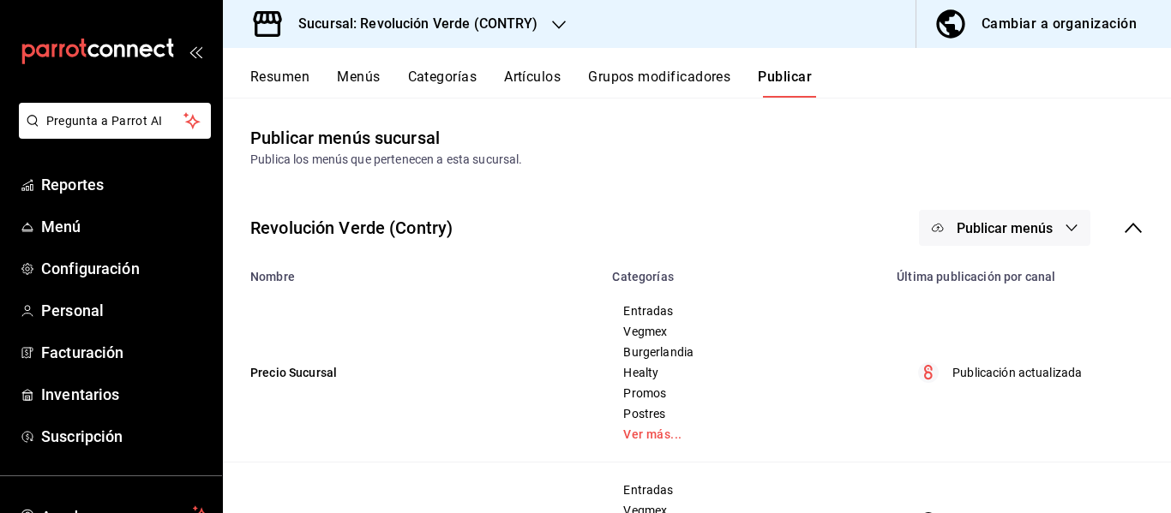
click at [1004, 225] on span "Publicar menús" at bounding box center [1004, 228] width 96 height 16
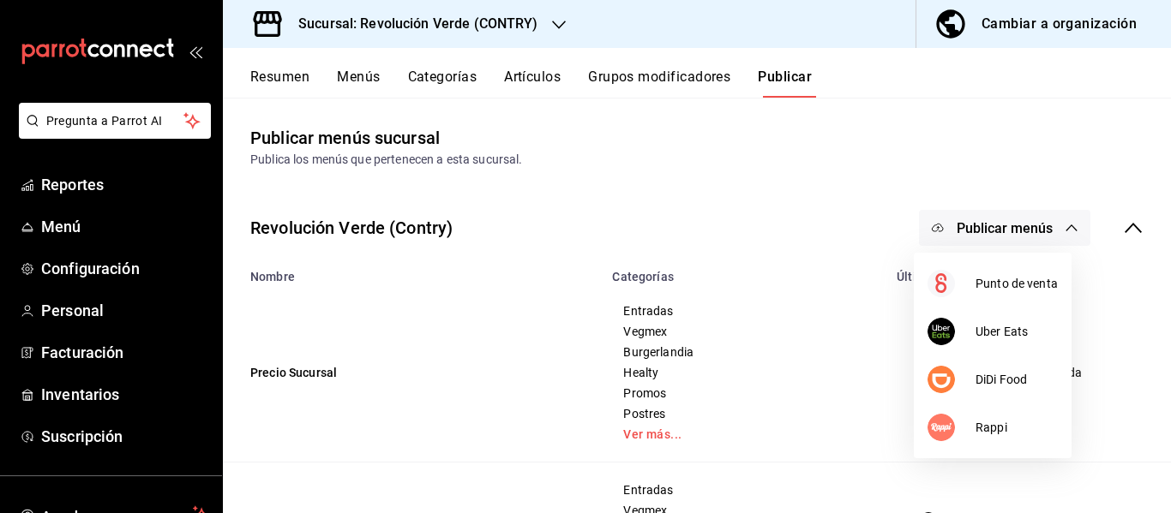
click at [979, 320] on li "Uber Eats" at bounding box center [993, 332] width 158 height 48
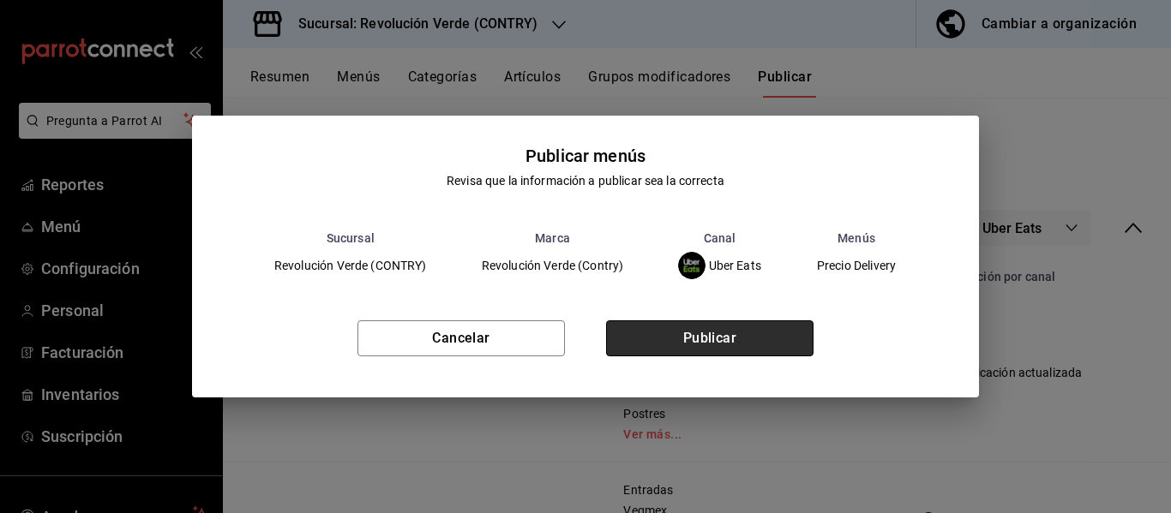
click at [726, 333] on button "Publicar" at bounding box center [709, 339] width 207 height 36
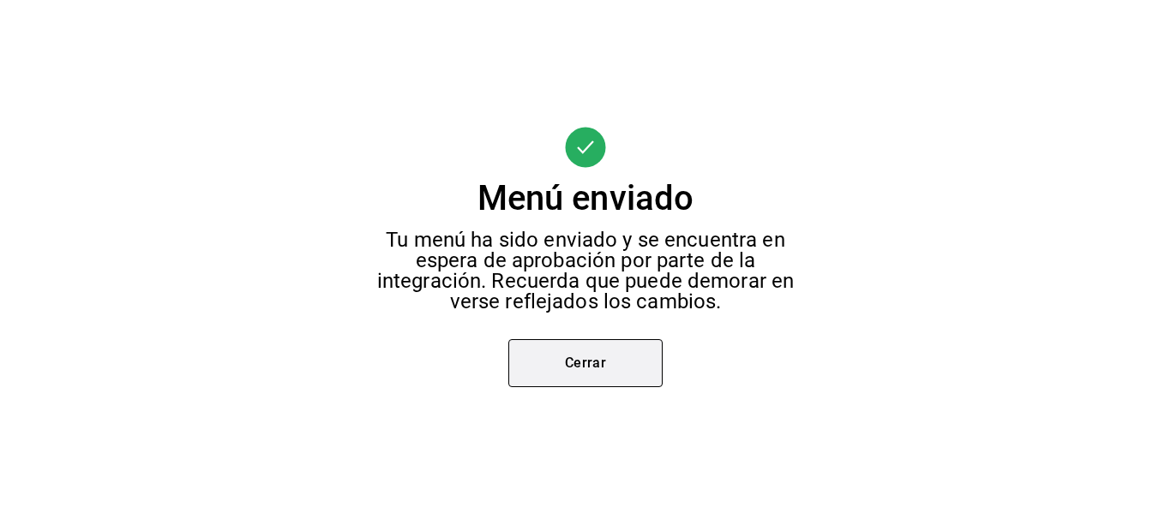
click at [560, 352] on button "Cerrar" at bounding box center [585, 363] width 154 height 48
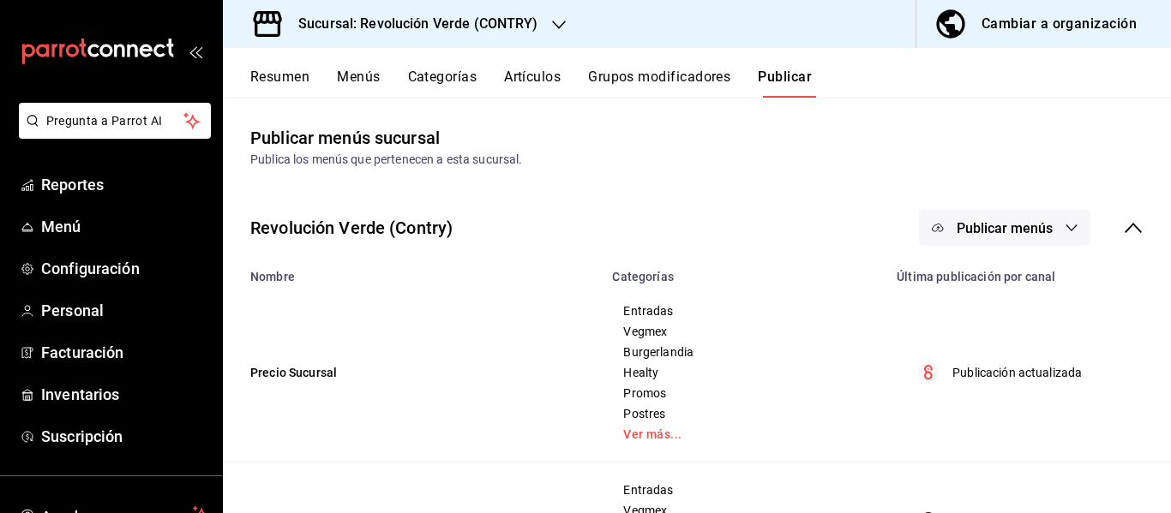
click at [560, 352] on td "Precio Sucursal" at bounding box center [412, 373] width 379 height 179
